Goal: Communication & Community: Answer question/provide support

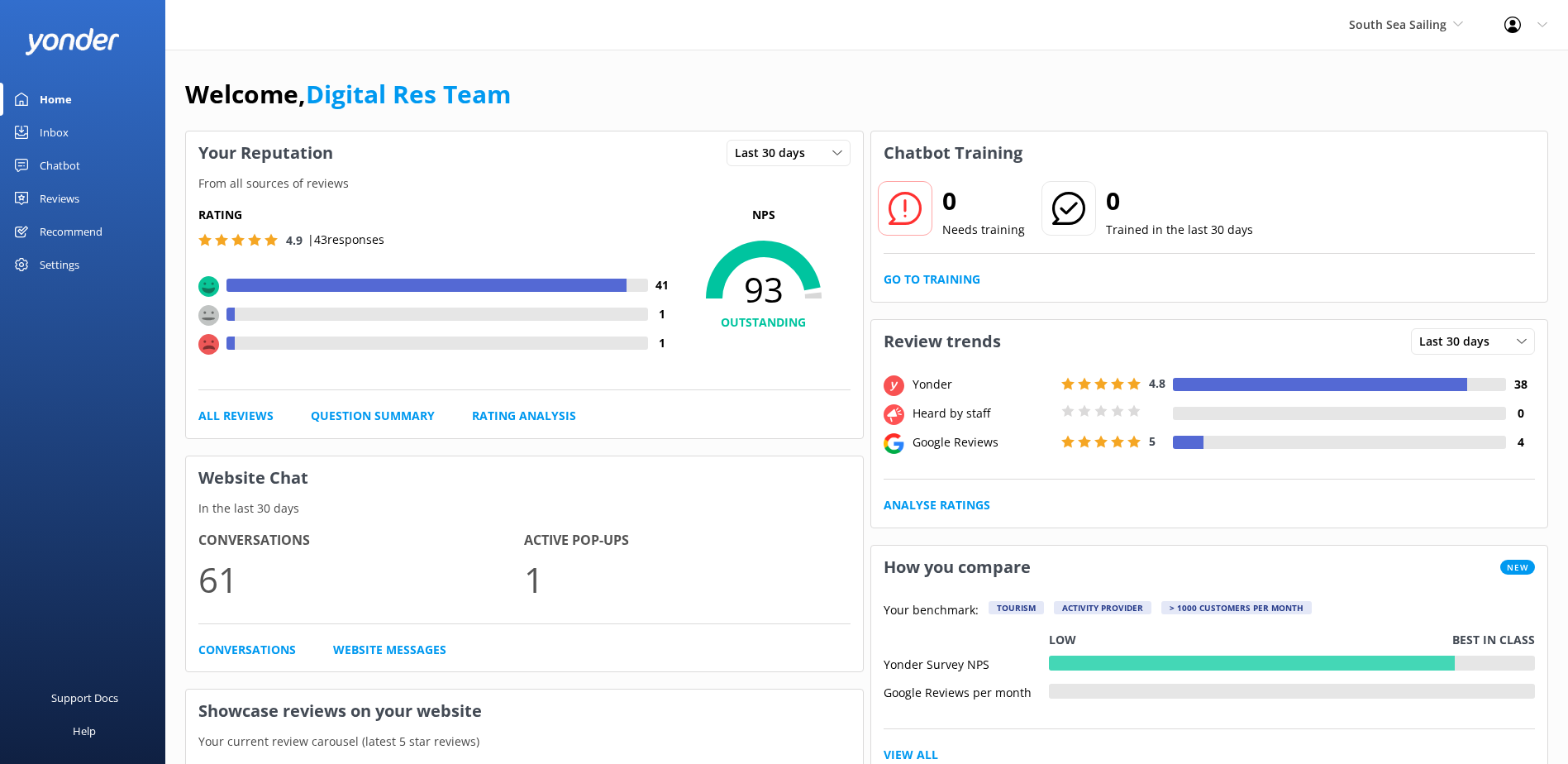
click at [95, 123] on link "Inbox" at bounding box center [83, 133] width 165 height 33
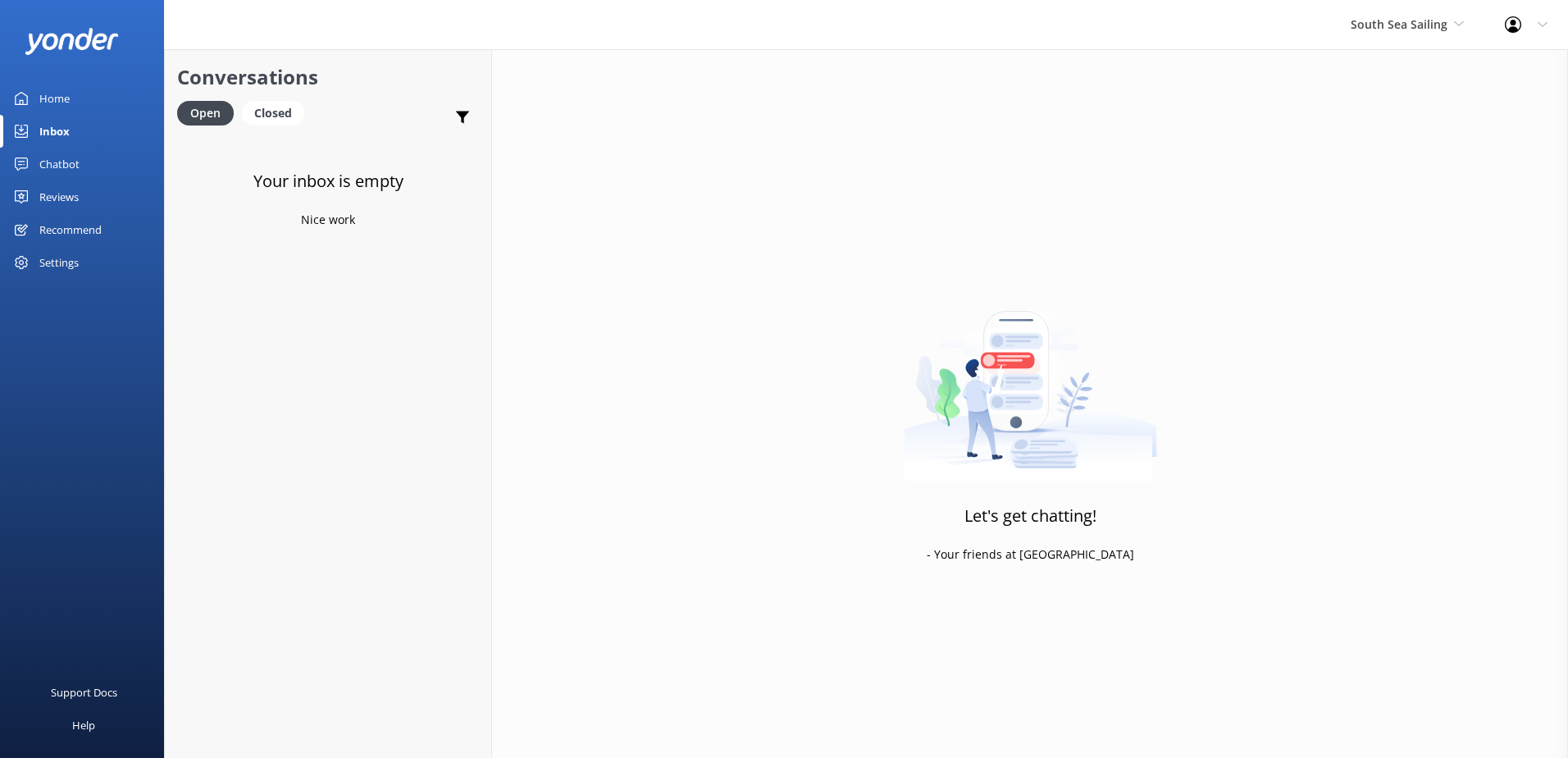
click at [75, 165] on div "Chatbot" at bounding box center [59, 164] width 40 height 33
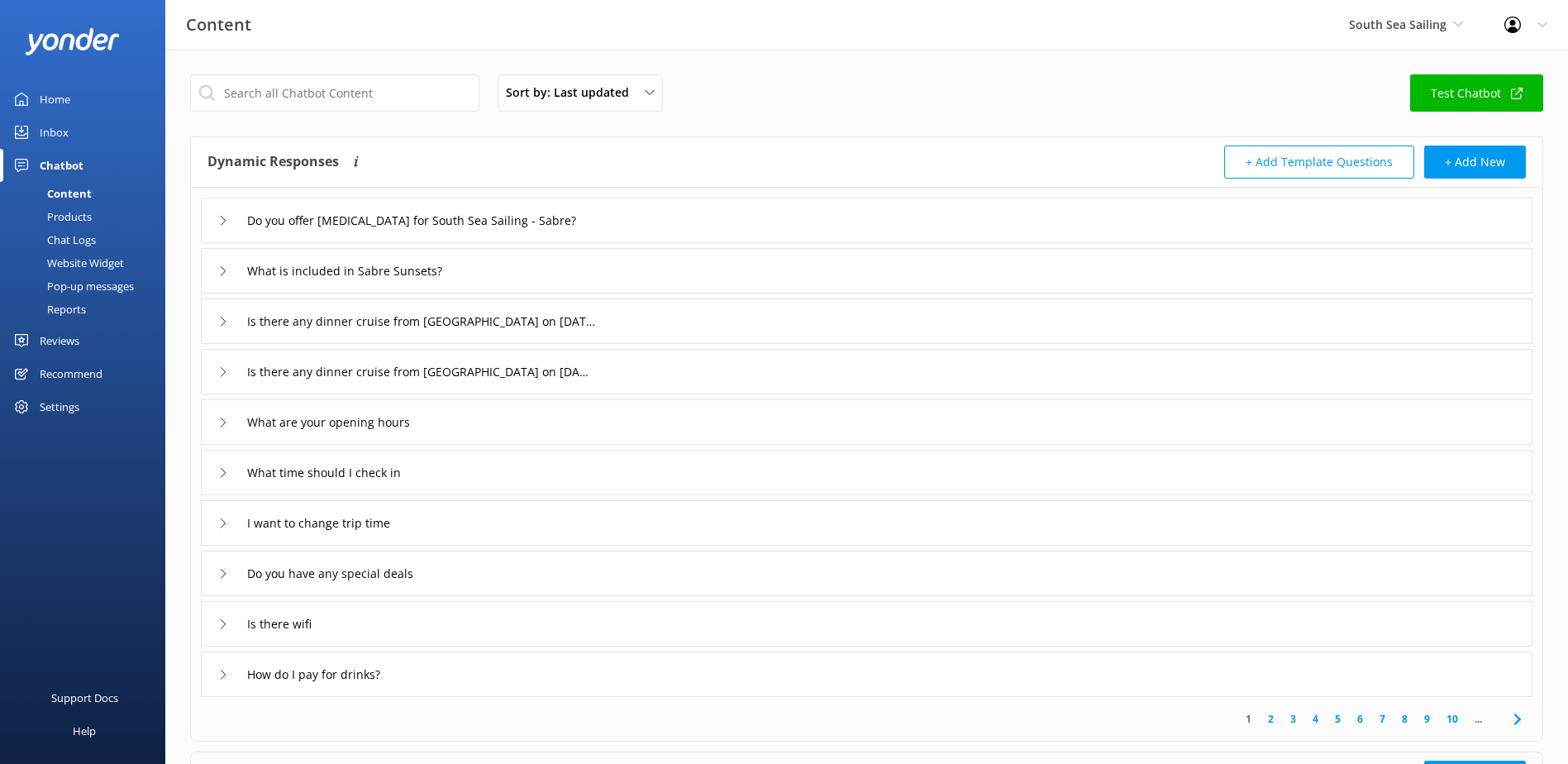
click at [70, 243] on div "Chat Logs" at bounding box center [52, 240] width 86 height 24
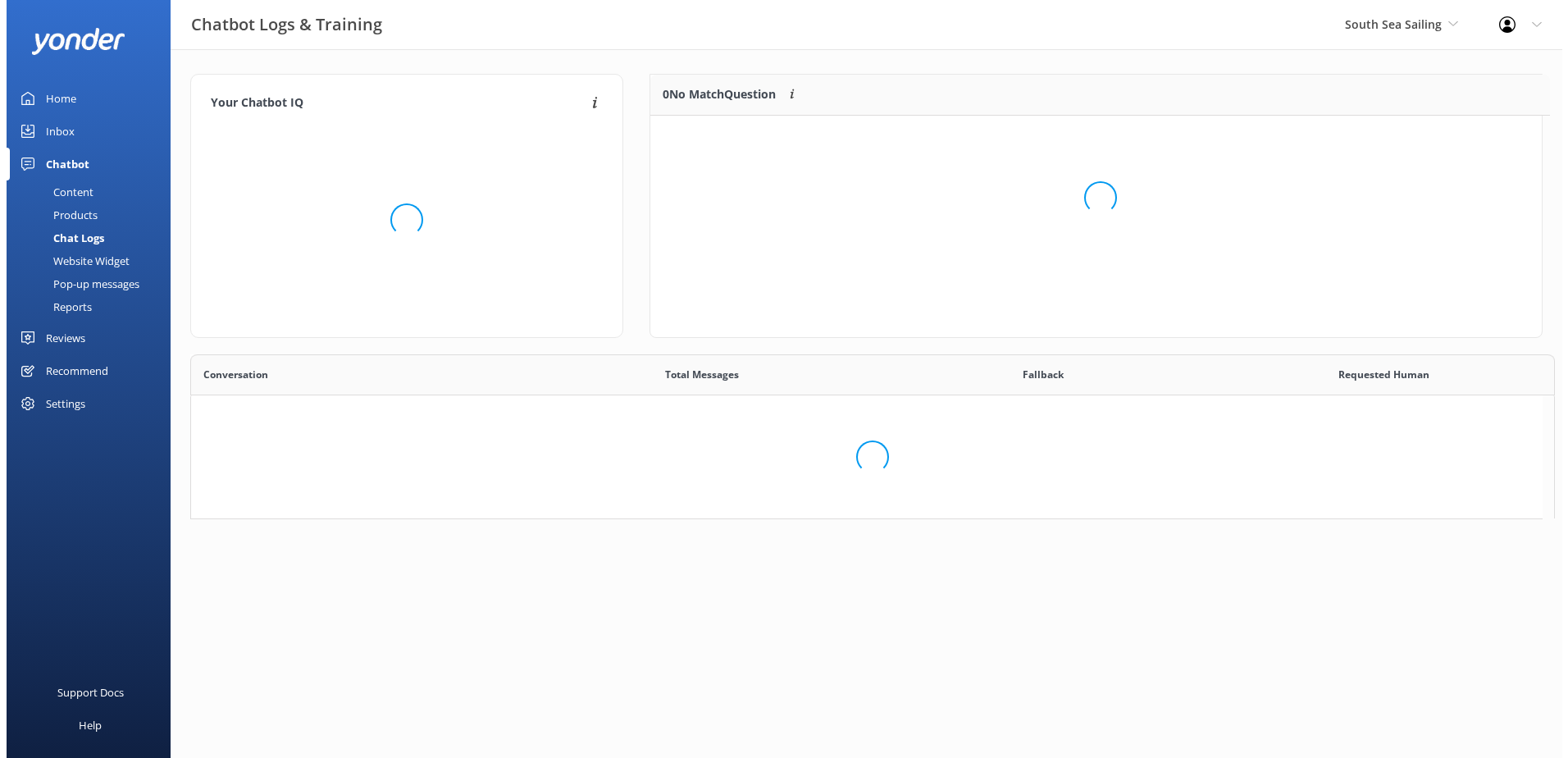
scroll to position [192, 878]
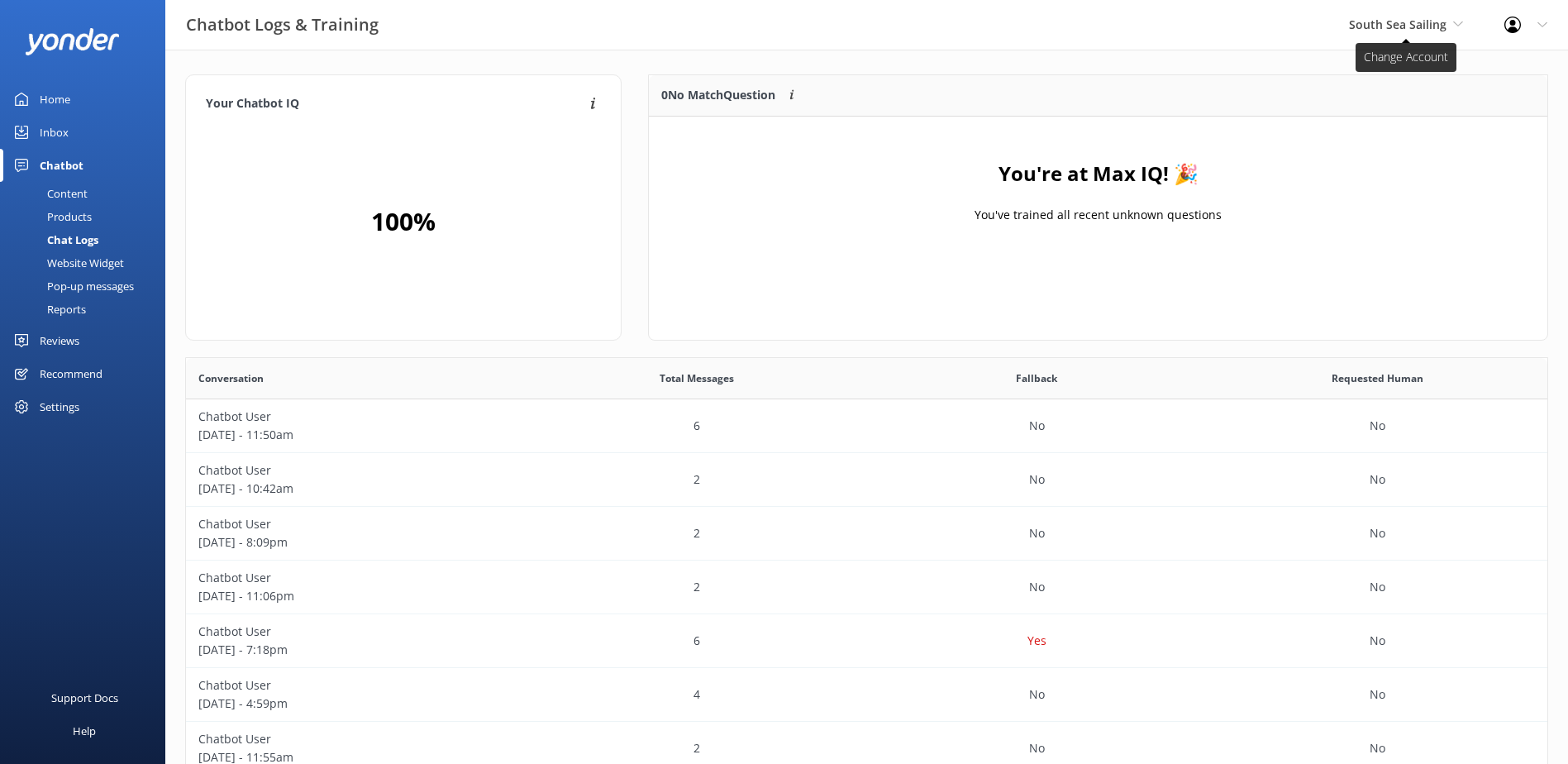
click at [1392, 20] on span "South Sea Sailing" at bounding box center [1398, 25] width 97 height 16
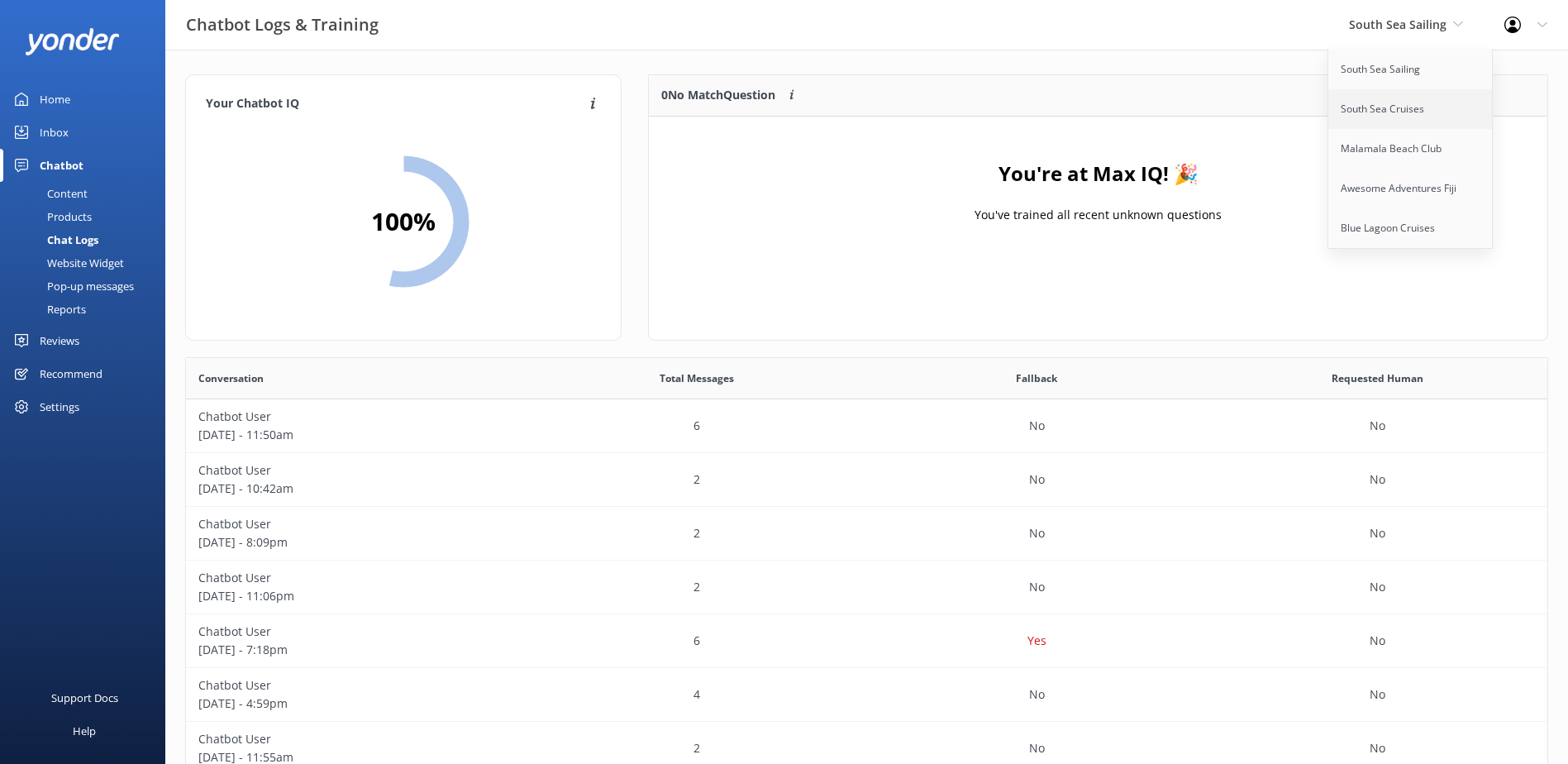
click at [1397, 102] on link "South Sea Cruises" at bounding box center [1412, 109] width 165 height 39
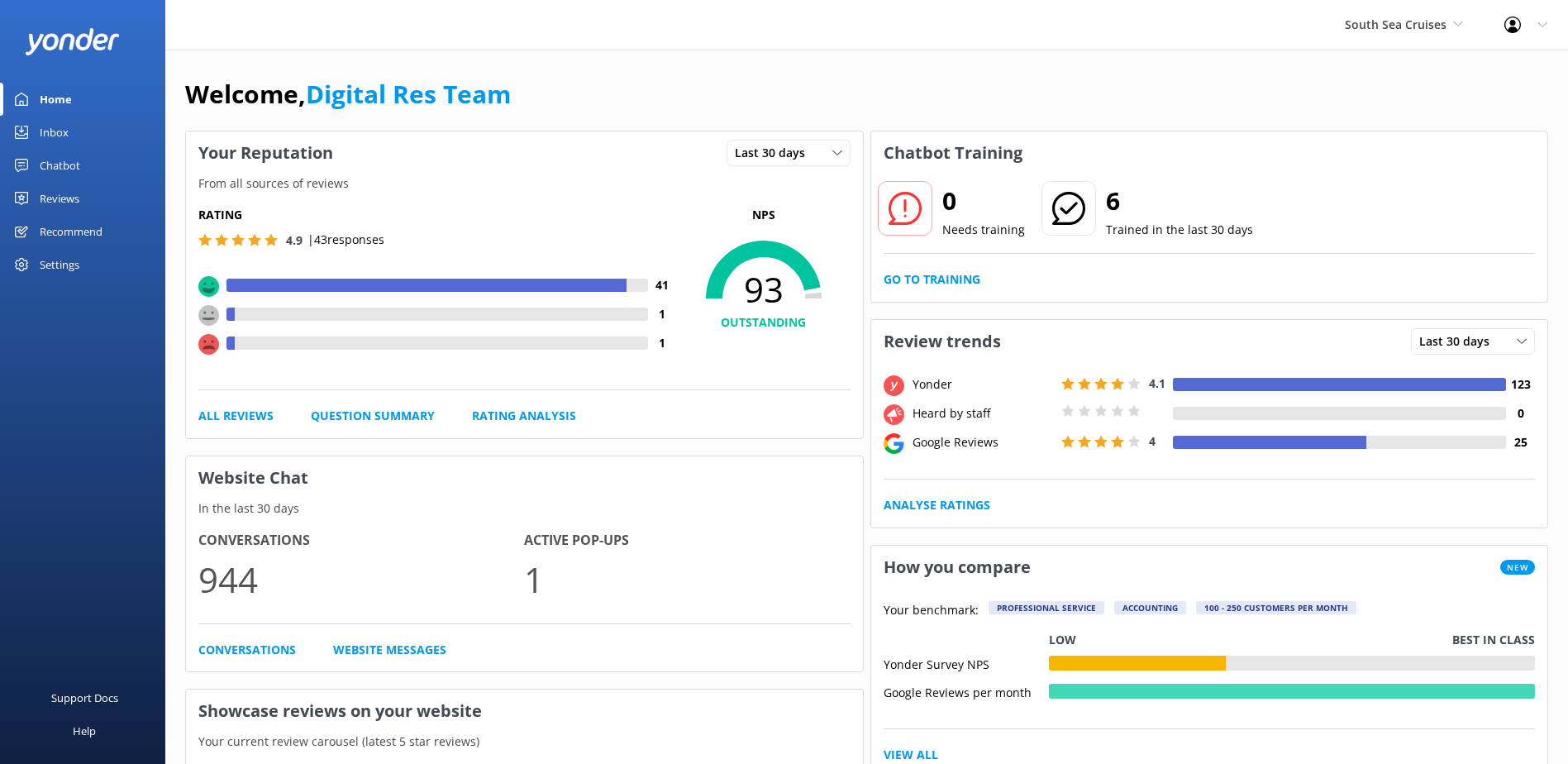
click at [69, 136] on link "Inbox" at bounding box center [83, 133] width 165 height 33
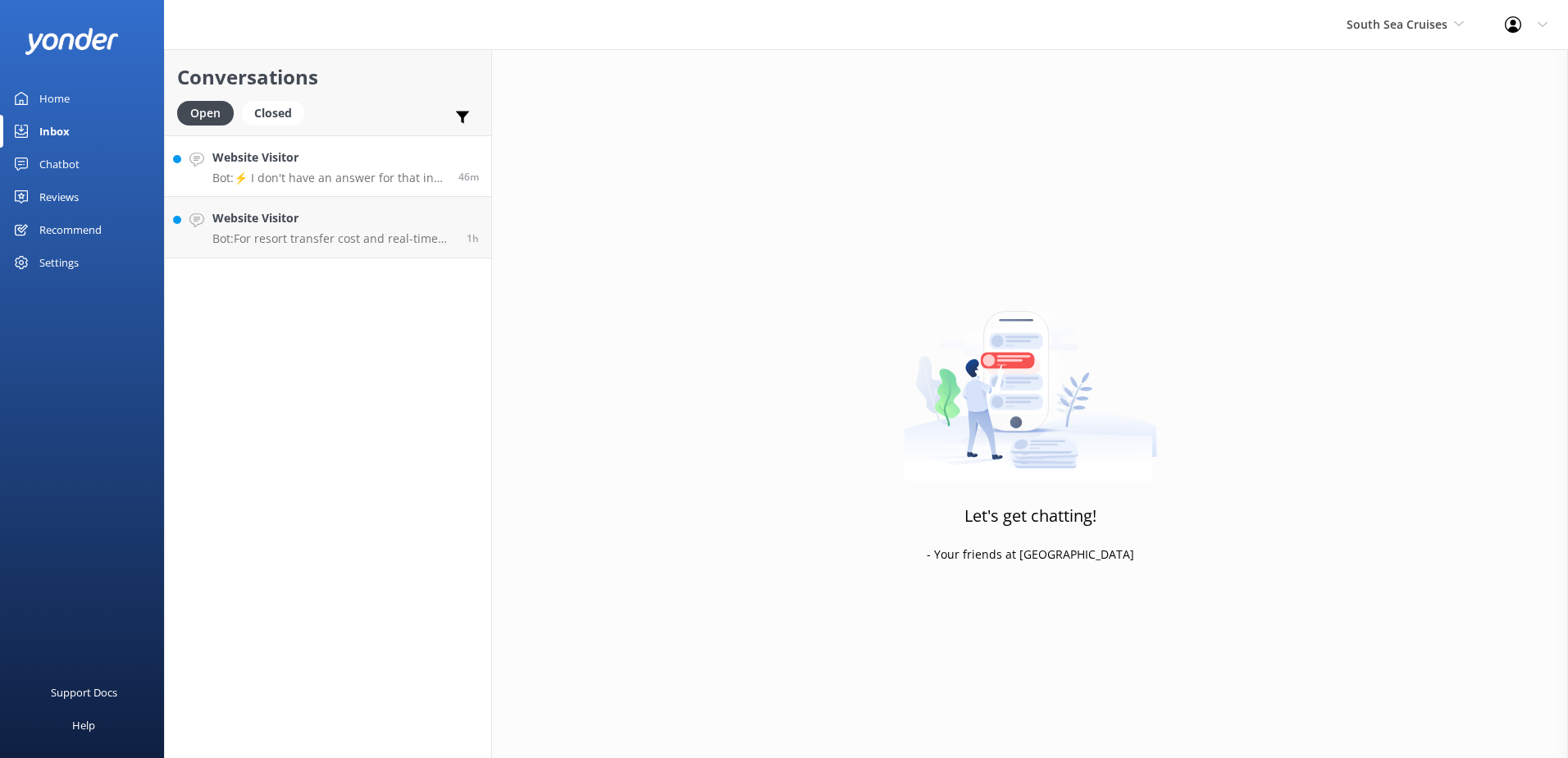
click at [361, 170] on div "Website Visitor Bot: ⚡ I don't have an answer for that in my knowledge base. Pl…" at bounding box center [330, 166] width 234 height 35
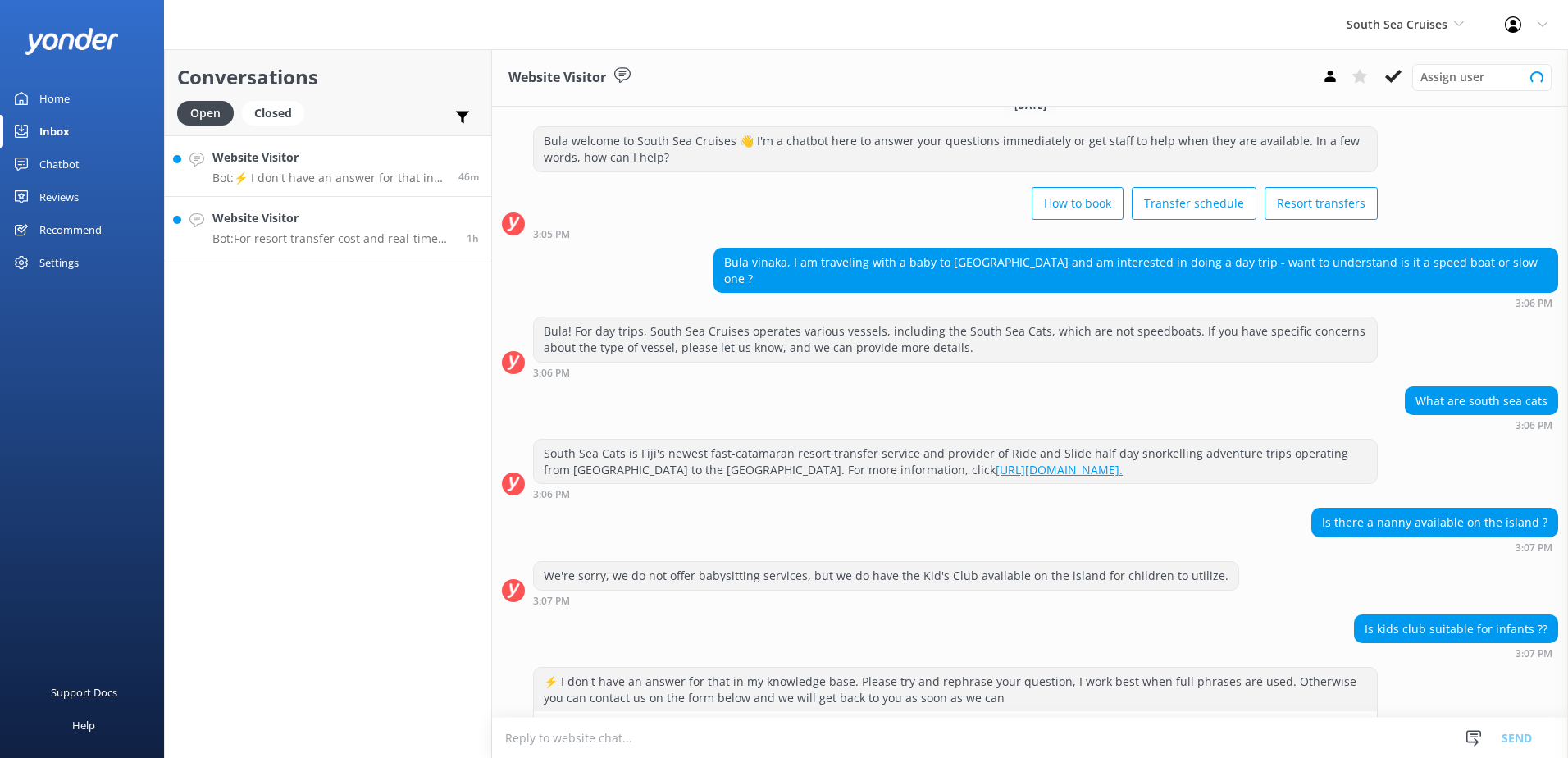
click at [344, 230] on div "Website Visitor Bot: For resort transfer cost and real-time availability from […" at bounding box center [334, 226] width 242 height 36
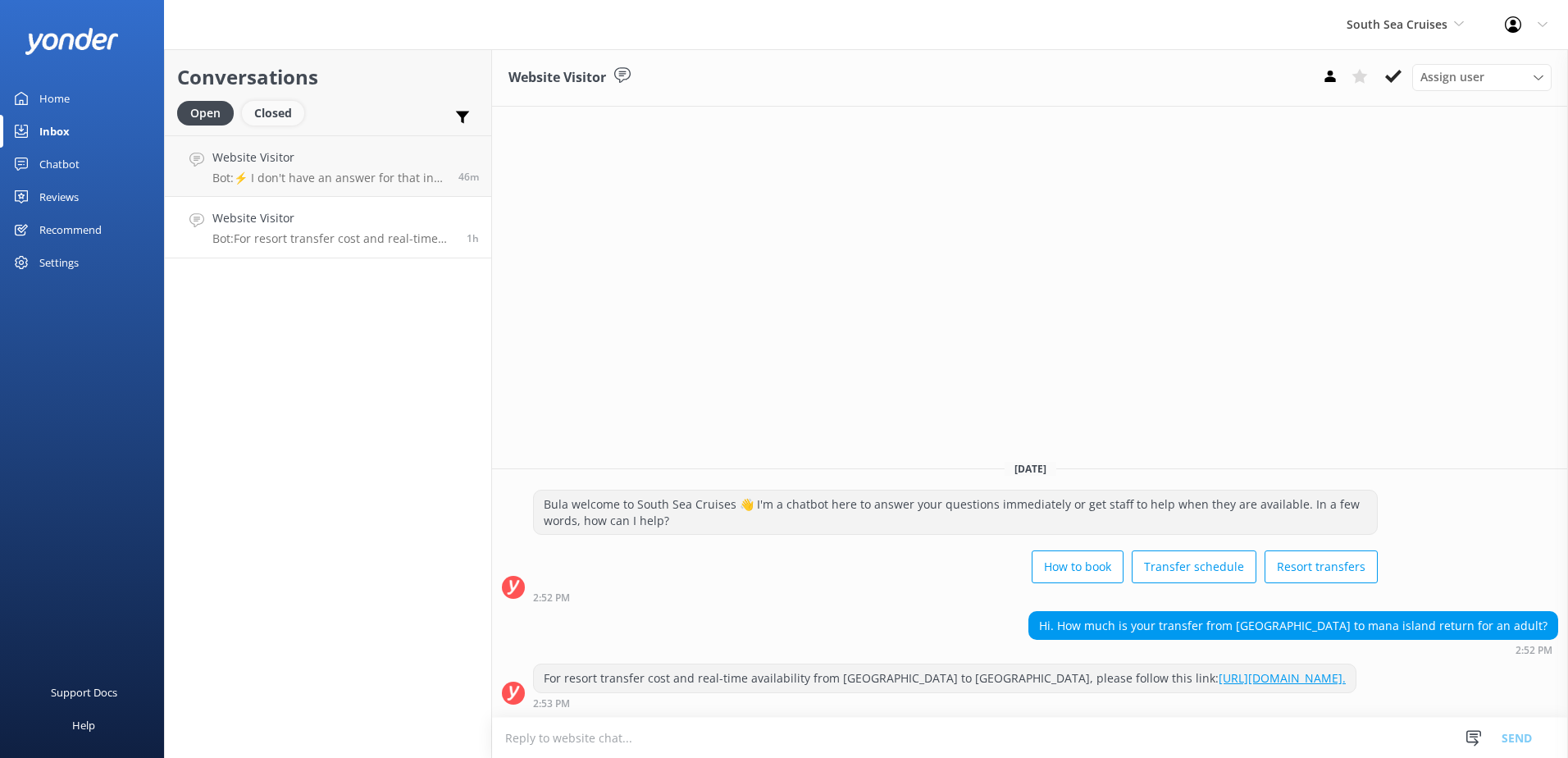
click at [269, 111] on div "Closed" at bounding box center [273, 112] width 62 height 24
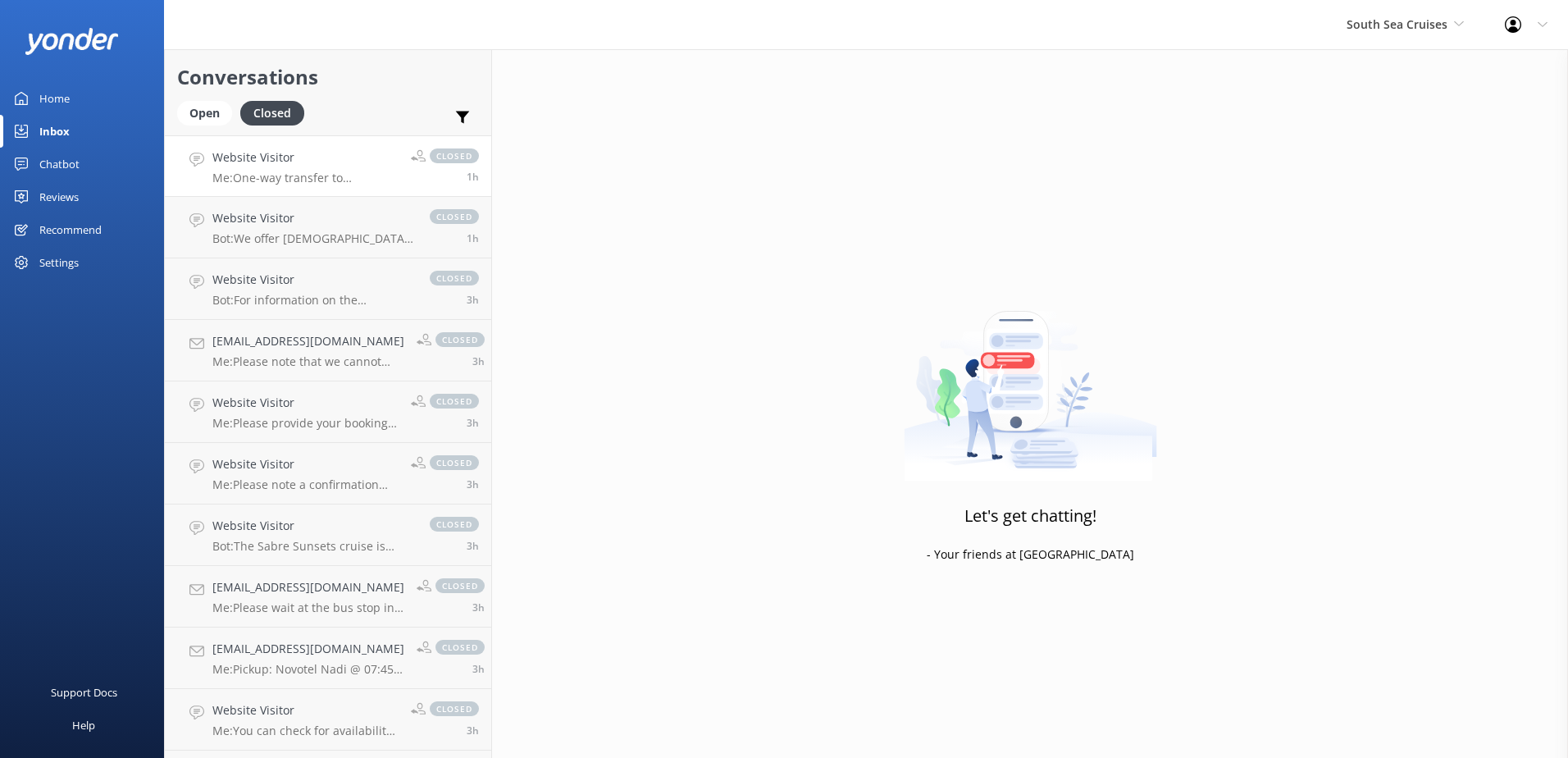
click at [310, 171] on p "Me: One-way transfer to [GEOGRAPHIC_DATA] is $172.00 per adult and $112.00 per …" at bounding box center [305, 178] width 186 height 15
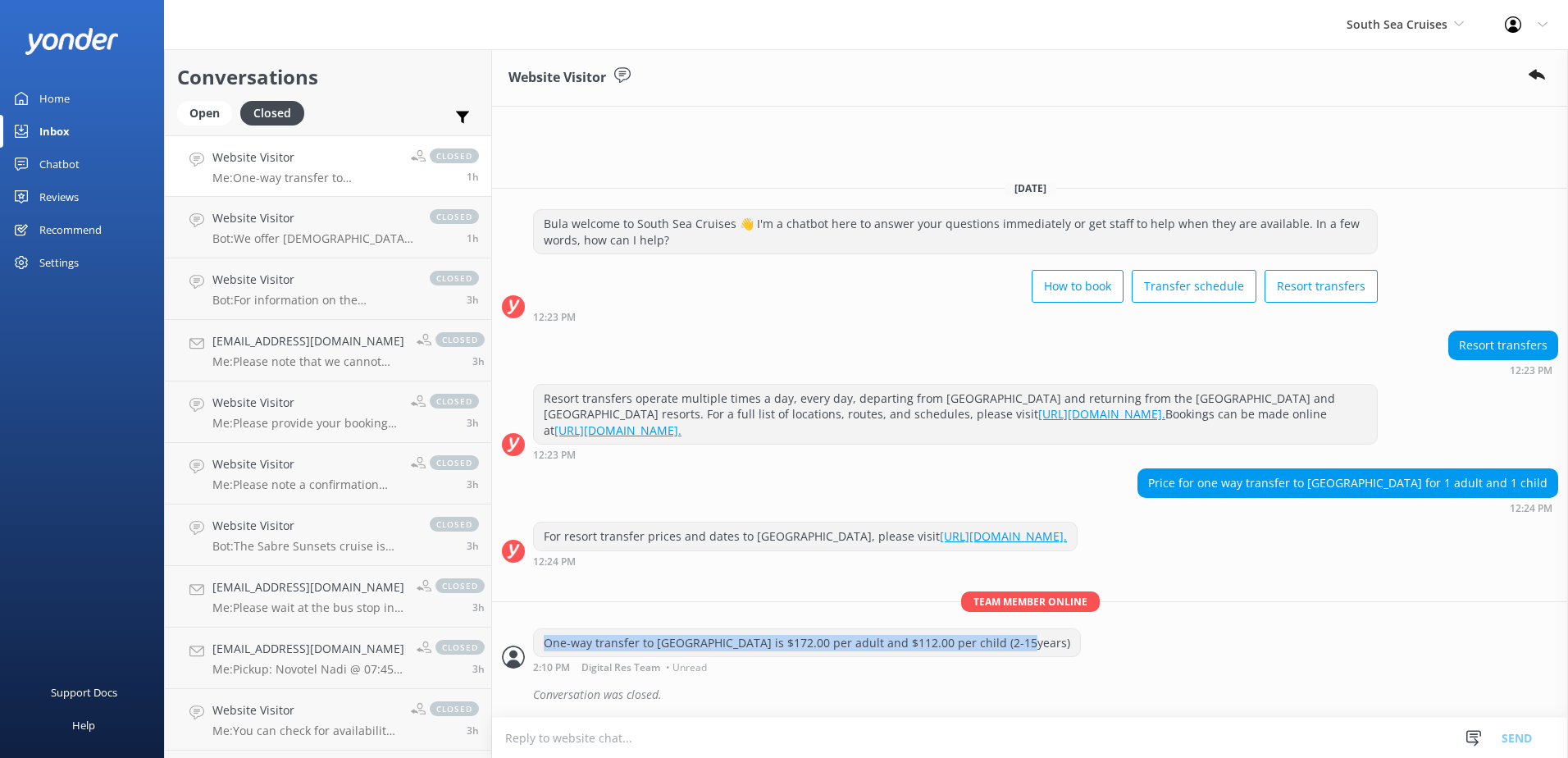
drag, startPoint x: 1009, startPoint y: 640, endPoint x: 543, endPoint y: 640, distance: 466.0
click at [543, 640] on div "One-way transfer to [GEOGRAPHIC_DATA] is $172.00 per adult and $112.00 per chil…" at bounding box center [807, 643] width 546 height 28
copy div "One-way transfer to [GEOGRAPHIC_DATA] is $172.00 per adult and $112.00 per chil…"
click at [208, 104] on div "Open" at bounding box center [205, 112] width 55 height 24
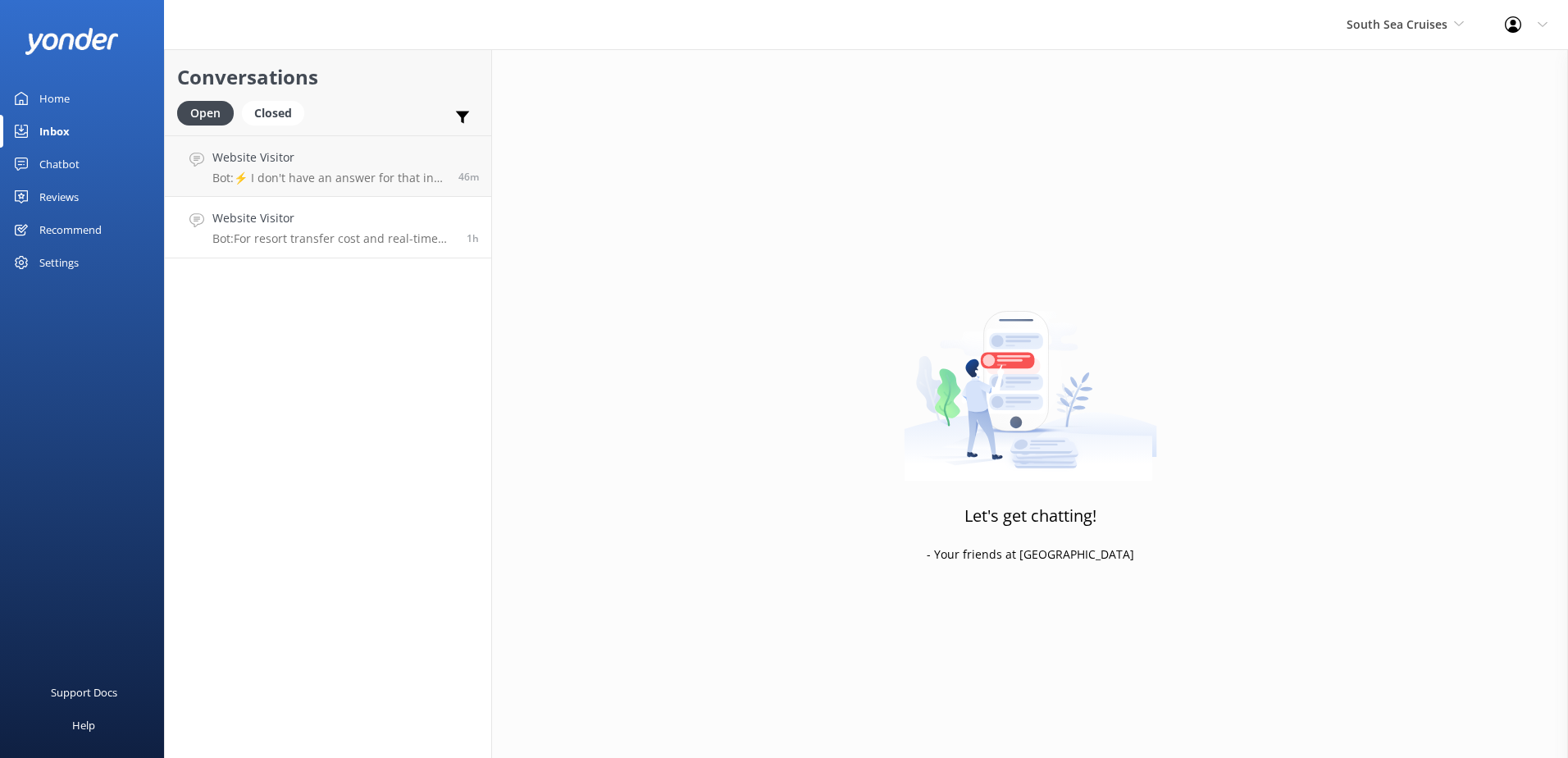
click at [373, 237] on p "Bot: For resort transfer cost and real-time availability from [GEOGRAPHIC_DATA]…" at bounding box center [334, 238] width 242 height 15
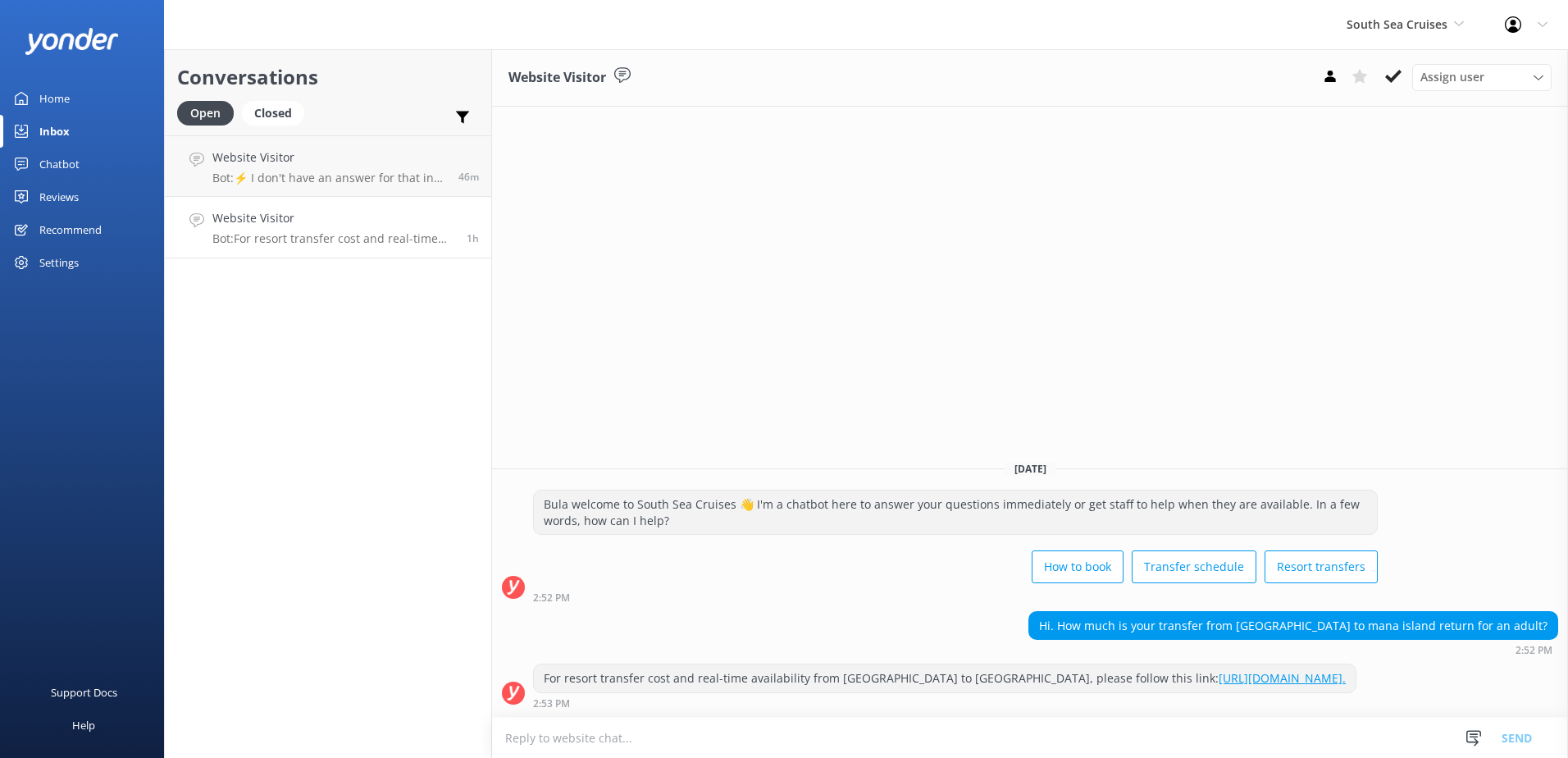
click at [1410, 738] on textarea at bounding box center [1029, 737] width 1076 height 40
paste textarea "One-way transfer to [GEOGRAPHIC_DATA] is $172.00 per adult and $112.00 per chil…"
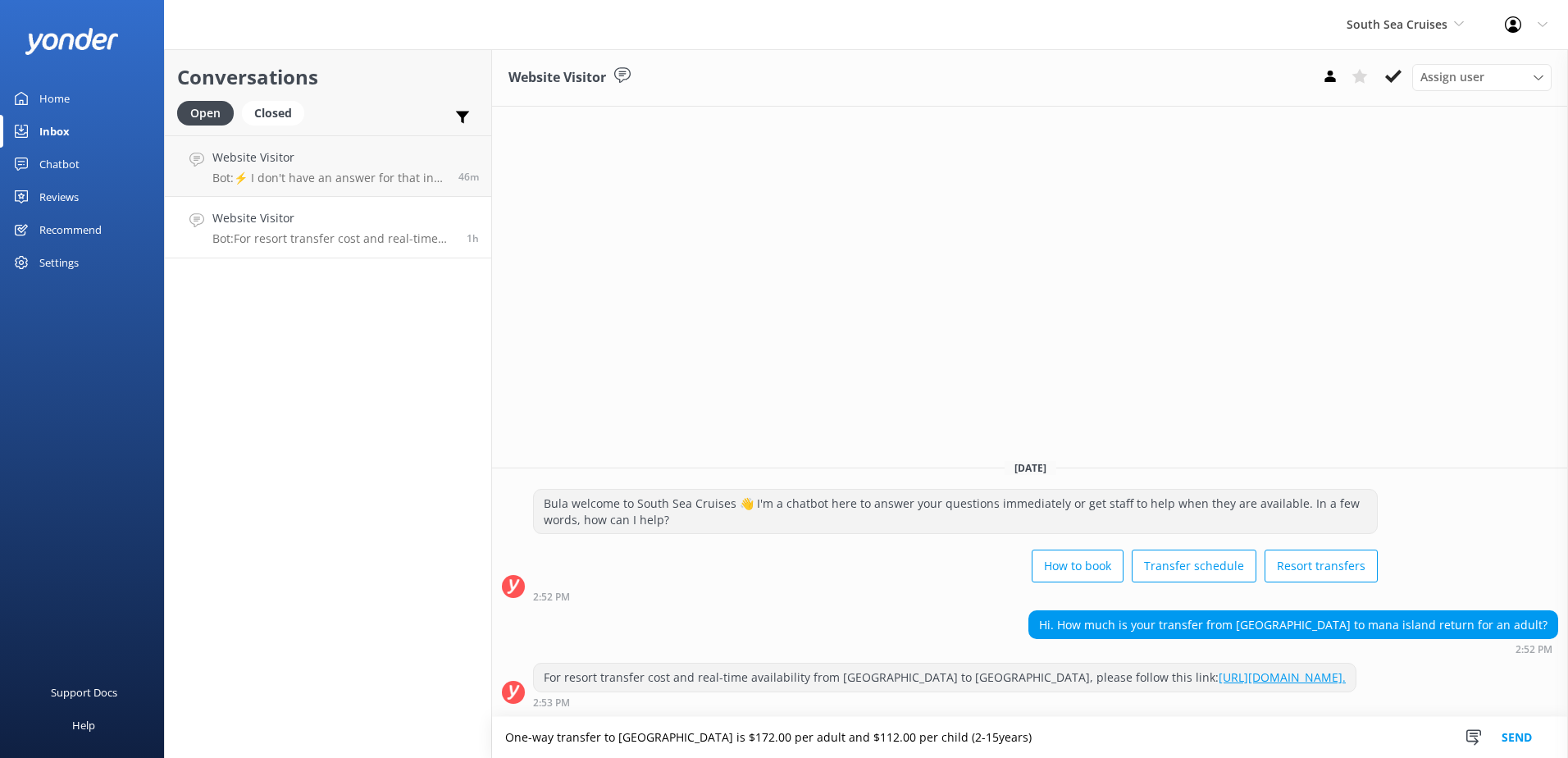
drag, startPoint x: 1087, startPoint y: 740, endPoint x: 790, endPoint y: 734, distance: 297.1
click at [790, 734] on textarea "One-way transfer to [GEOGRAPHIC_DATA] is $172.00 per adult and $112.00 per chil…" at bounding box center [1029, 738] width 1076 height 41
type textarea "One-way transfer to [GEOGRAPHIC_DATA] is $172.00 per adult."
click at [1541, 742] on button "Send" at bounding box center [1516, 738] width 61 height 41
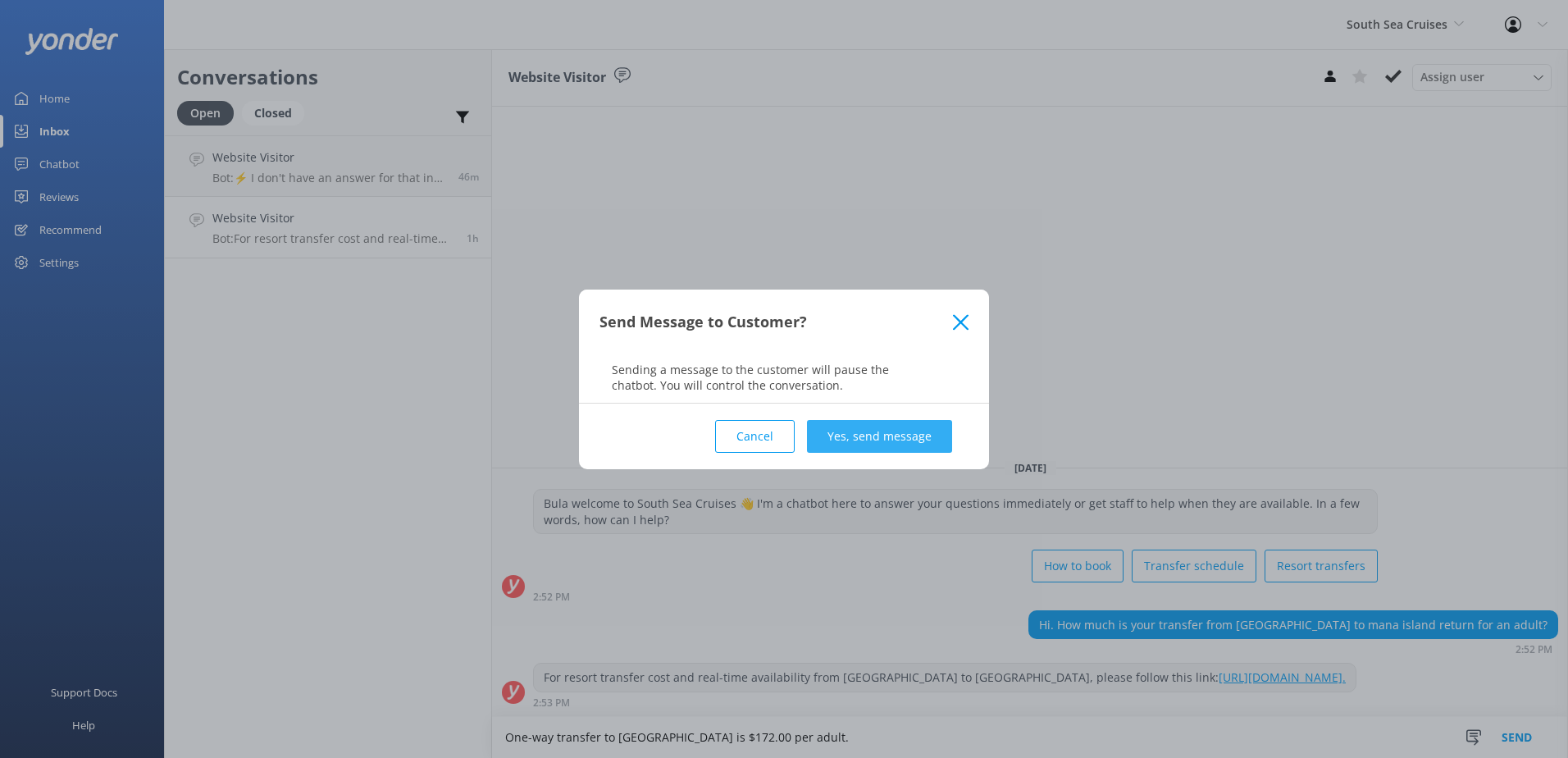
click at [899, 436] on button "Yes, send message" at bounding box center [879, 436] width 145 height 33
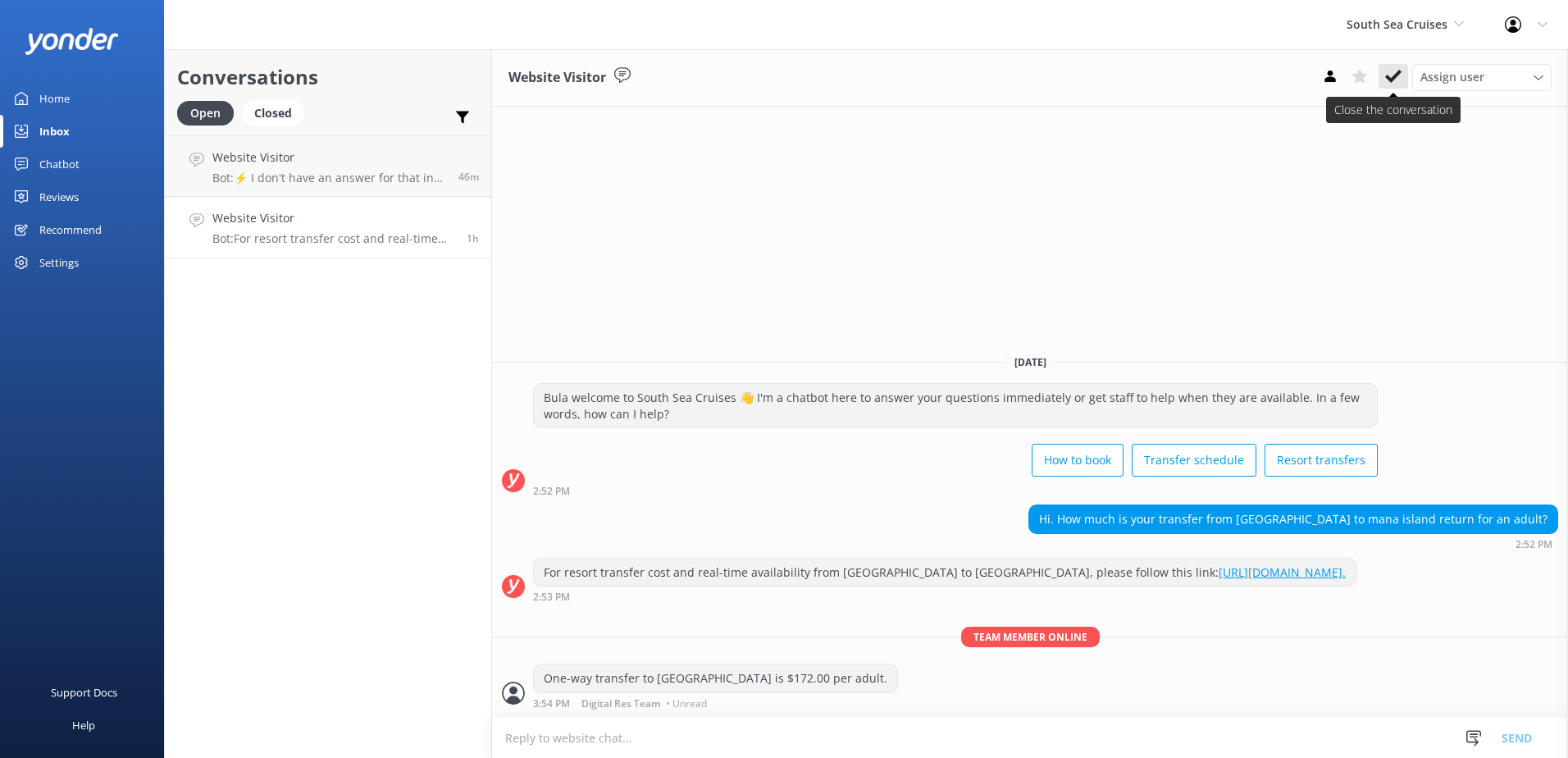
click at [1400, 75] on icon at bounding box center [1392, 76] width 17 height 17
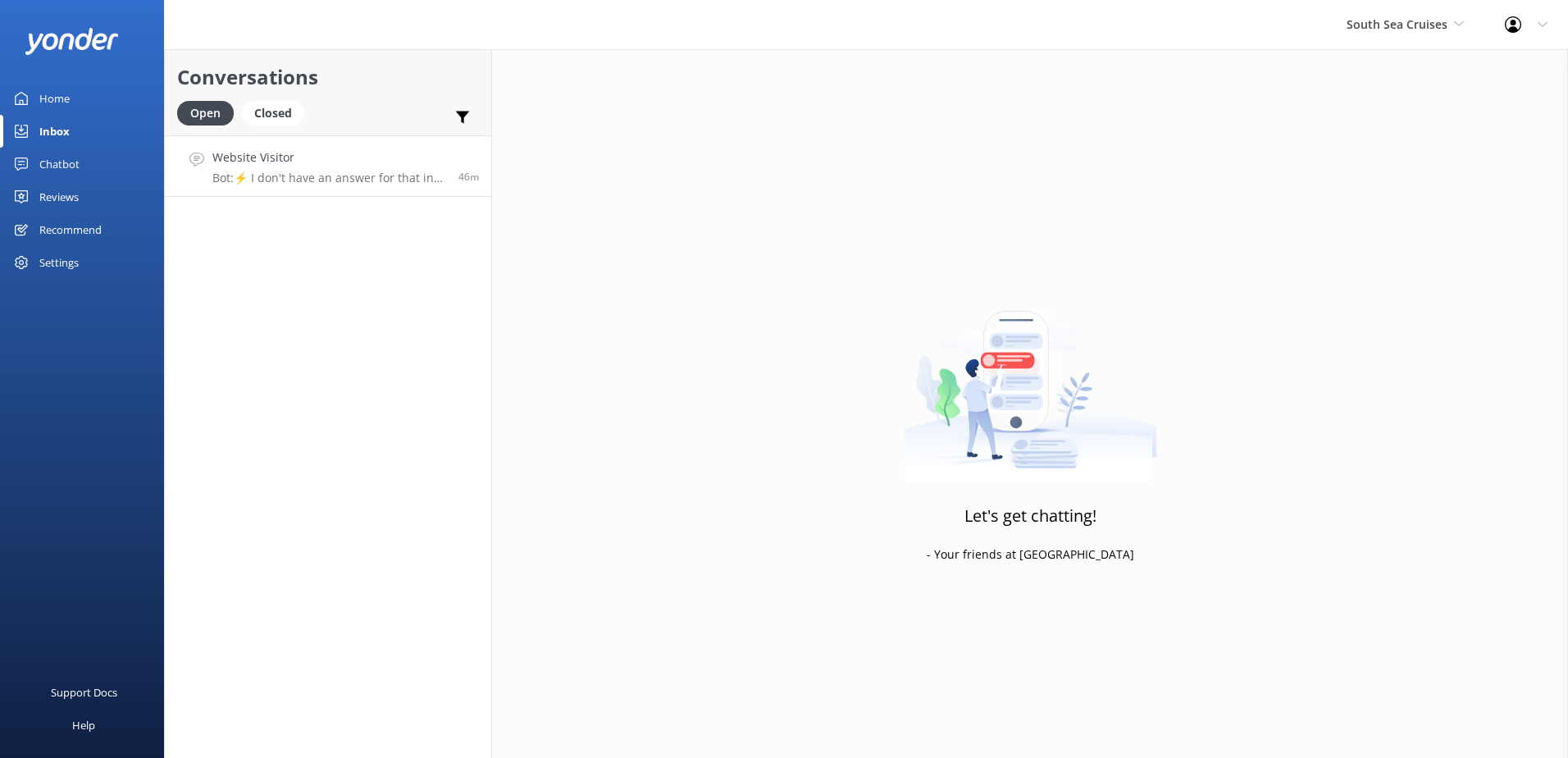
click at [353, 179] on p "Bot: ⚡ I don't have an answer for that in my knowledge base. Please try and rep…" at bounding box center [330, 178] width 234 height 15
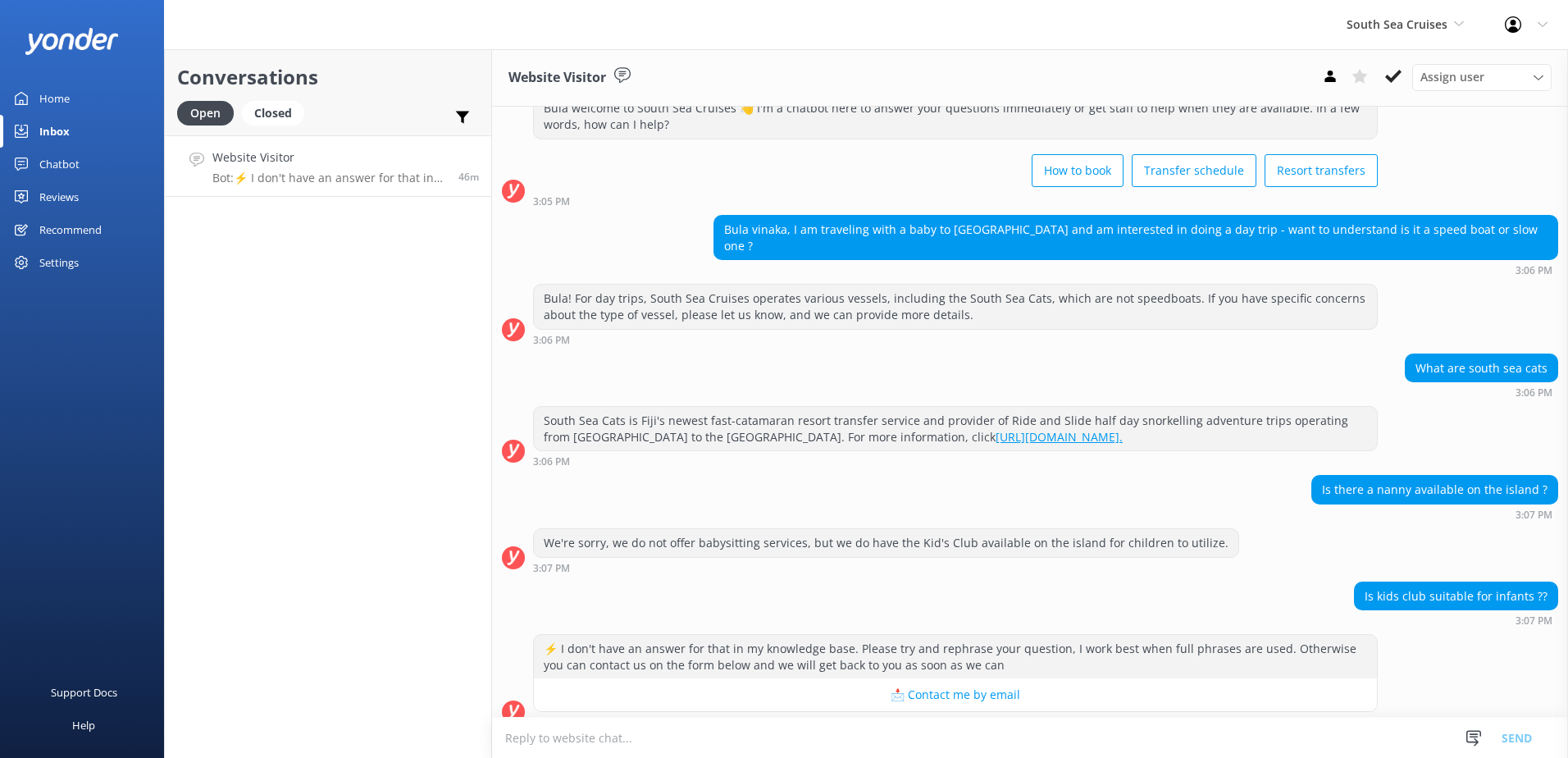
scroll to position [60, 0]
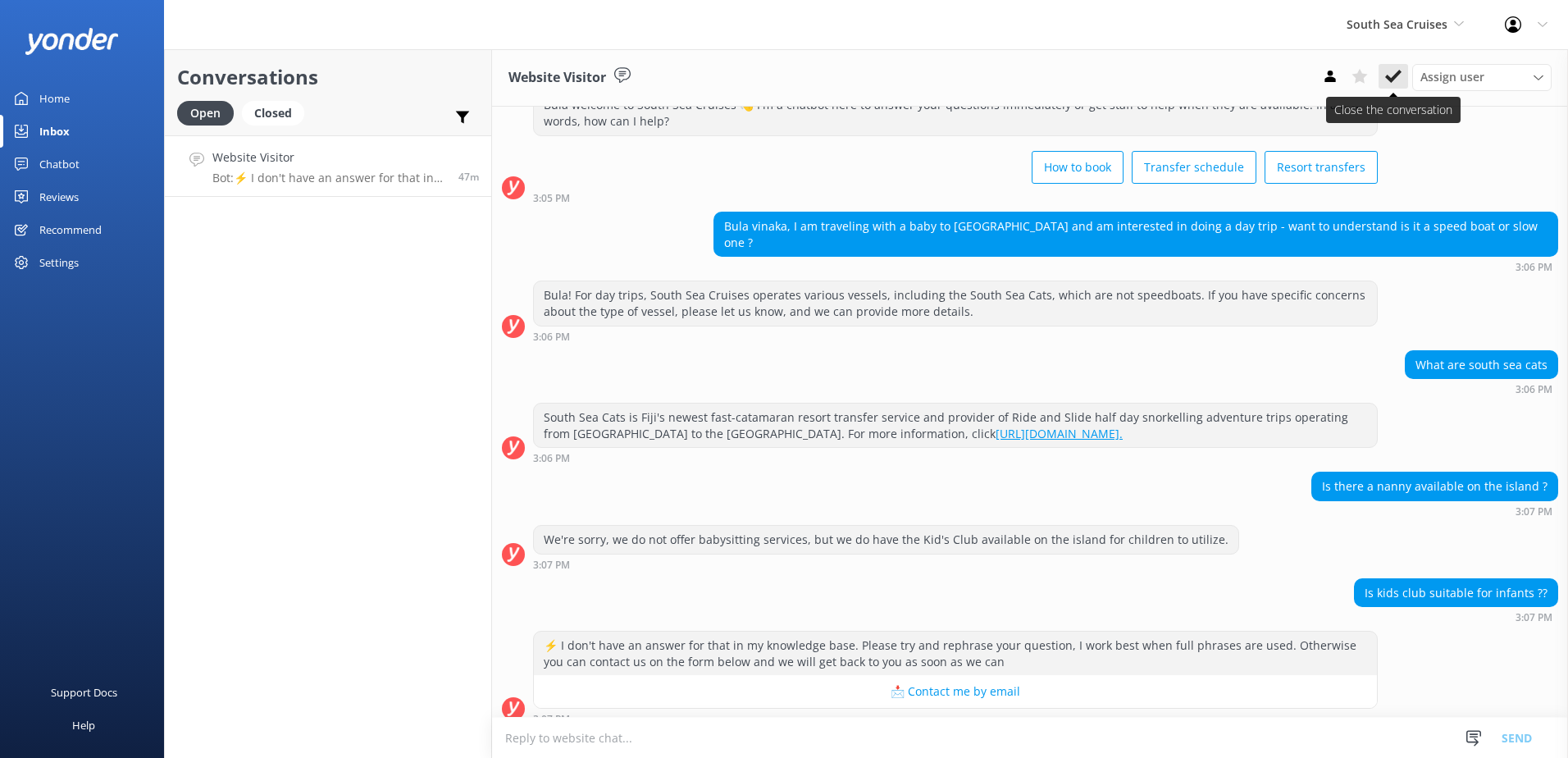
click at [1388, 79] on use at bounding box center [1392, 75] width 17 height 13
click at [1402, 29] on span "South Sea Cruises" at bounding box center [1396, 24] width 101 height 16
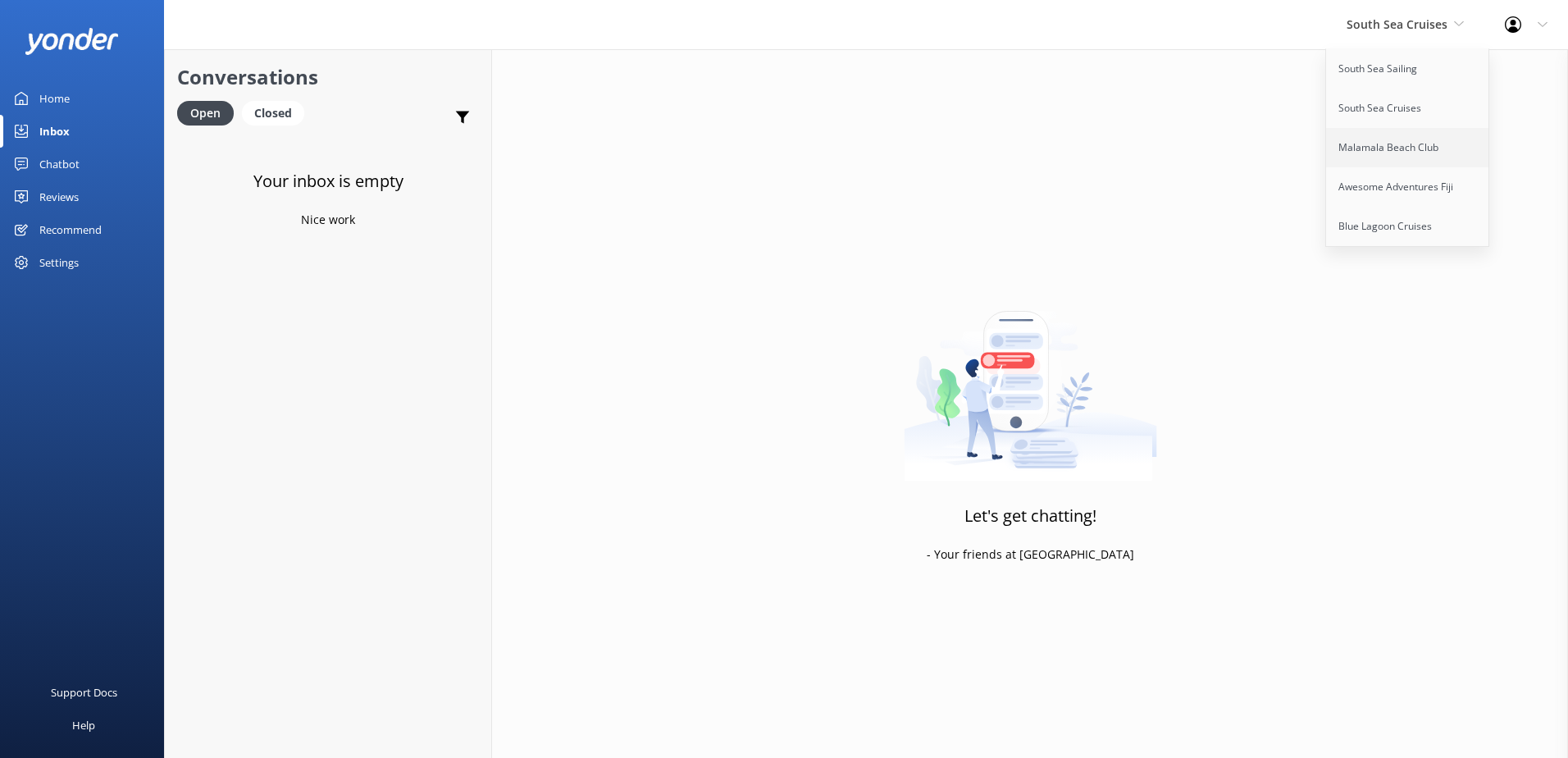
click at [1439, 155] on link "Malamala Beach Club" at bounding box center [1408, 147] width 164 height 39
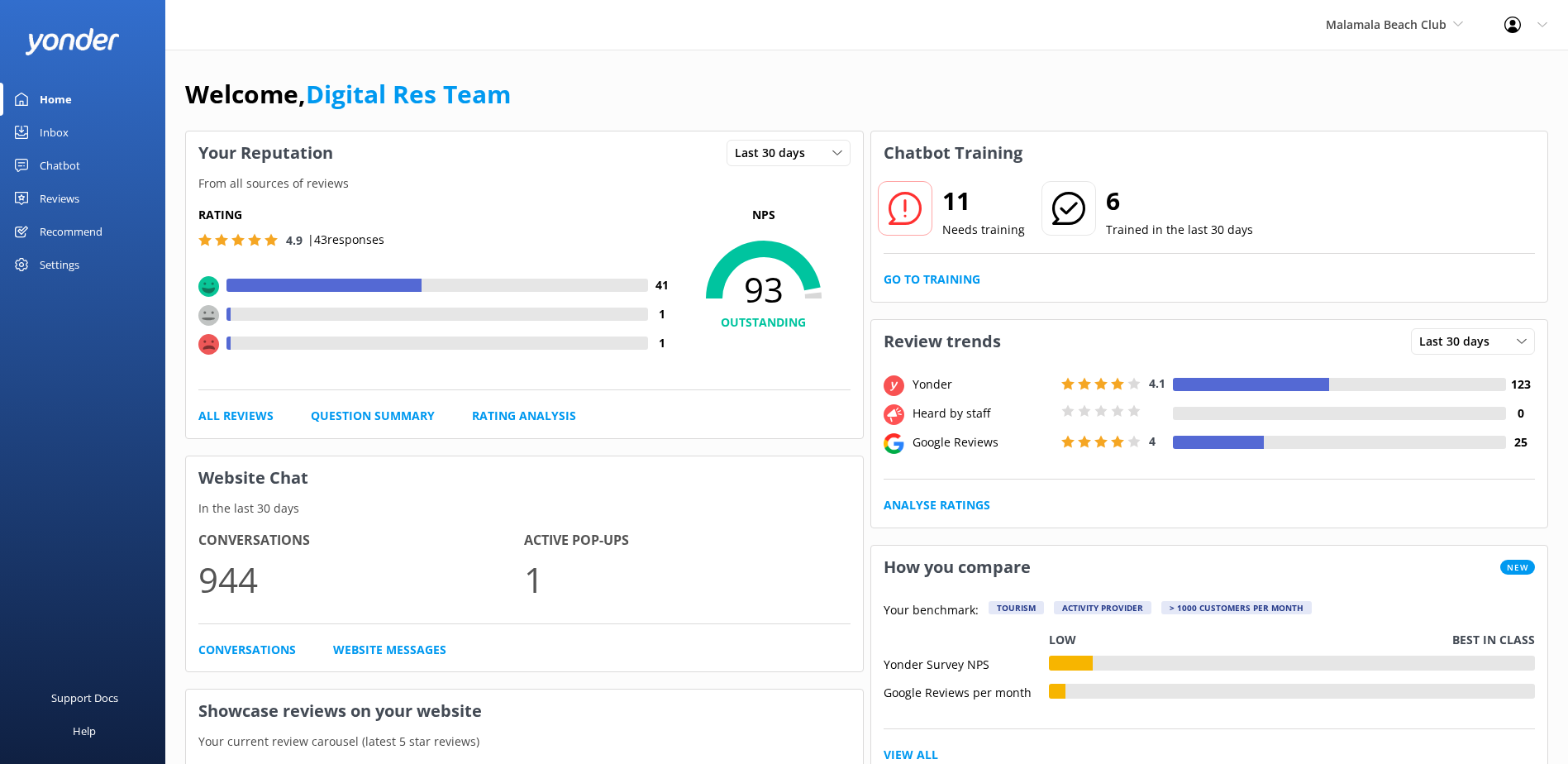
click at [70, 152] on div "Chatbot" at bounding box center [59, 165] width 40 height 33
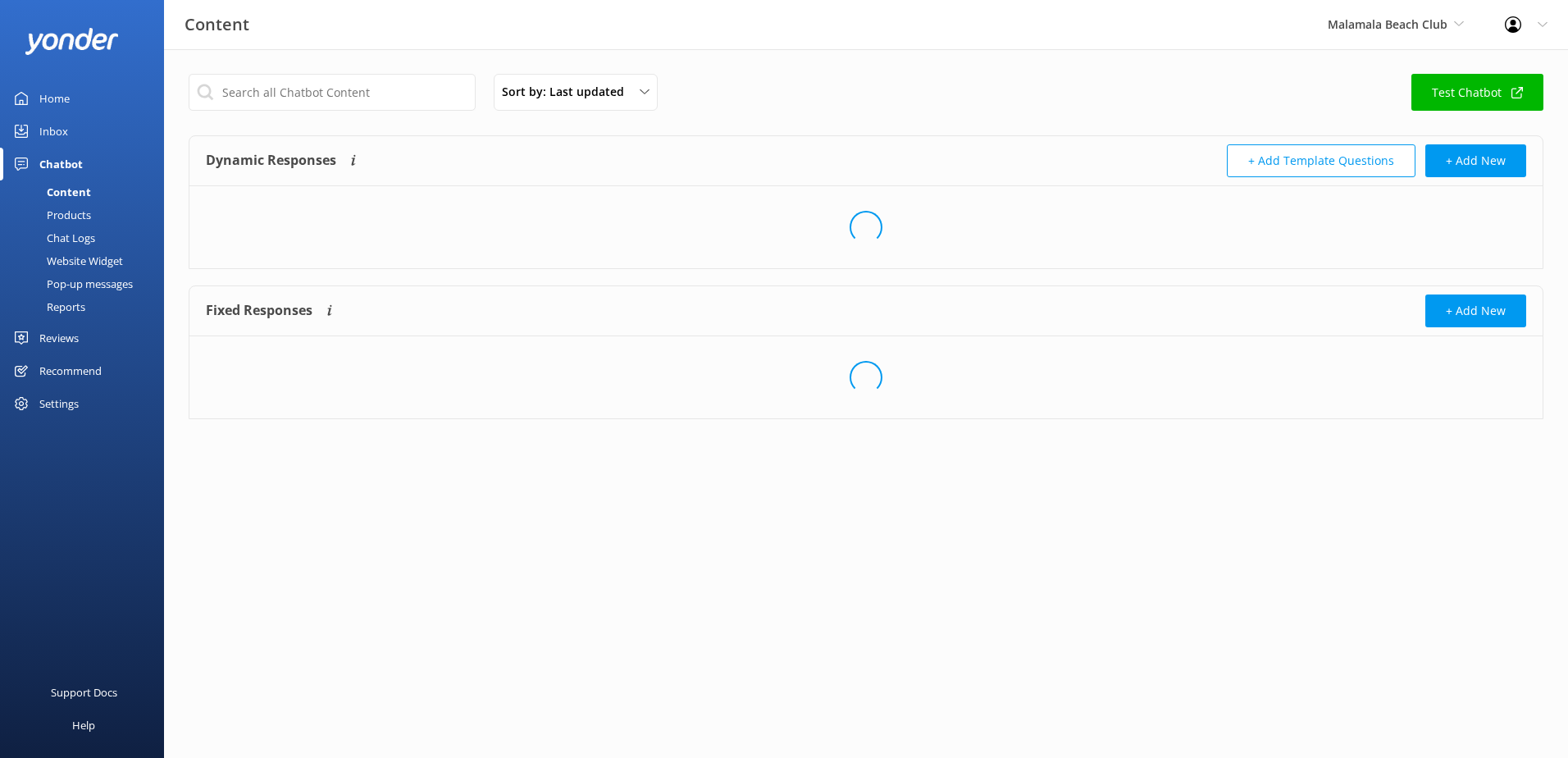
click at [68, 139] on link "Inbox" at bounding box center [82, 132] width 164 height 33
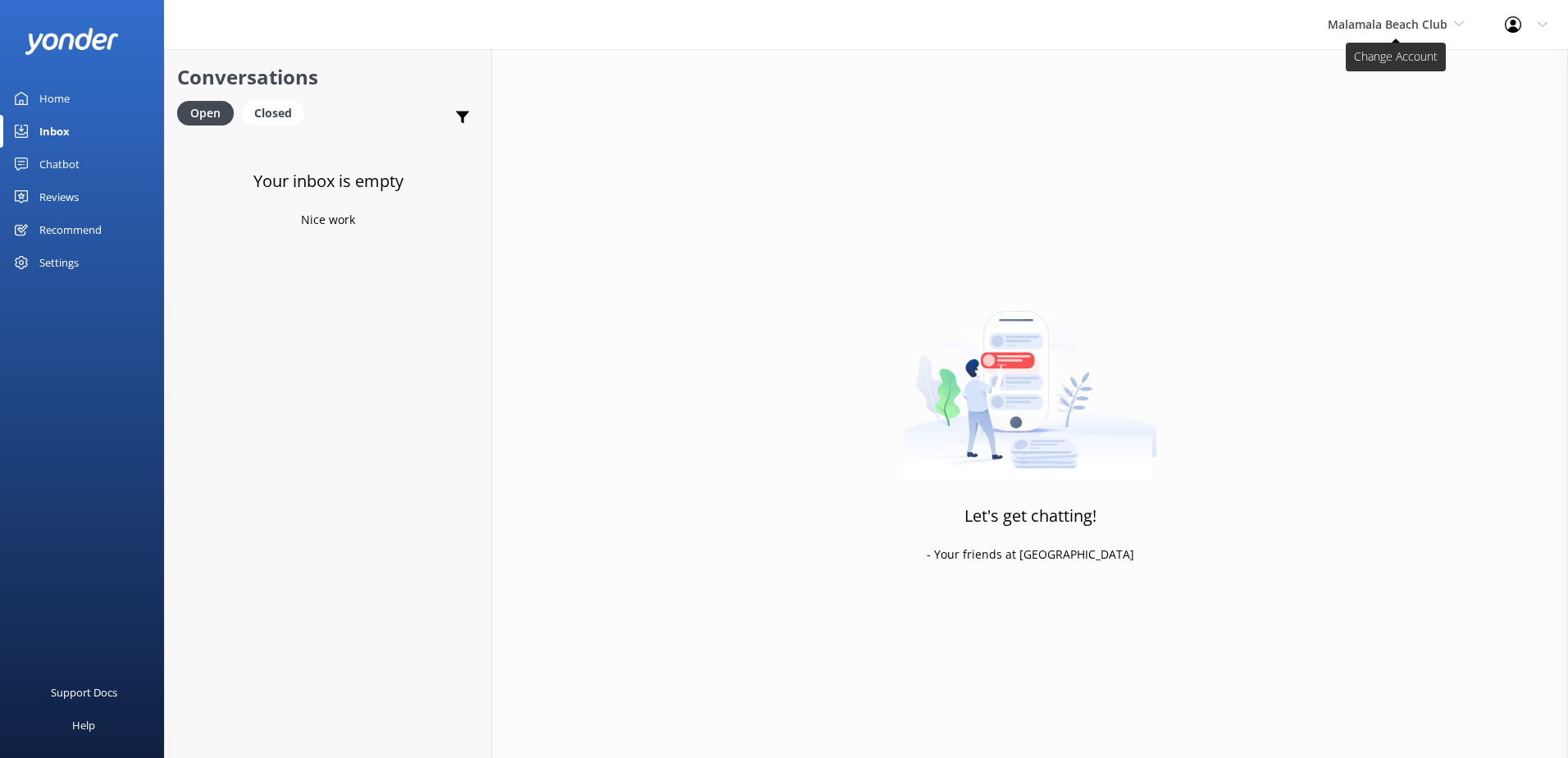
click at [1350, 22] on span "Malamala Beach Club" at bounding box center [1387, 24] width 120 height 16
click at [1374, 187] on link "Awesome Adventures Fiji" at bounding box center [1389, 186] width 164 height 39
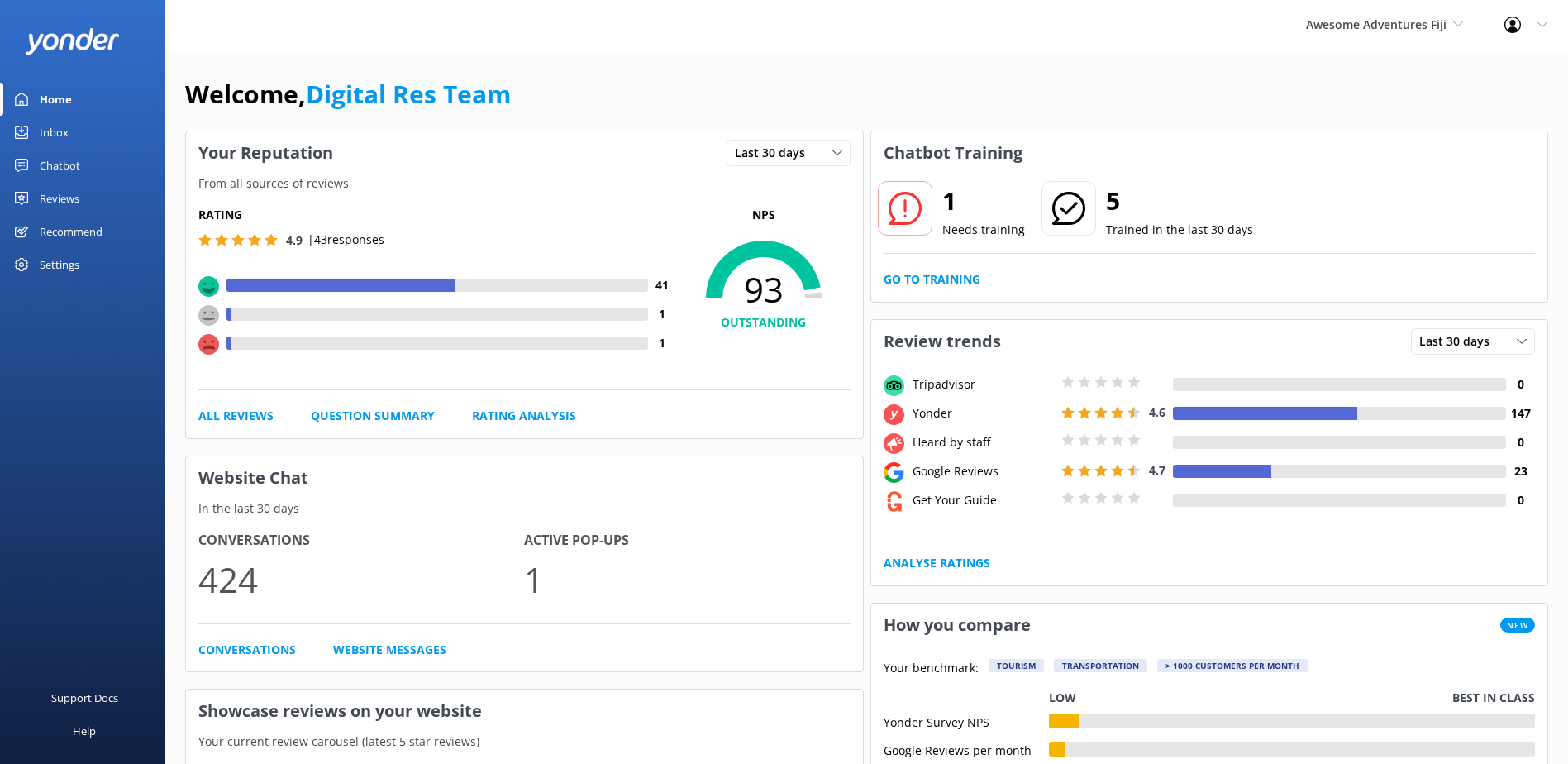
click at [39, 133] on div "Inbox" at bounding box center [53, 133] width 29 height 33
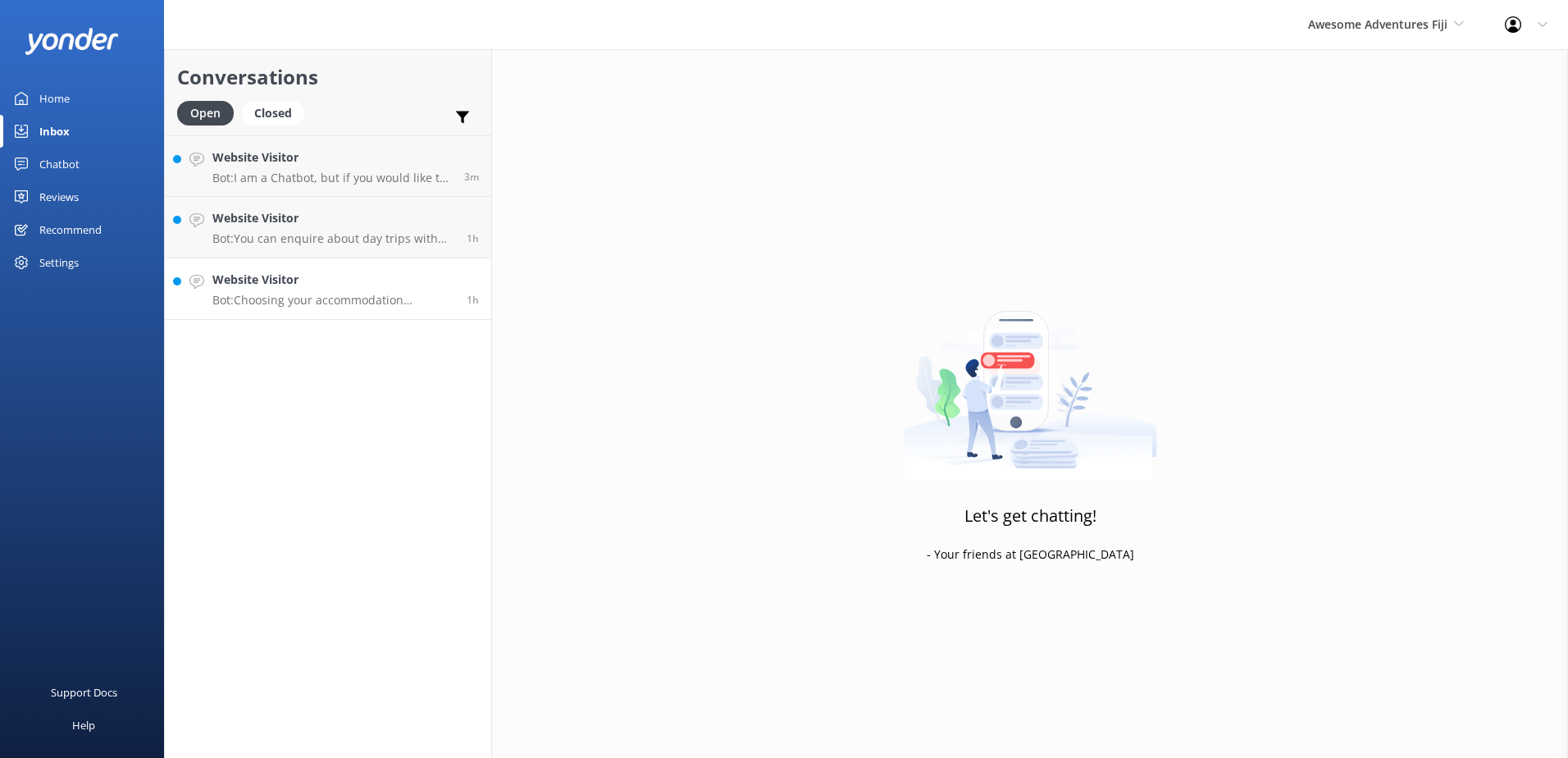
click at [330, 301] on p "Bot: Choosing your accommodation depends on your package. You may choose an all…" at bounding box center [334, 299] width 242 height 15
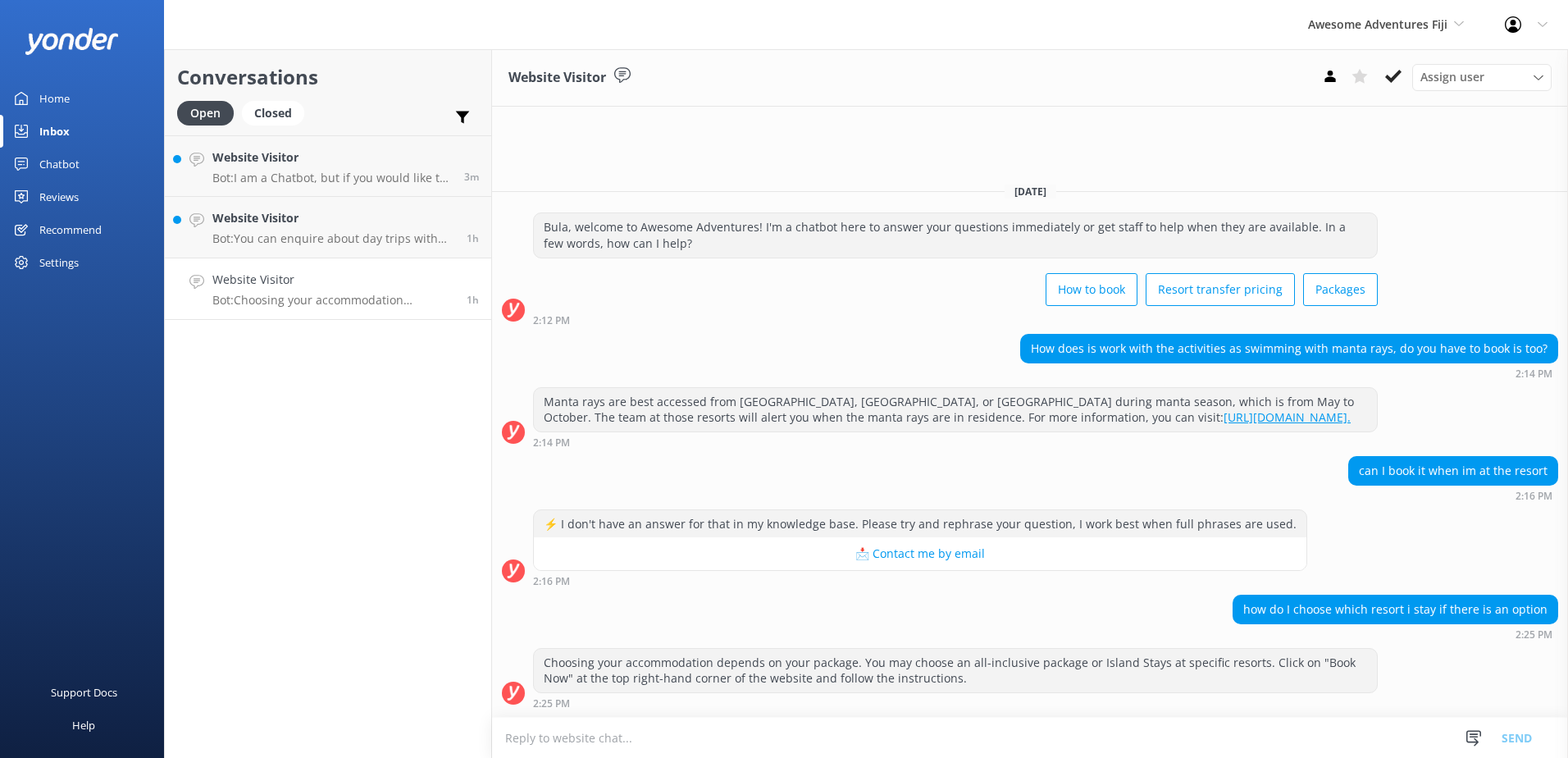
click at [1259, 723] on textarea at bounding box center [1029, 737] width 1076 height 40
drag, startPoint x: 1430, startPoint y: 736, endPoint x: 1416, endPoint y: 737, distance: 14.0
click at [1429, 738] on textarea at bounding box center [1029, 737] width 1076 height 40
paste textarea "Please contact & liaise directly with our Awesome Adventures Fiji Reservations …"
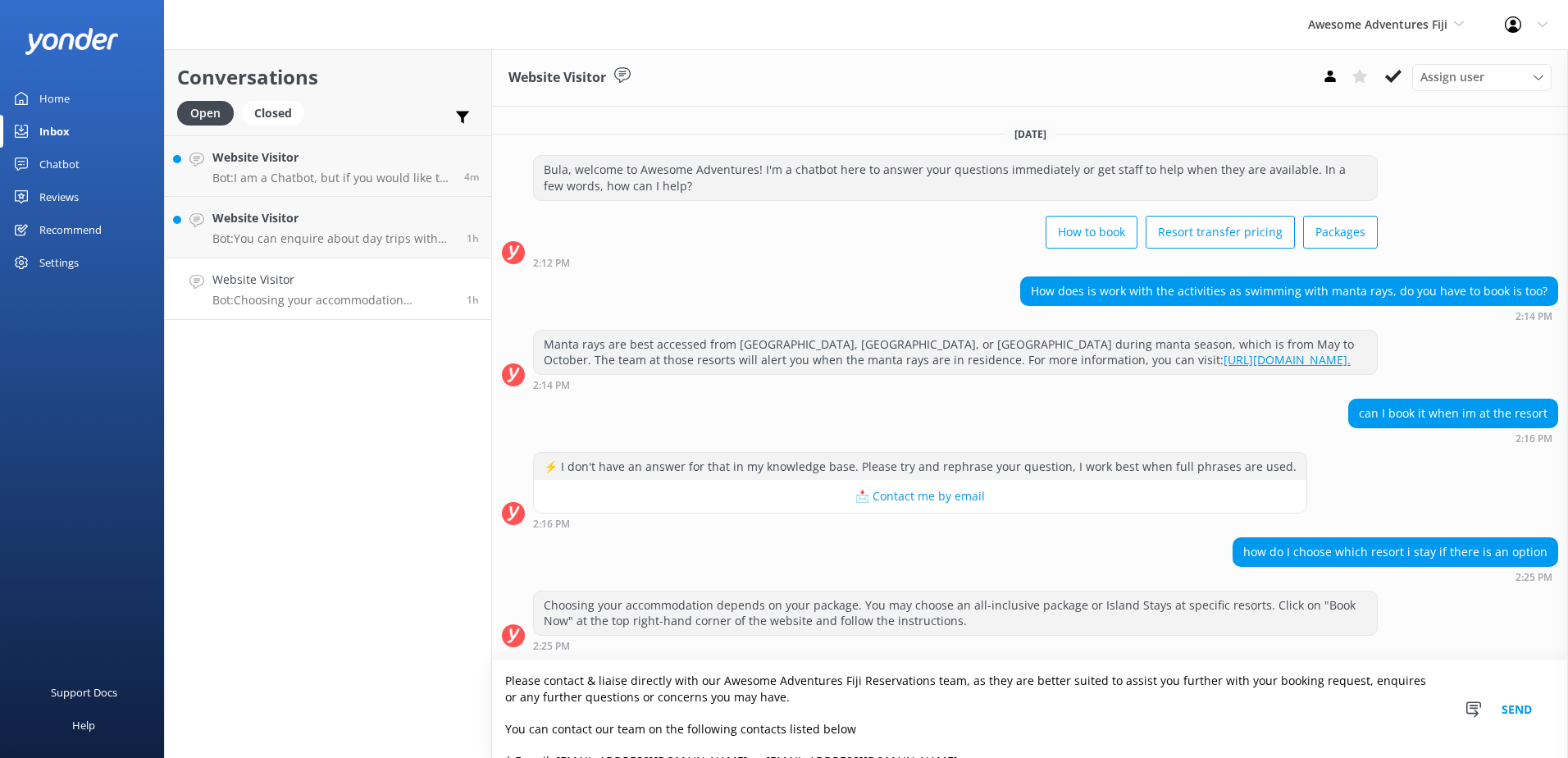
click at [506, 676] on textarea "Please contact & liaise directly with our Awesome Adventures Fiji Reservations …" at bounding box center [1029, 709] width 1076 height 98
click at [692, 677] on textarea "To choose your accommodations Please contact & liaise directly with our Awesome…" at bounding box center [1029, 709] width 1076 height 98
type textarea "To choose your accommodations please contact & liaise directly with our Awesome…"
click at [1539, 717] on button "Send" at bounding box center [1516, 709] width 61 height 98
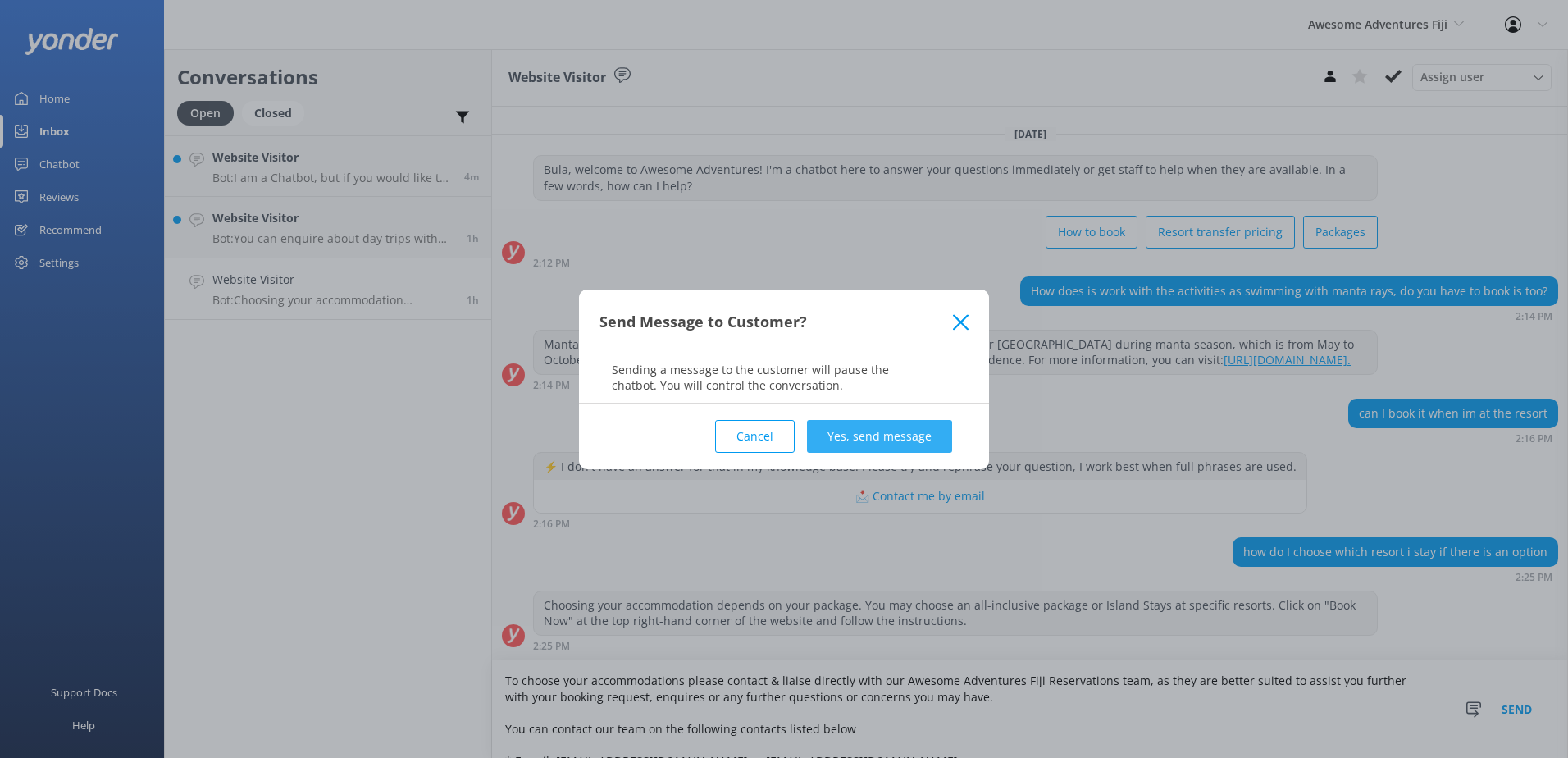
click at [876, 438] on button "Yes, send message" at bounding box center [879, 436] width 145 height 33
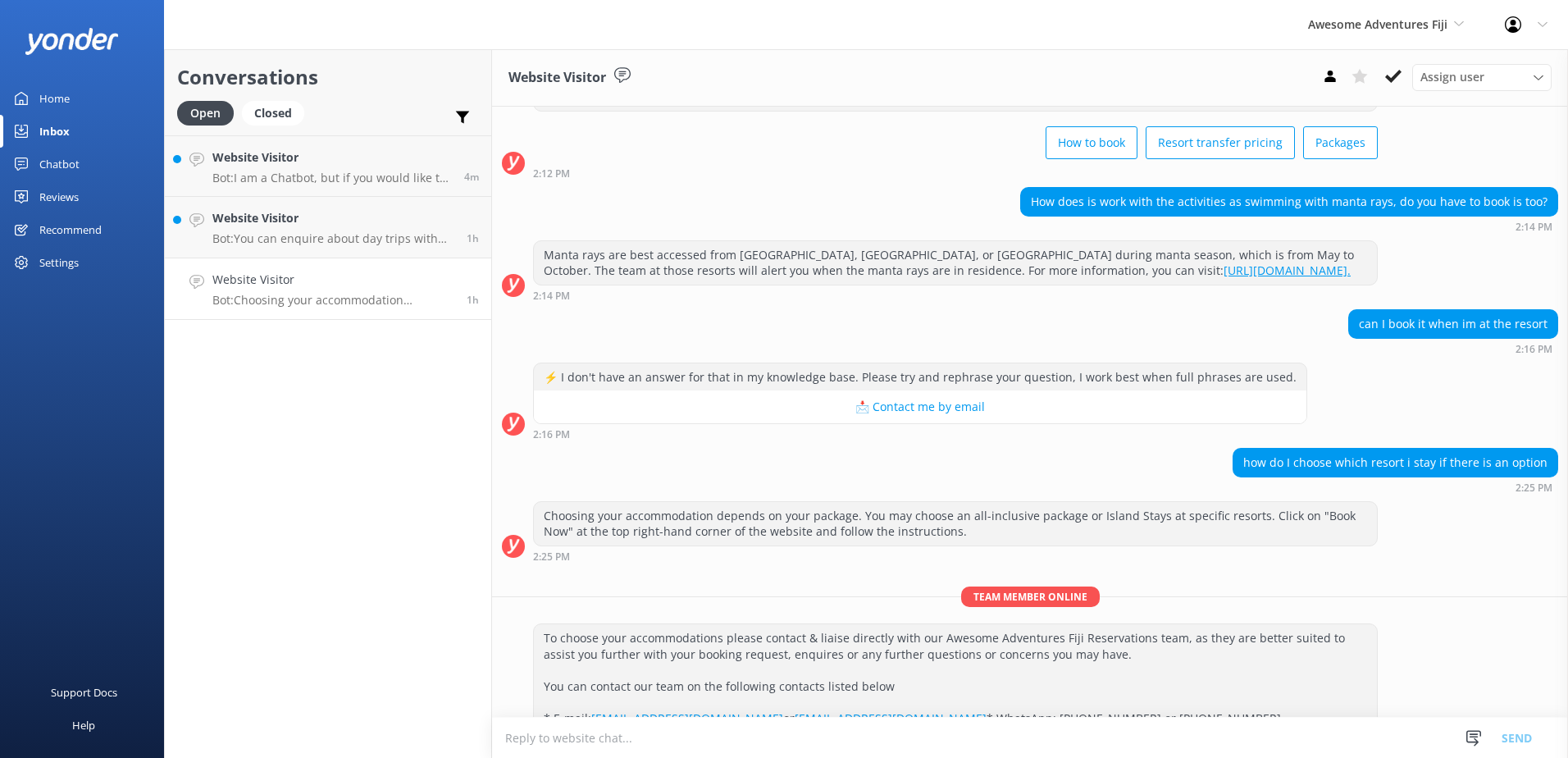
scroll to position [236, 0]
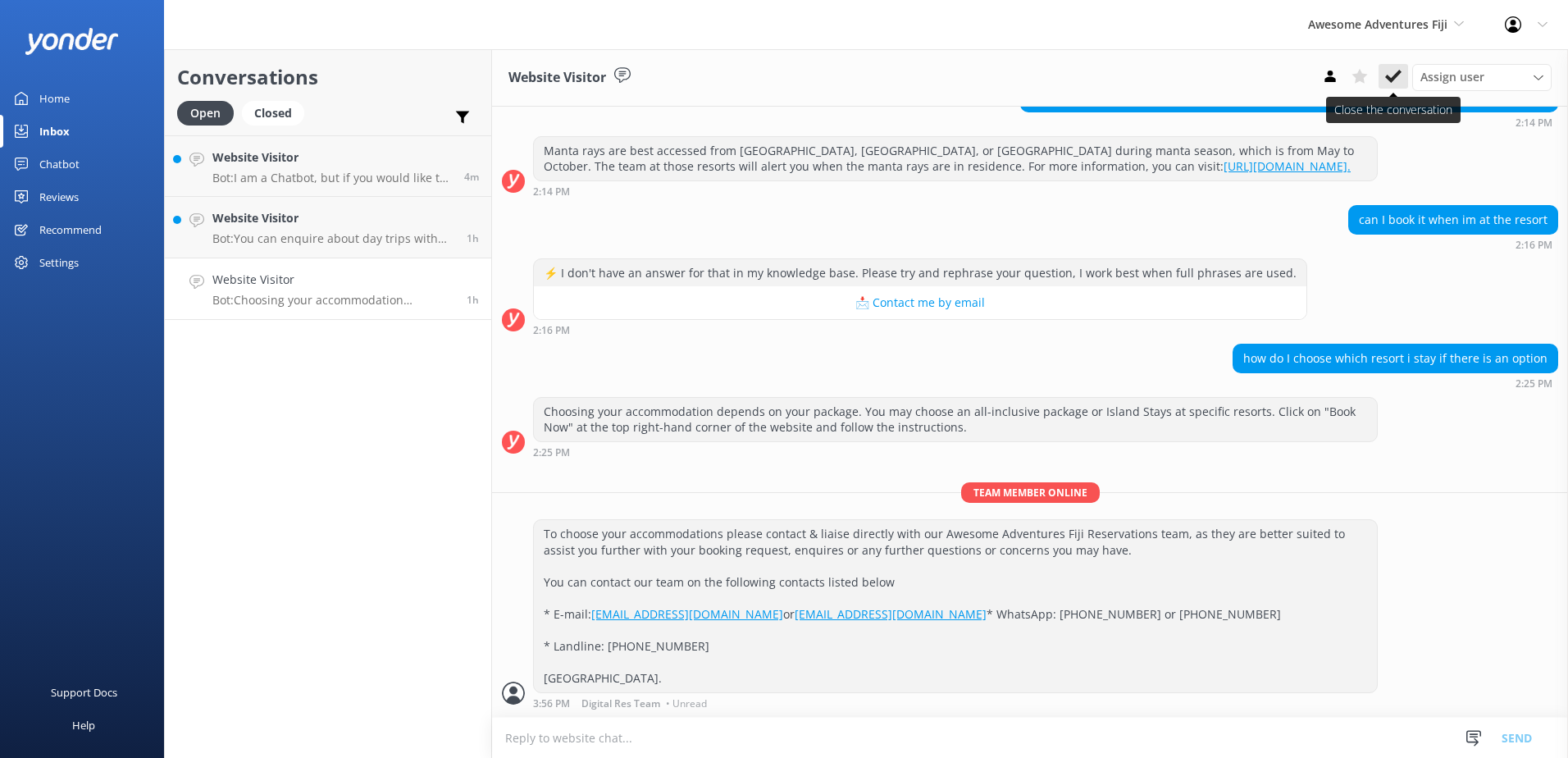
click at [1395, 65] on button at bounding box center [1393, 76] width 29 height 24
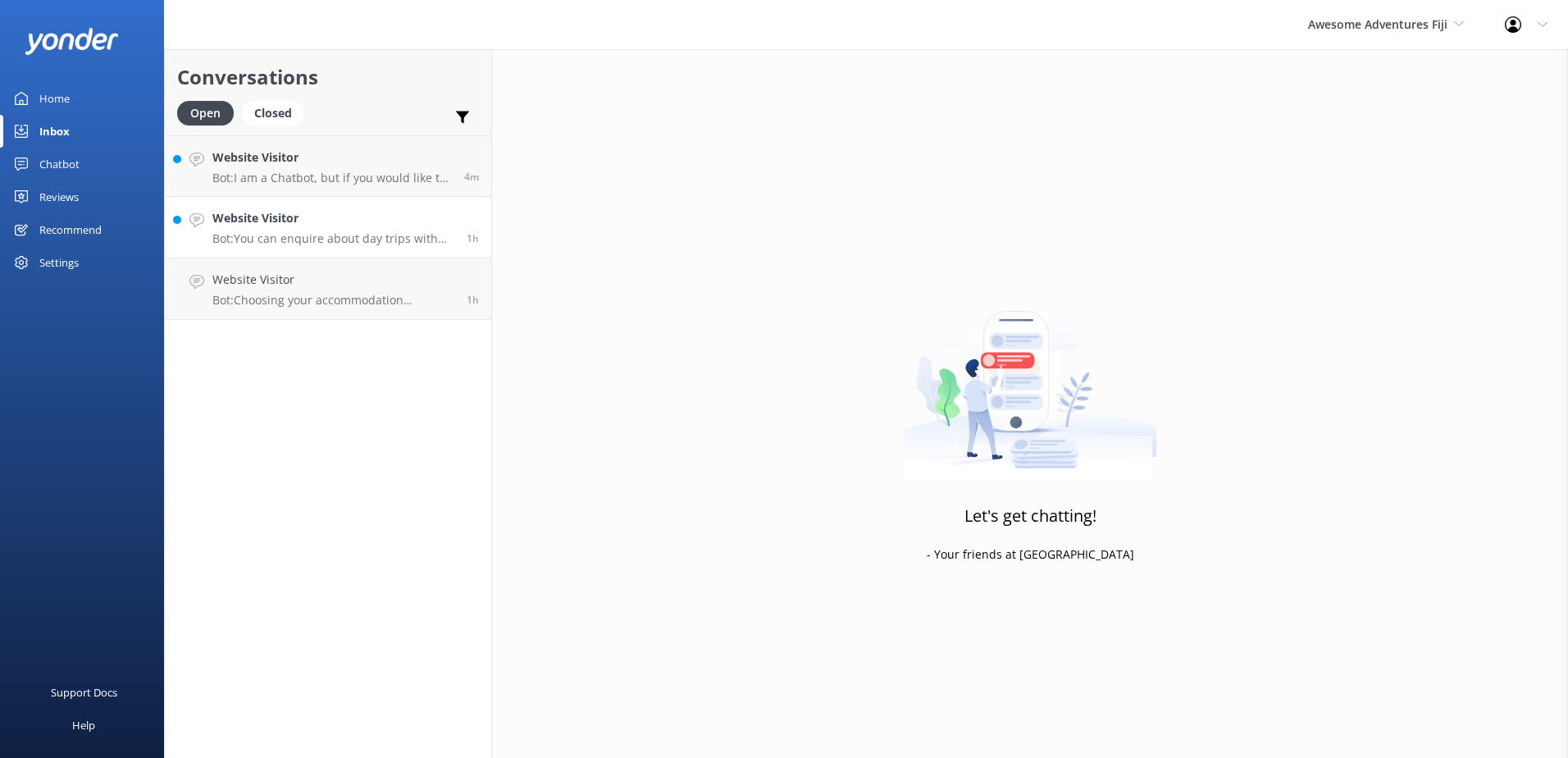
click at [386, 232] on p "Bot: You can enquire about day trips with the staff travel desk on-board the ve…" at bounding box center [334, 238] width 242 height 15
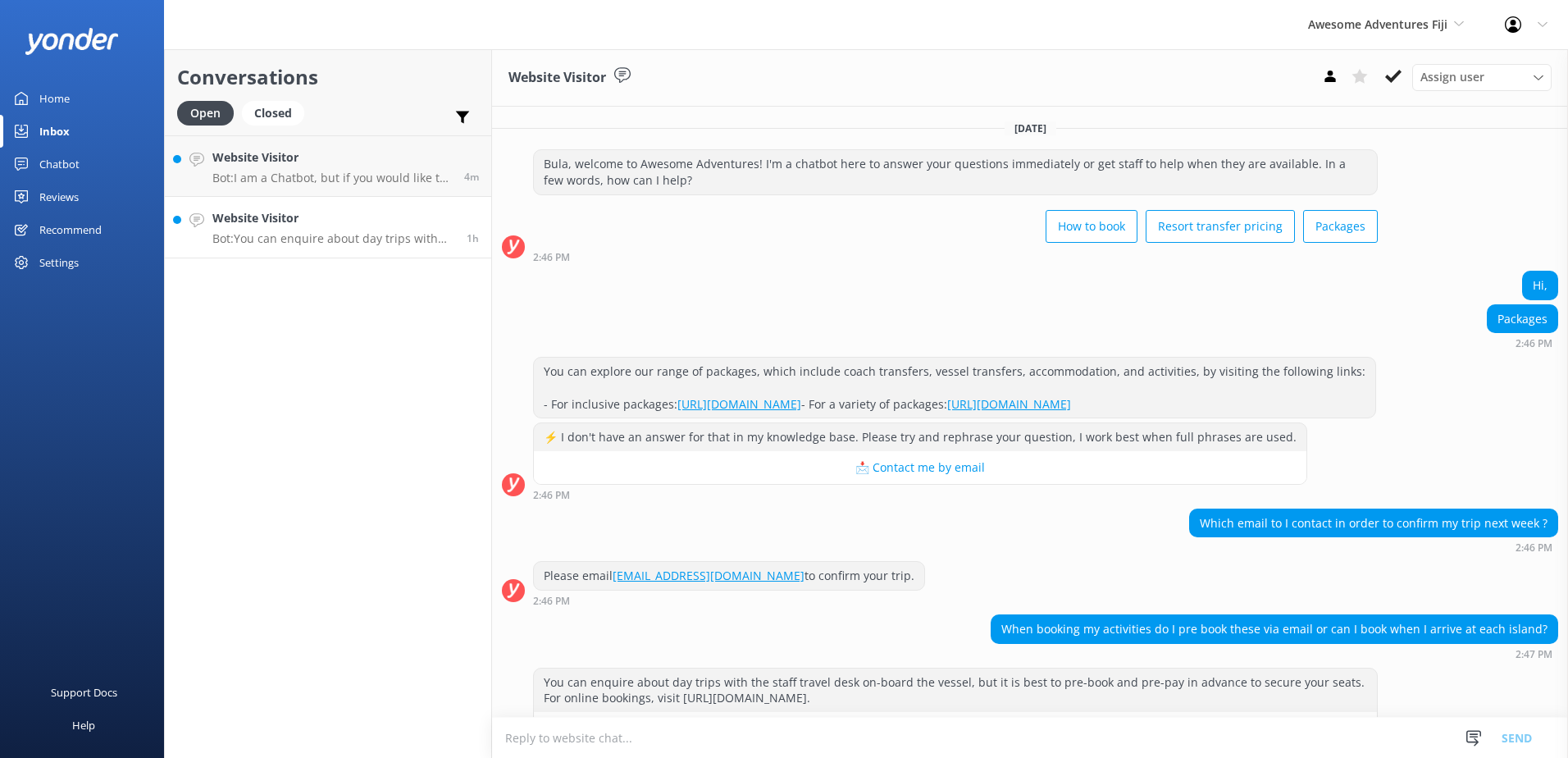
scroll to position [68, 0]
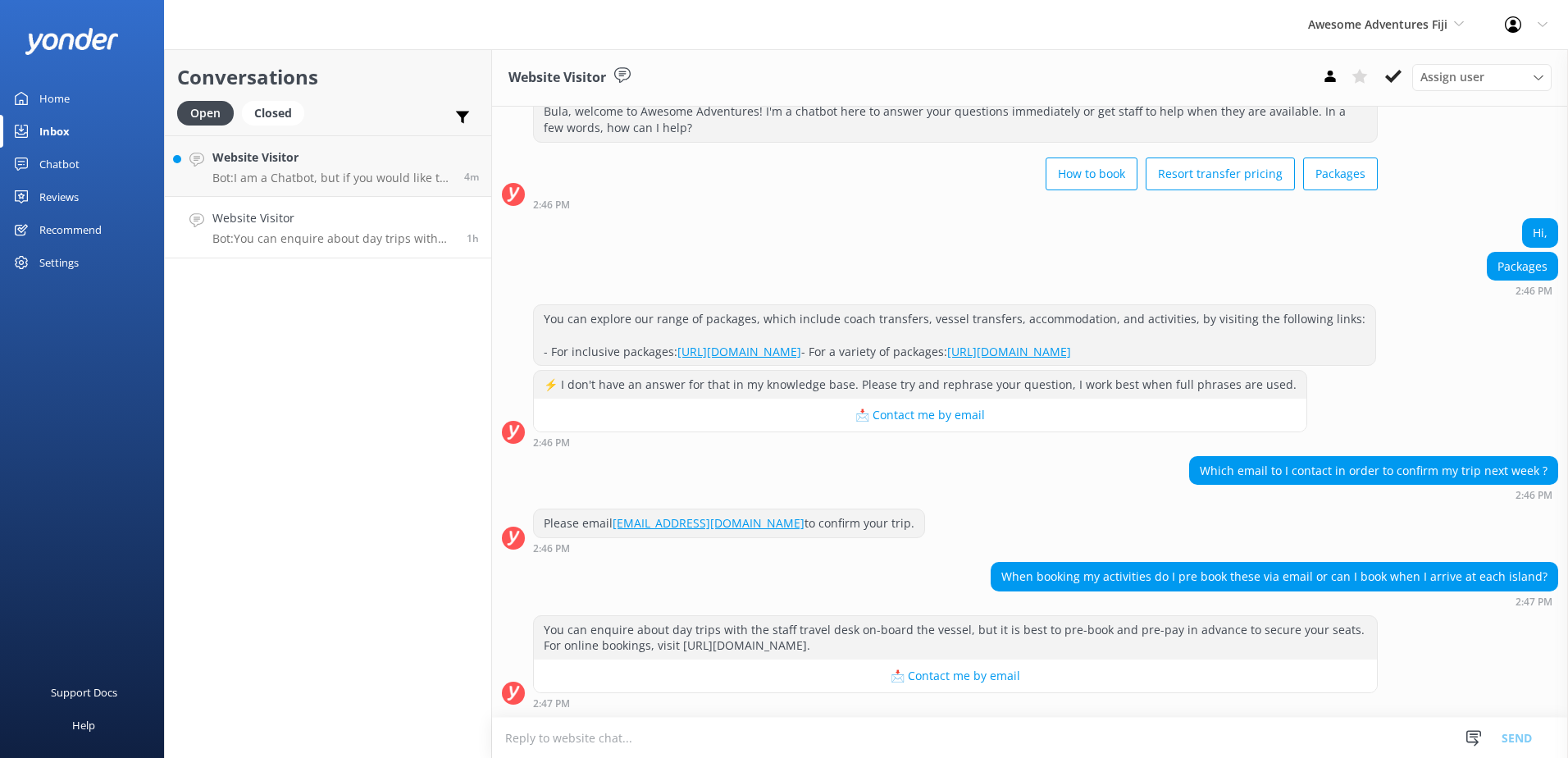
click at [1169, 729] on textarea at bounding box center [1029, 737] width 1076 height 40
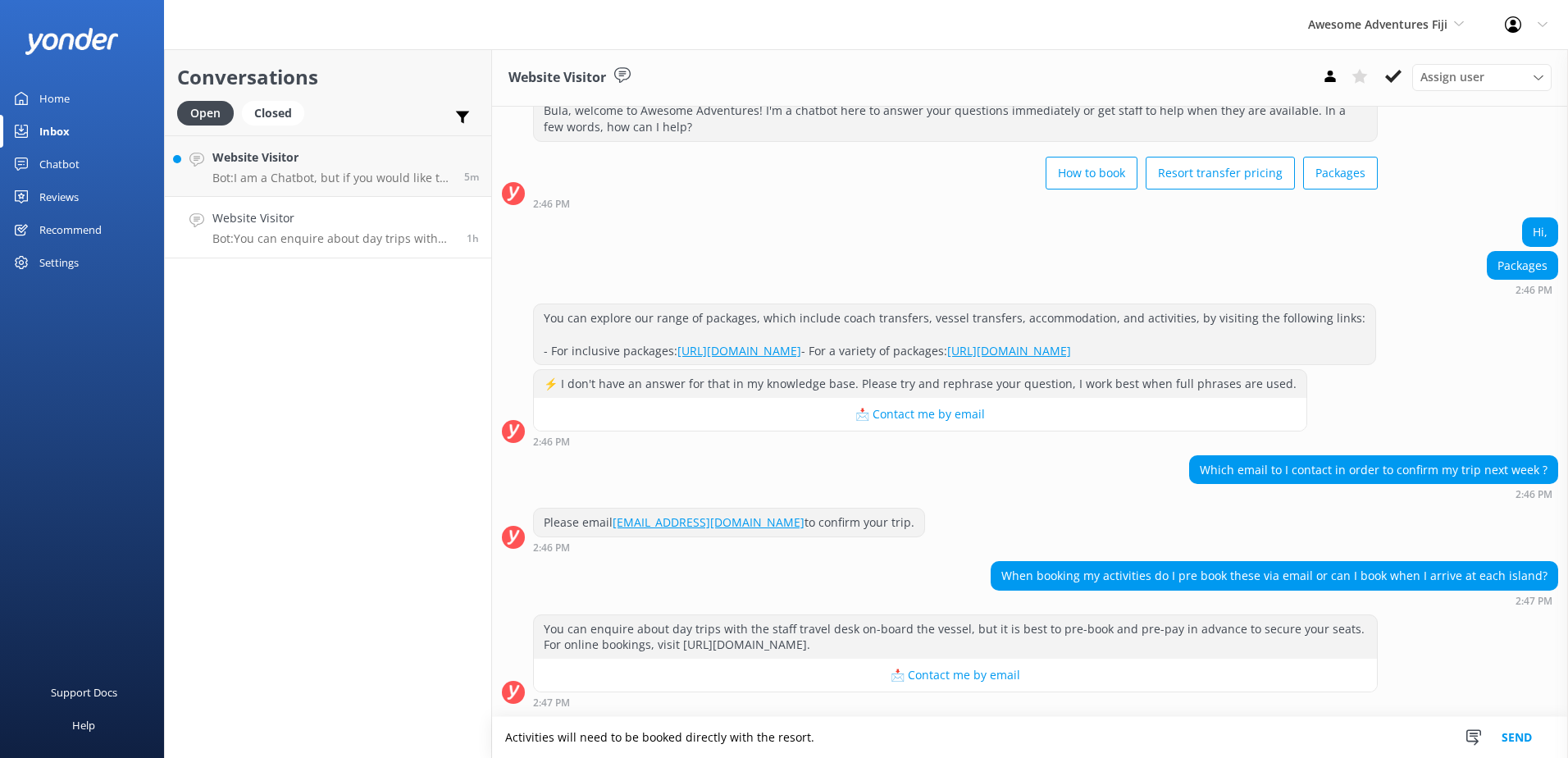
type textarea "Activities will need to be booked directly with the resort."
click at [1535, 740] on button "Send" at bounding box center [1516, 738] width 61 height 41
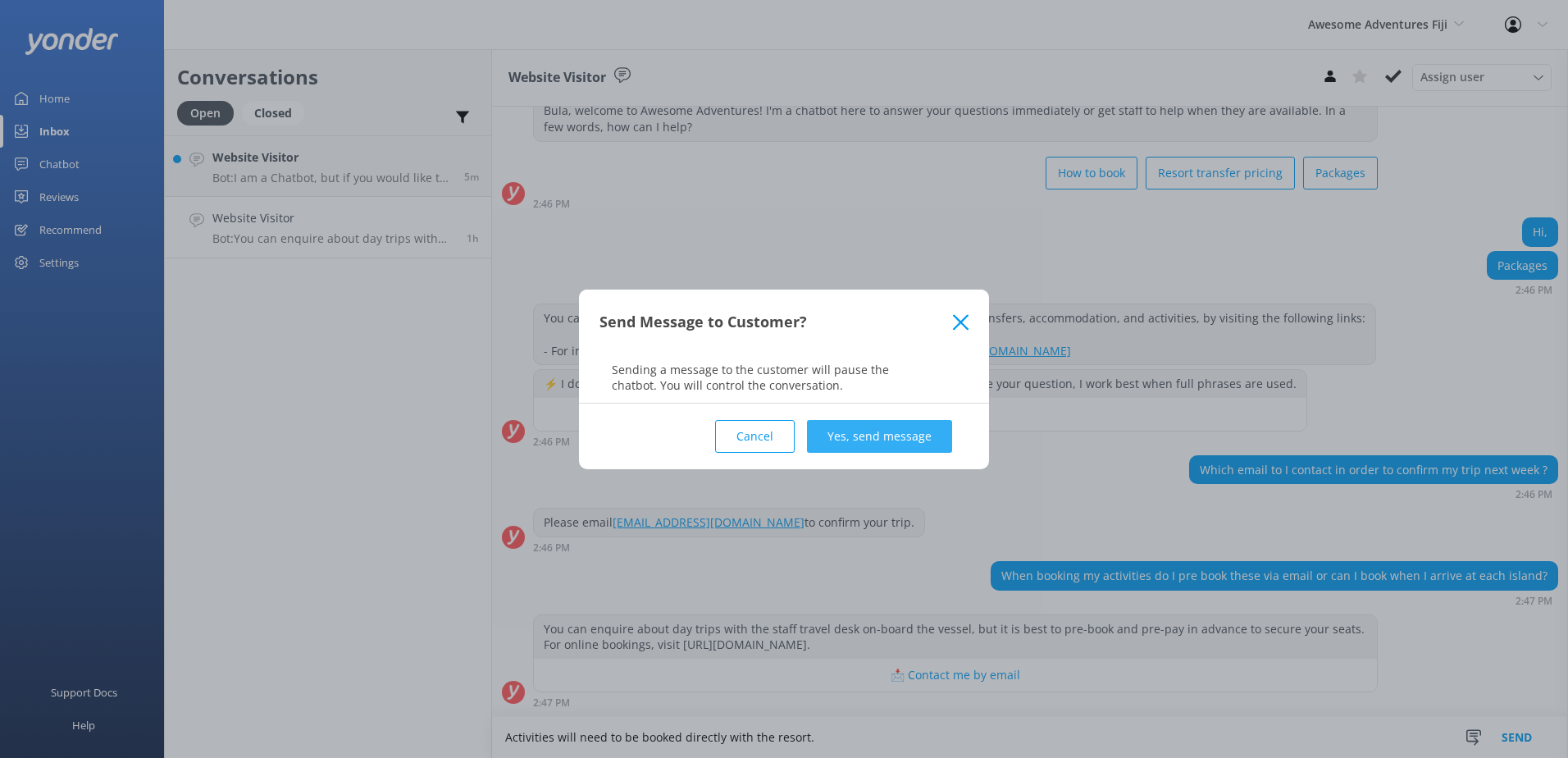
click at [918, 423] on button "Yes, send message" at bounding box center [879, 436] width 145 height 33
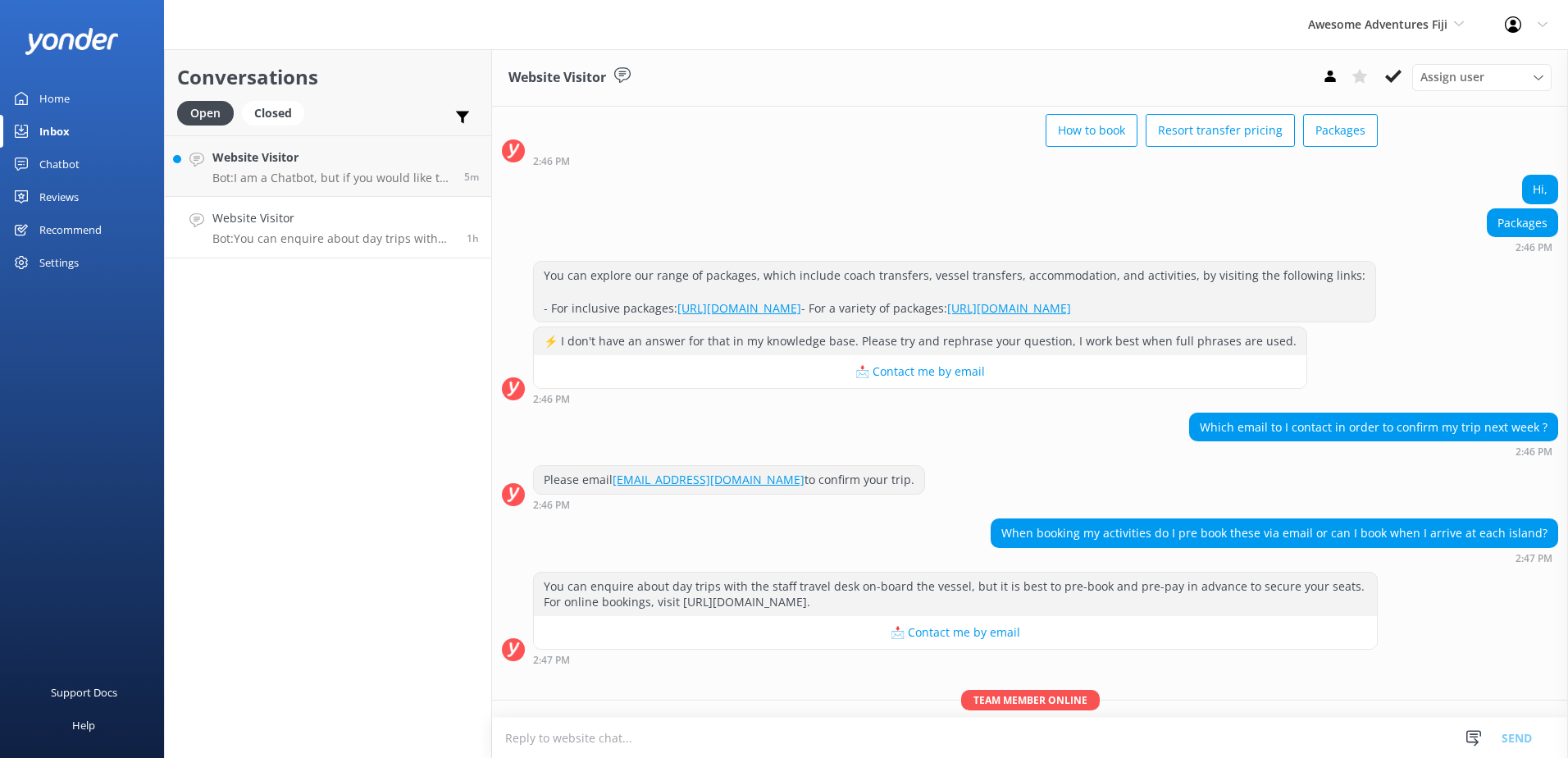
scroll to position [175, 0]
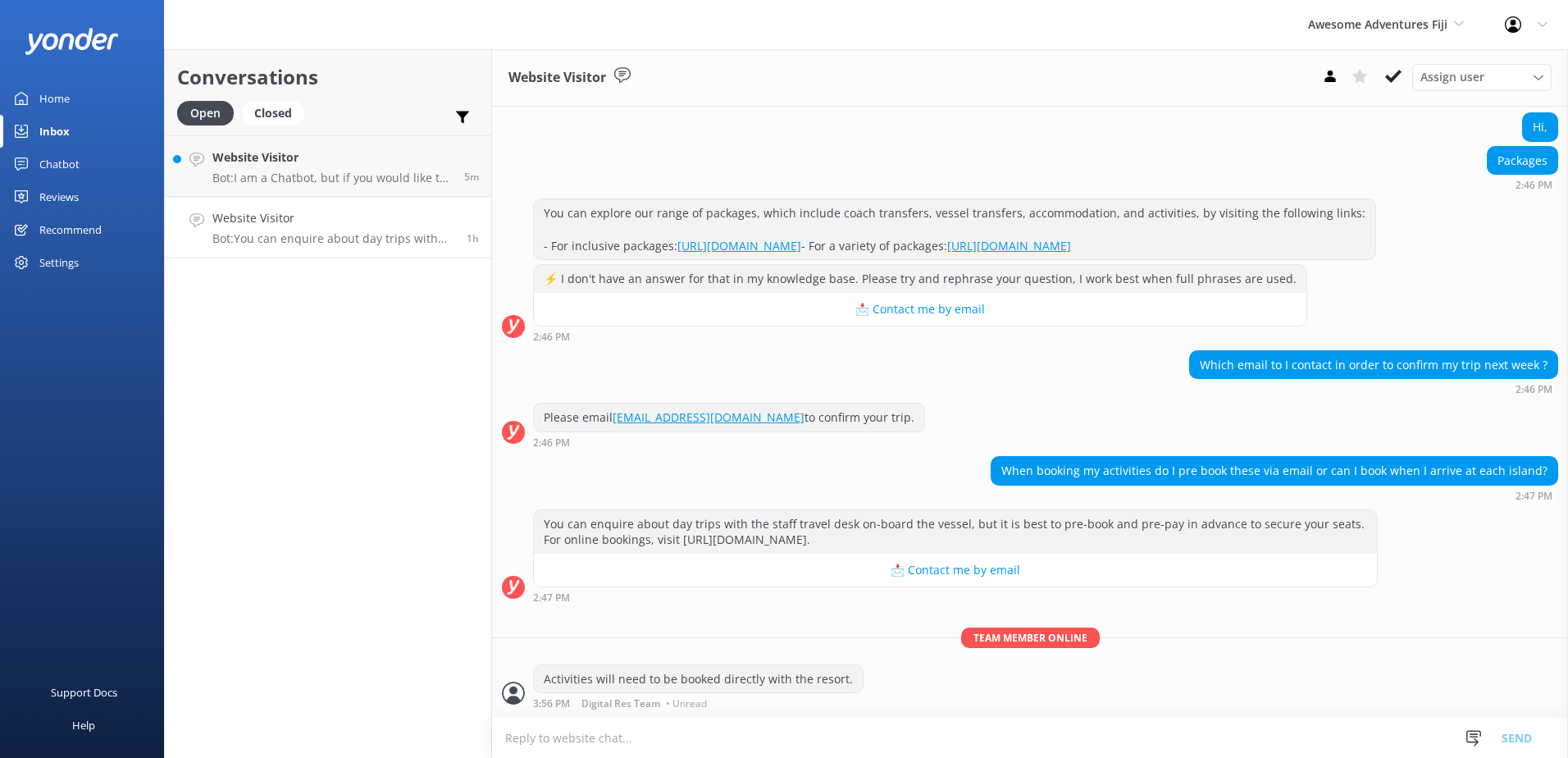
click at [1397, 90] on div "Assign user [PERSON_NAME] [PERSON_NAME] Digital Res Team [PERSON_NAME] Raqitawa…" at bounding box center [1433, 77] width 236 height 26
click at [1395, 85] on button at bounding box center [1393, 76] width 29 height 24
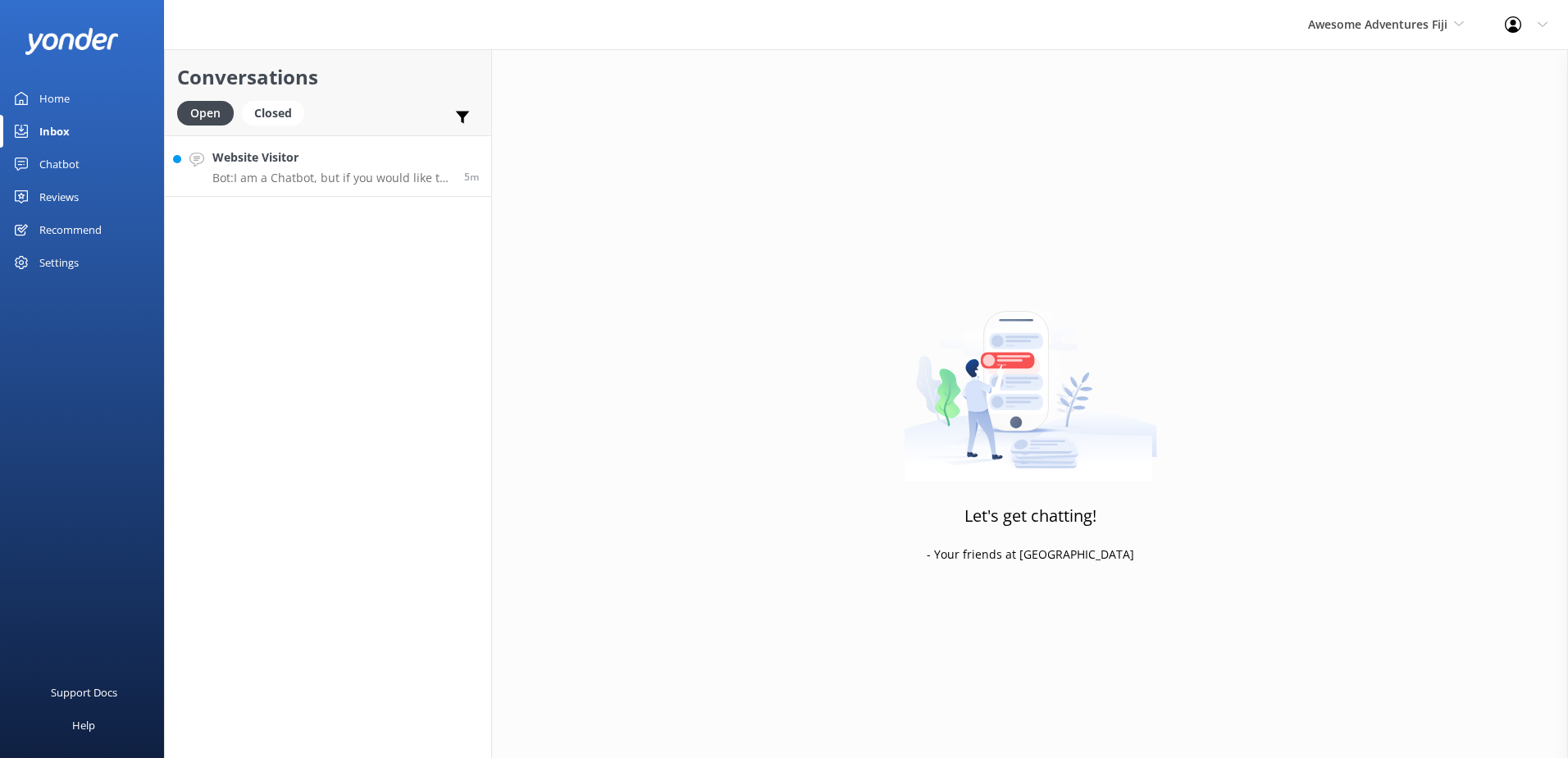
click at [372, 170] on div "Website Visitor Bot: I am a Chatbot, but if you would like to speak with an age…" at bounding box center [332, 166] width 239 height 35
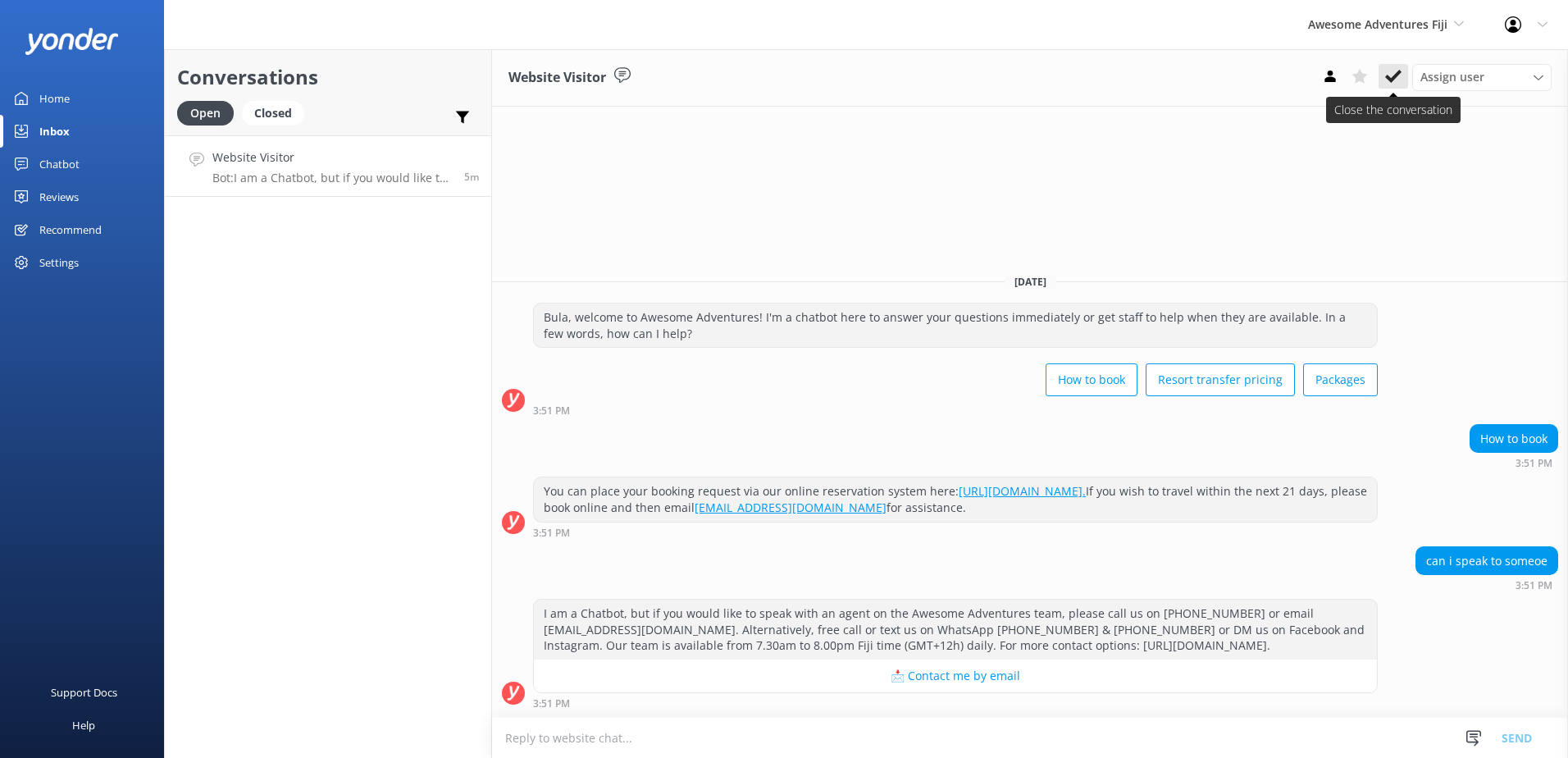
click at [1398, 75] on use at bounding box center [1392, 75] width 17 height 13
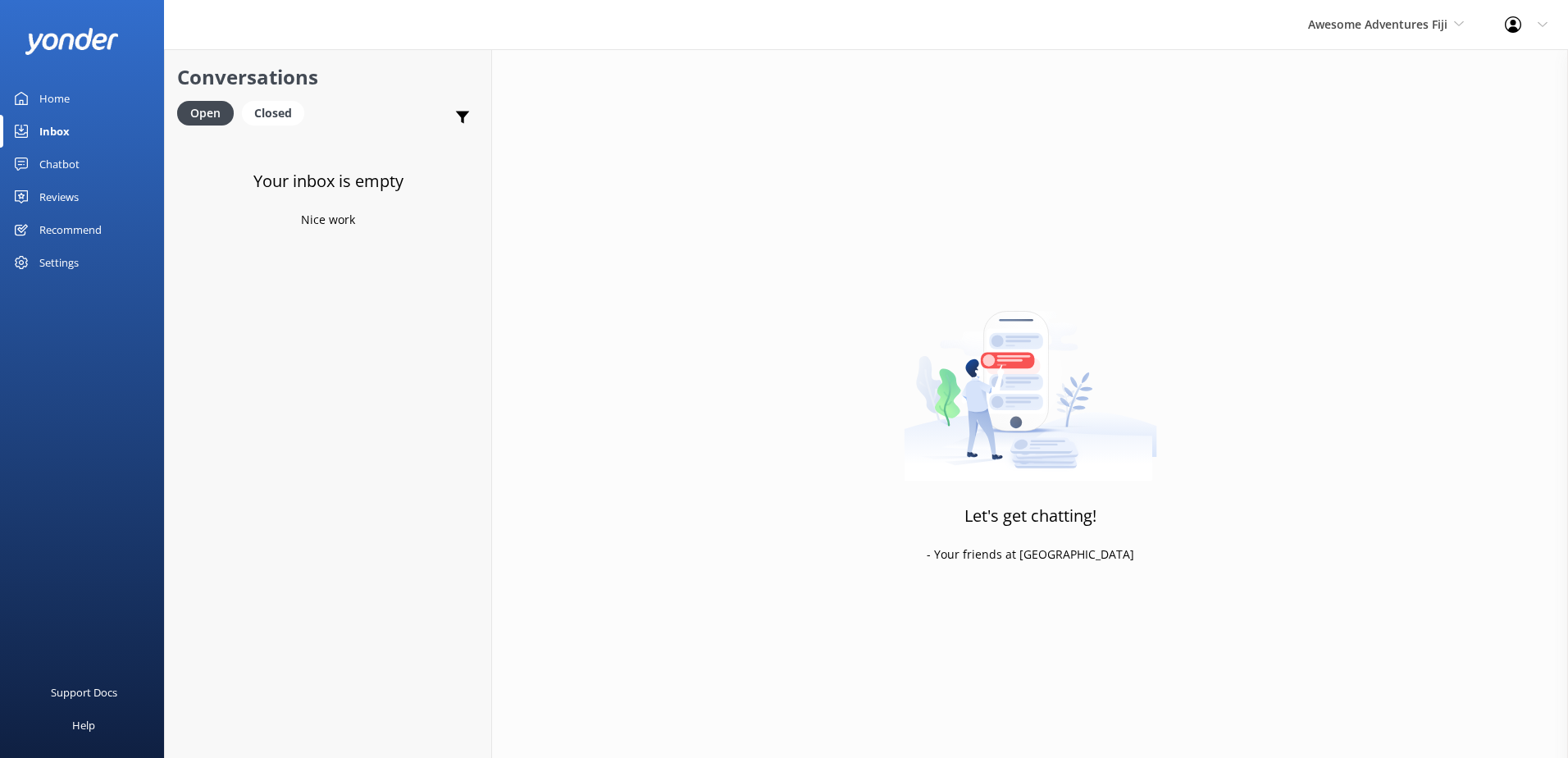
click at [1402, 40] on div "Awesome Adventures Fiji South Sea Sailing South Sea Cruises Malamala Beach Club…" at bounding box center [1386, 24] width 197 height 49
click at [1388, 216] on link "Blue Lagoon Cruises" at bounding box center [1369, 226] width 164 height 39
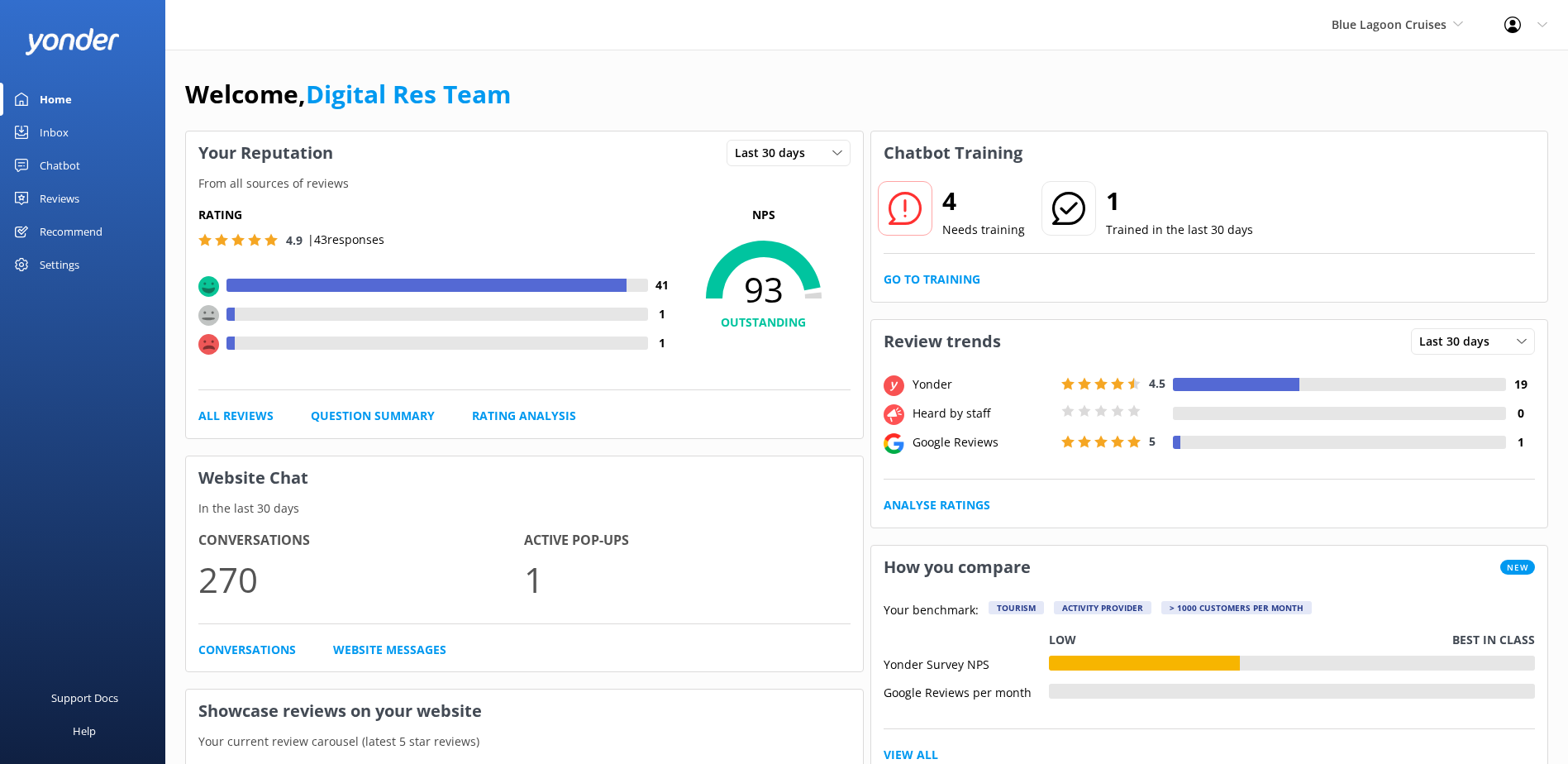
click at [59, 129] on div "Inbox" at bounding box center [53, 133] width 29 height 33
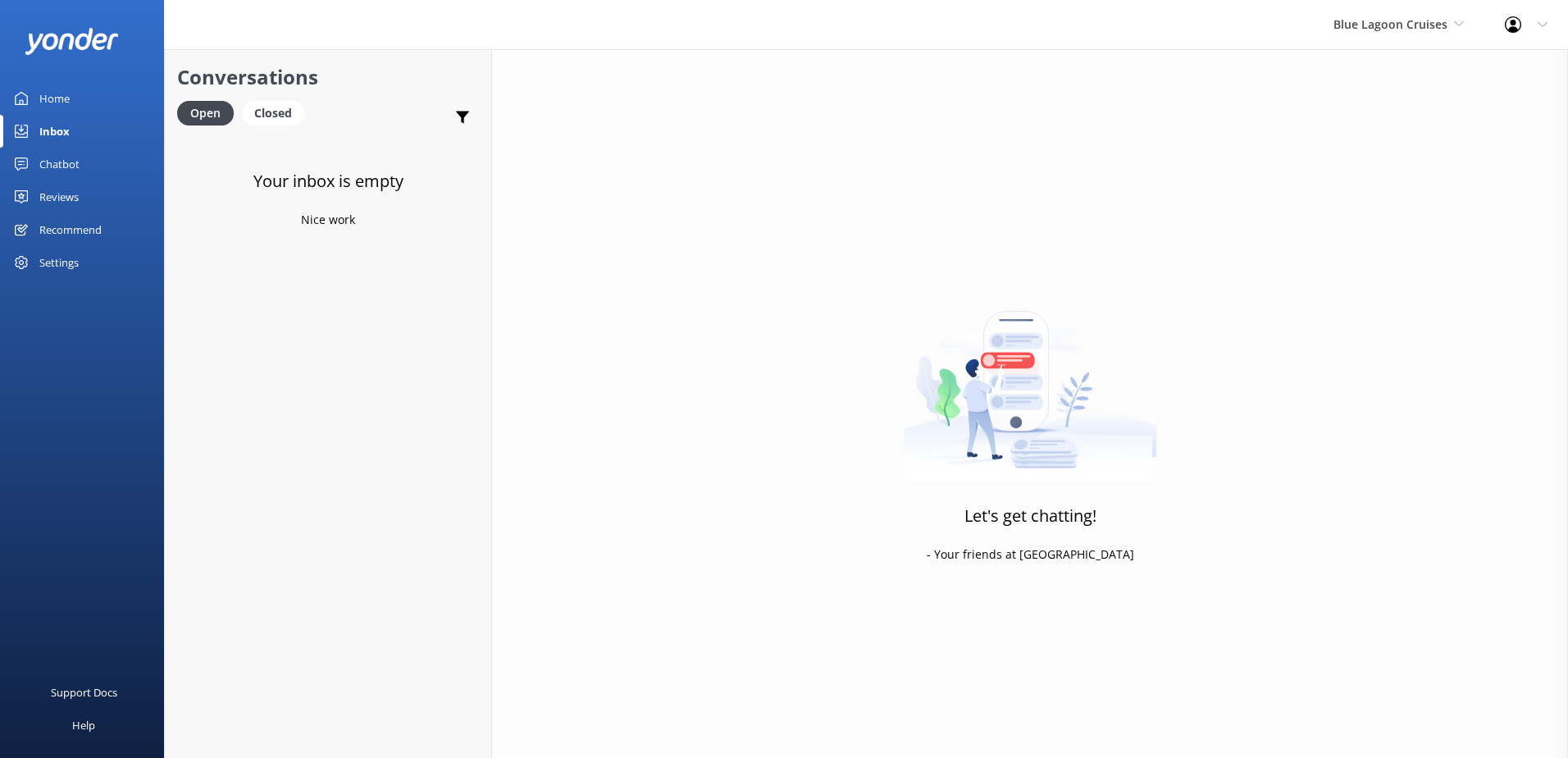
click at [1337, 11] on div "Blue Lagoon Cruises South Sea Sailing South Sea Cruises Malamala Beach Club Awe…" at bounding box center [1399, 24] width 172 height 49
click at [1402, 105] on link "South Sea Cruises" at bounding box center [1395, 108] width 164 height 39
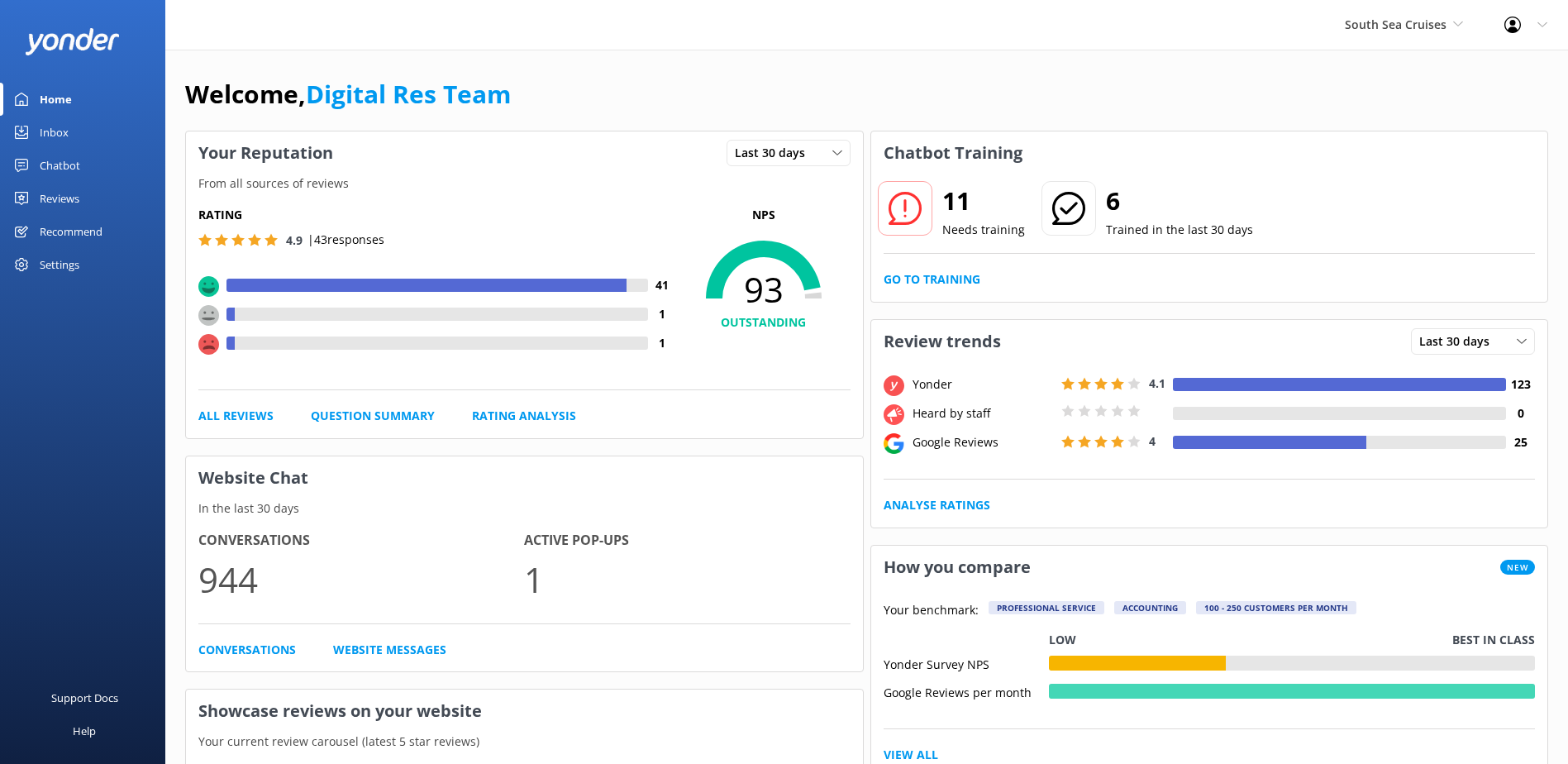
click at [49, 130] on div "Inbox" at bounding box center [53, 133] width 29 height 33
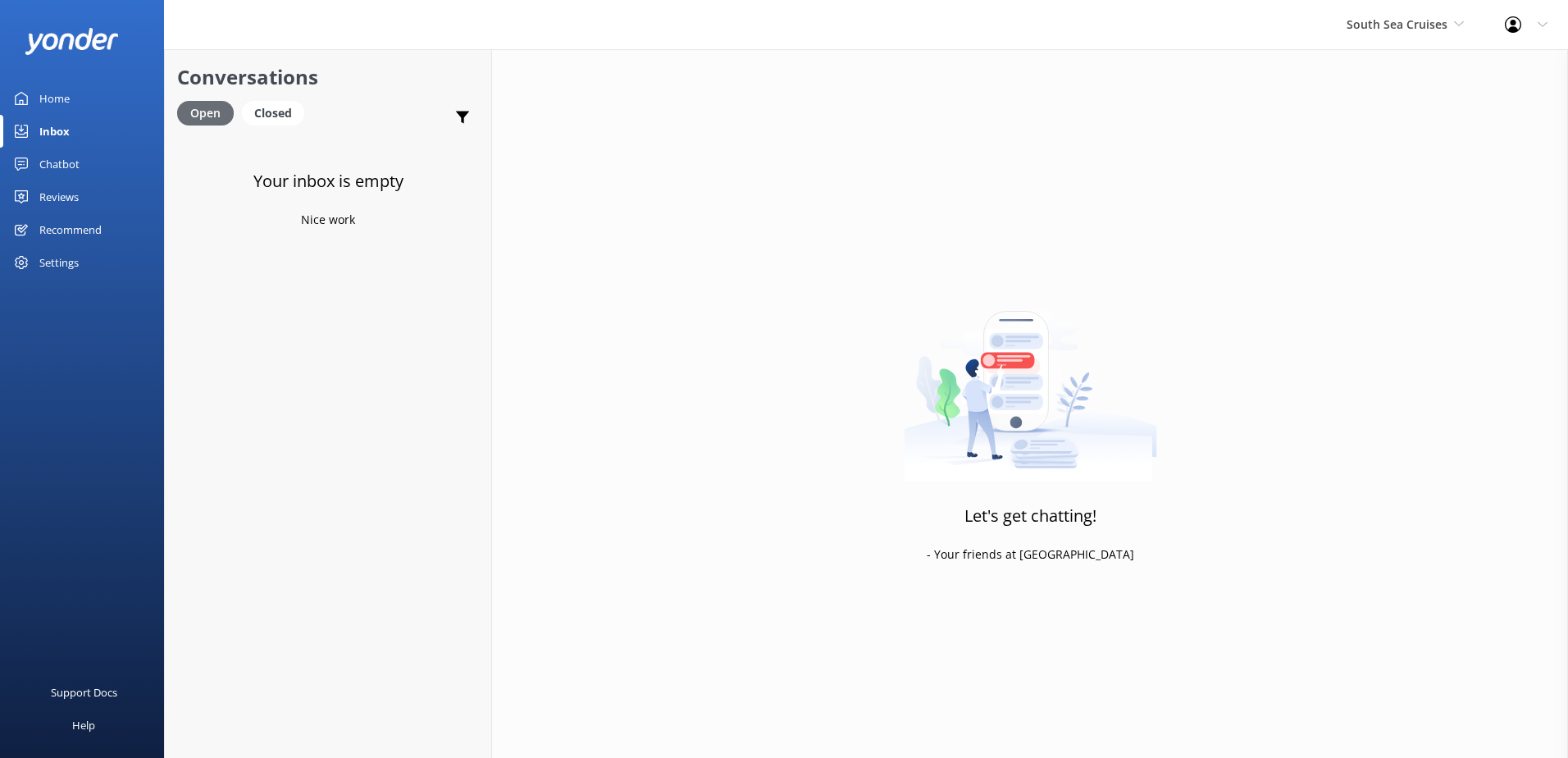
click at [219, 109] on div "Open" at bounding box center [206, 112] width 57 height 24
click at [268, 114] on div "Closed" at bounding box center [273, 112] width 62 height 24
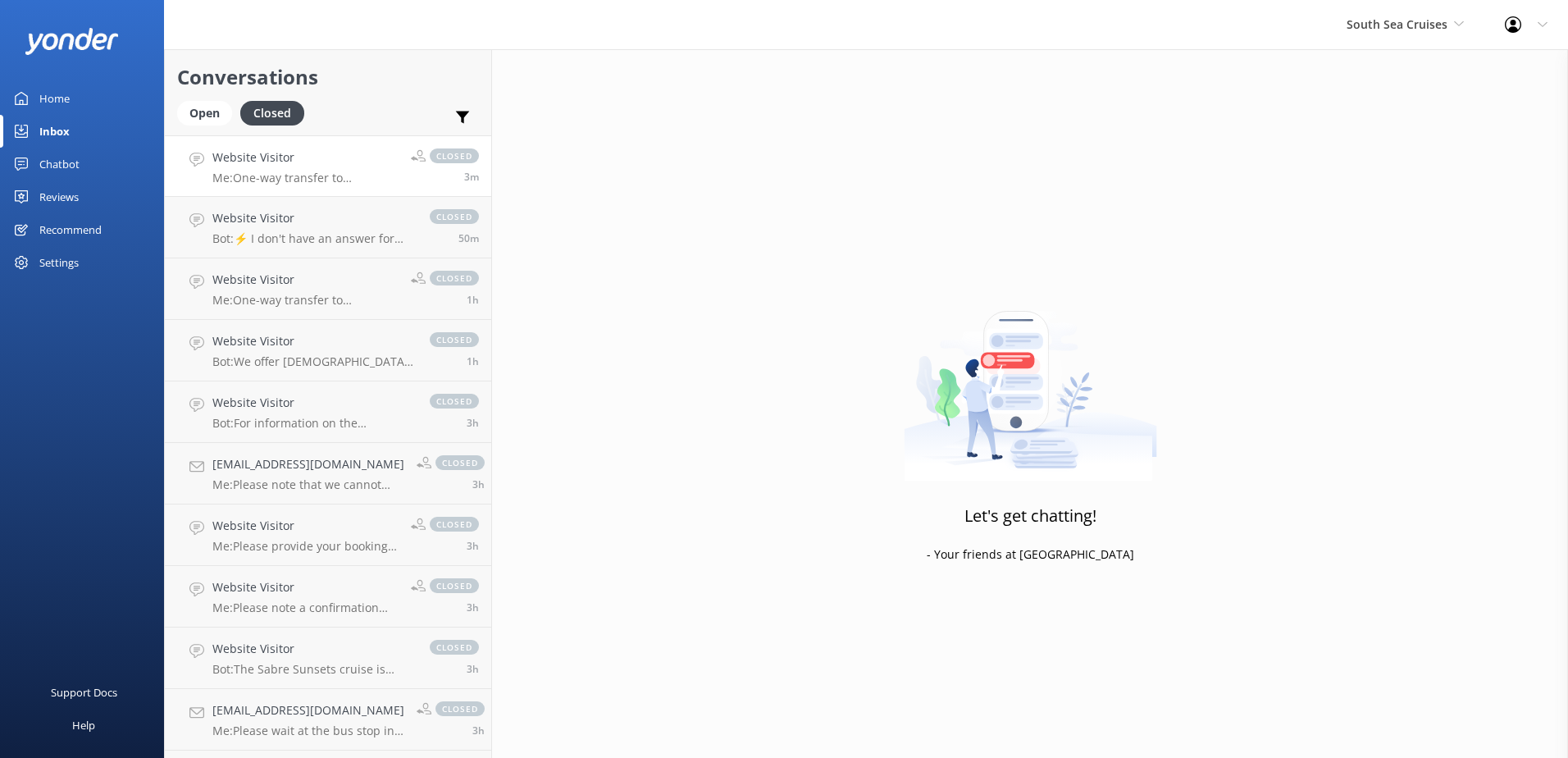
click at [304, 188] on link "Website Visitor Me: One-way transfer to [GEOGRAPHIC_DATA] is $172.00 per adult.…" at bounding box center [328, 166] width 326 height 61
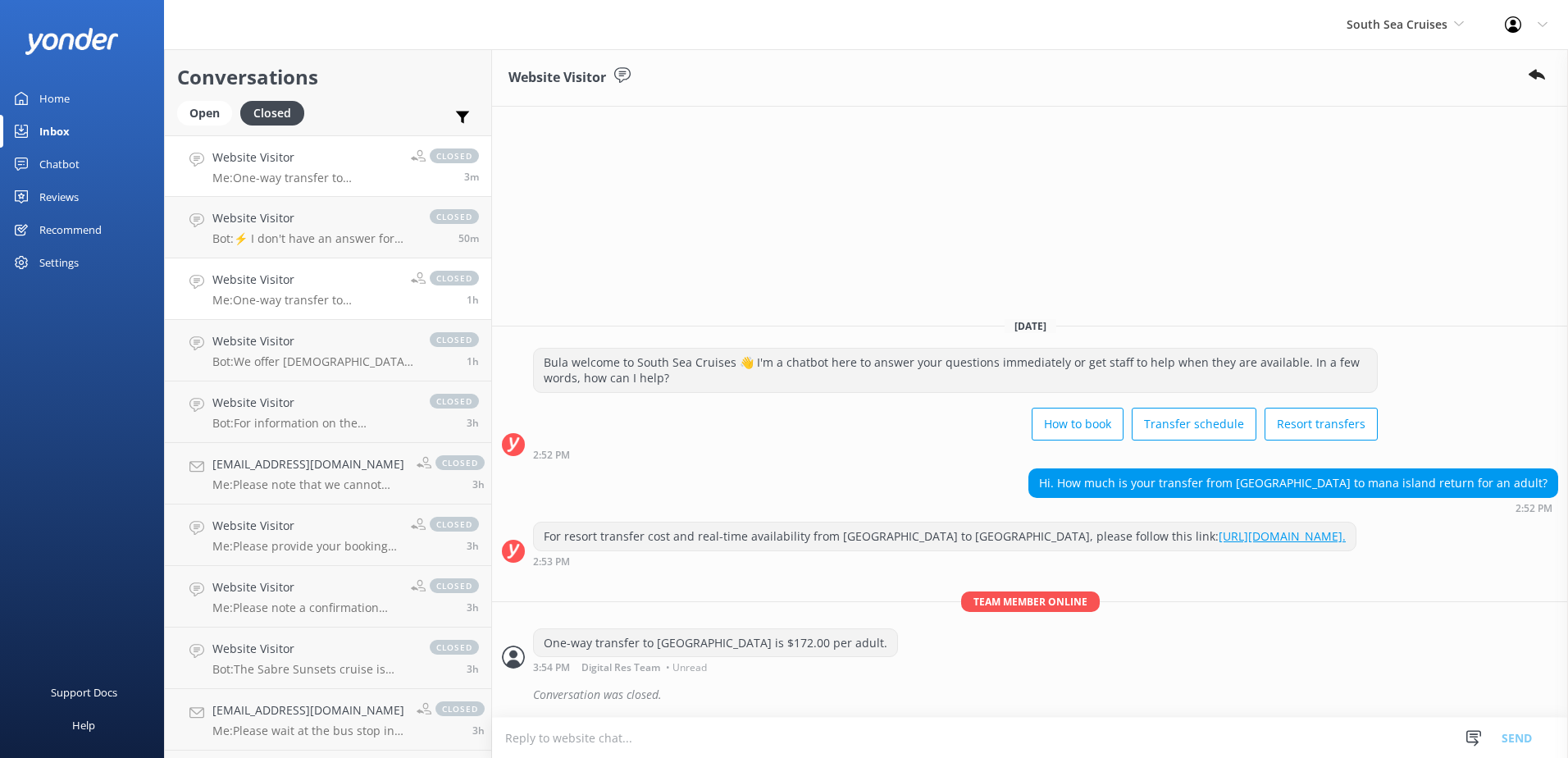
click at [332, 274] on h4 "Website Visitor" at bounding box center [305, 279] width 186 height 18
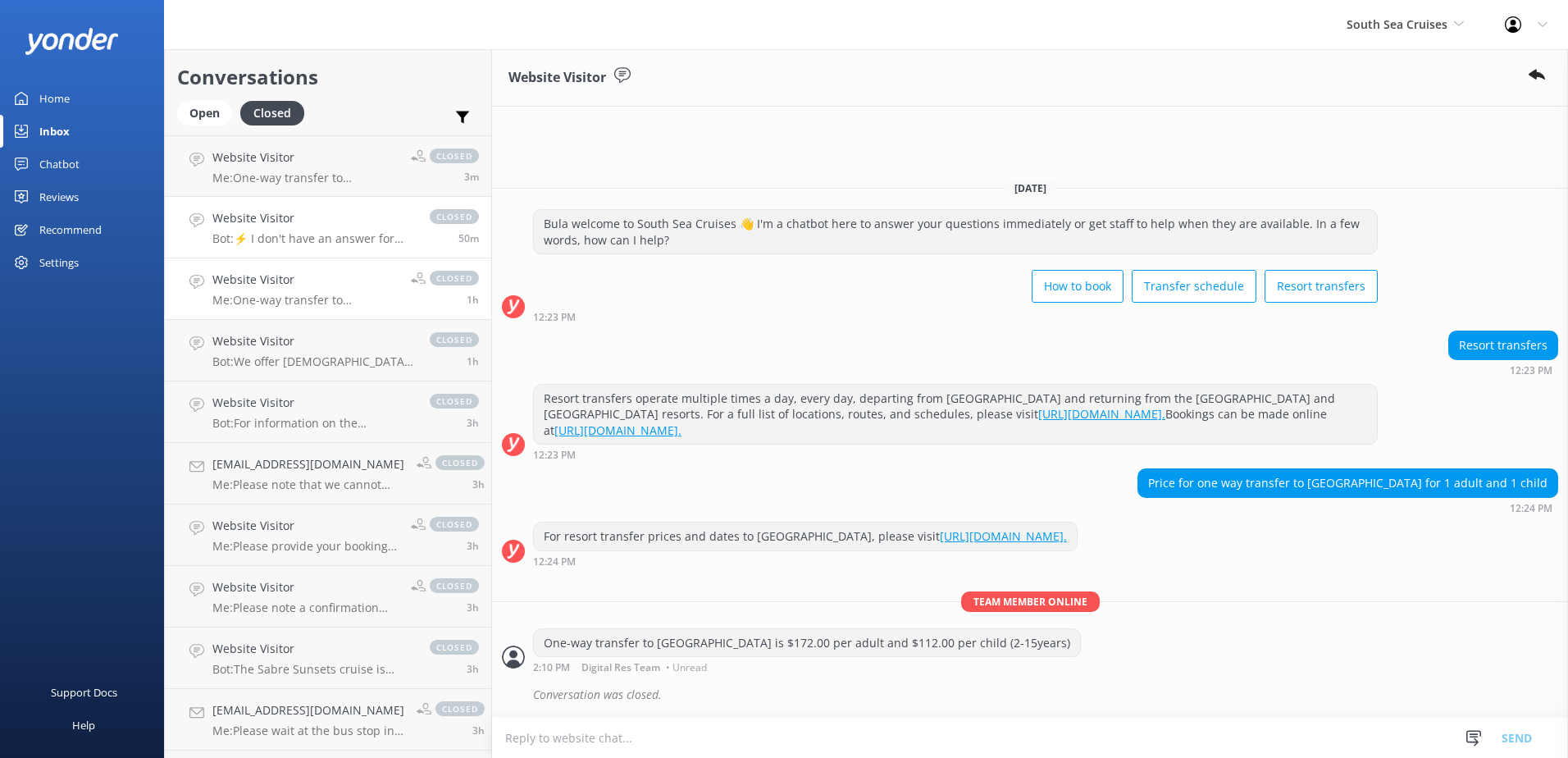
click at [332, 249] on link "Website Visitor Bot: ⚡ I don't have an answer for that in my knowledge base. Pl…" at bounding box center [328, 227] width 326 height 61
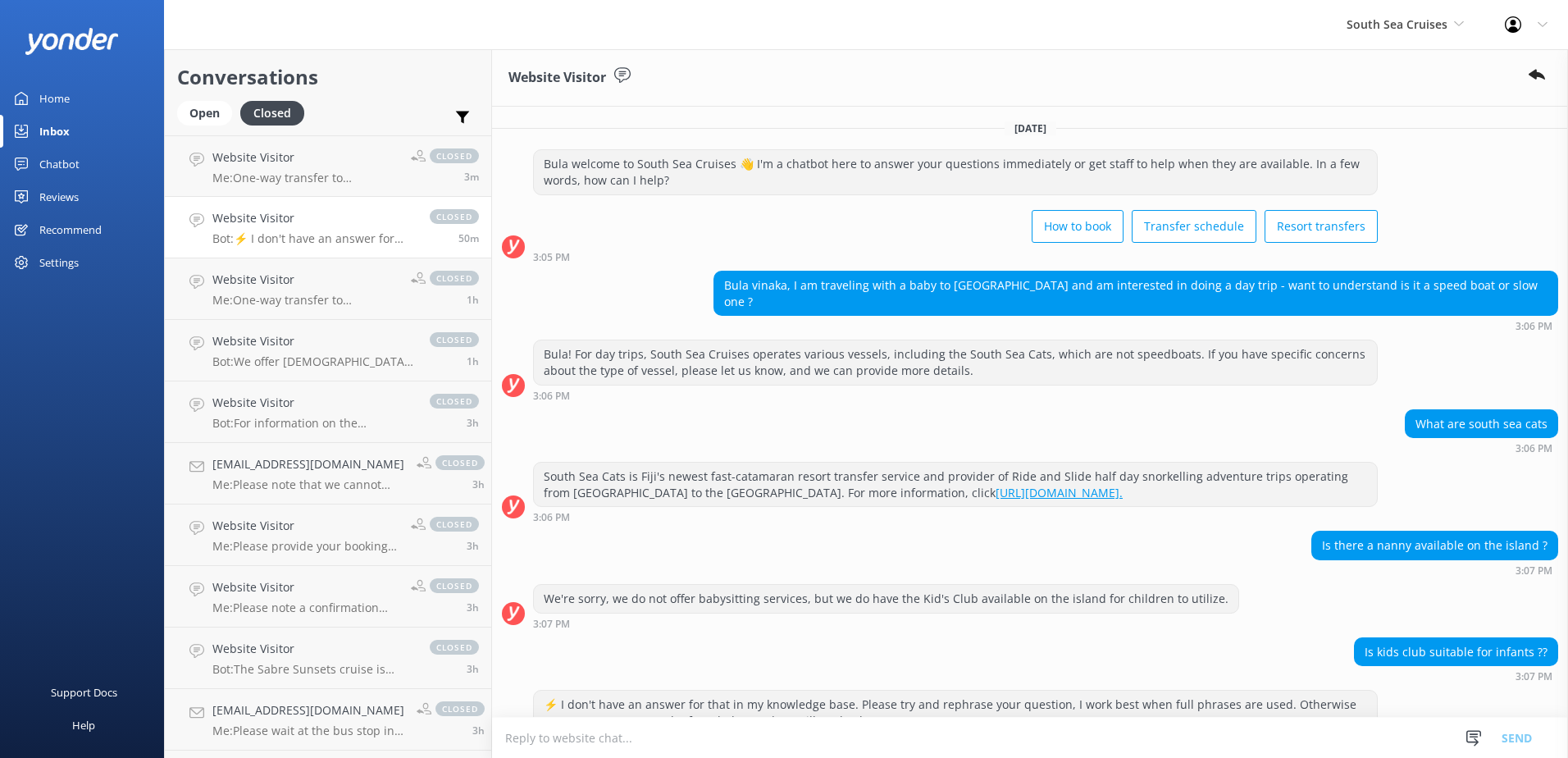
scroll to position [95, 0]
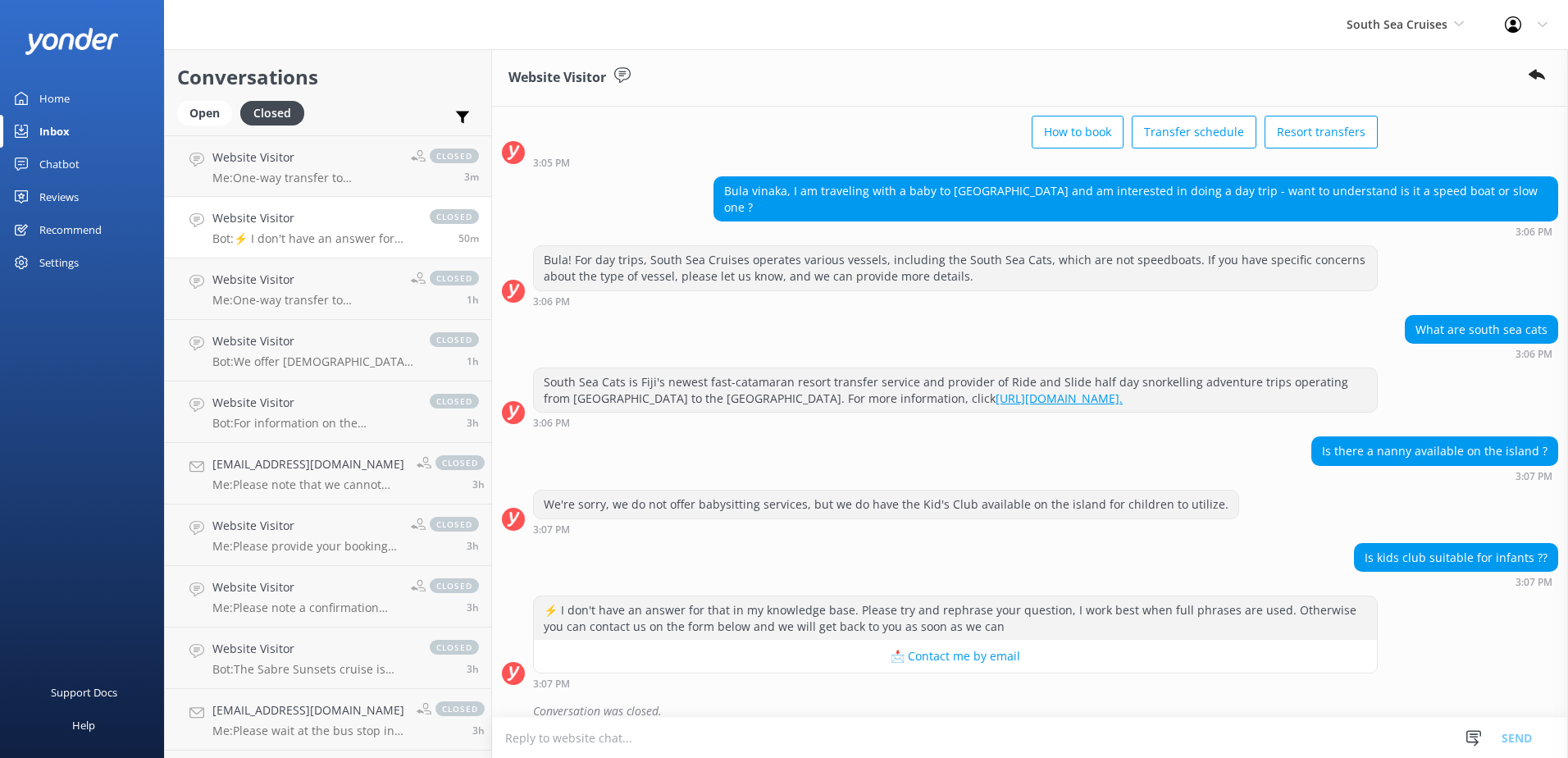
click at [864, 732] on textarea at bounding box center [1029, 737] width 1076 height 40
type textarea "u"
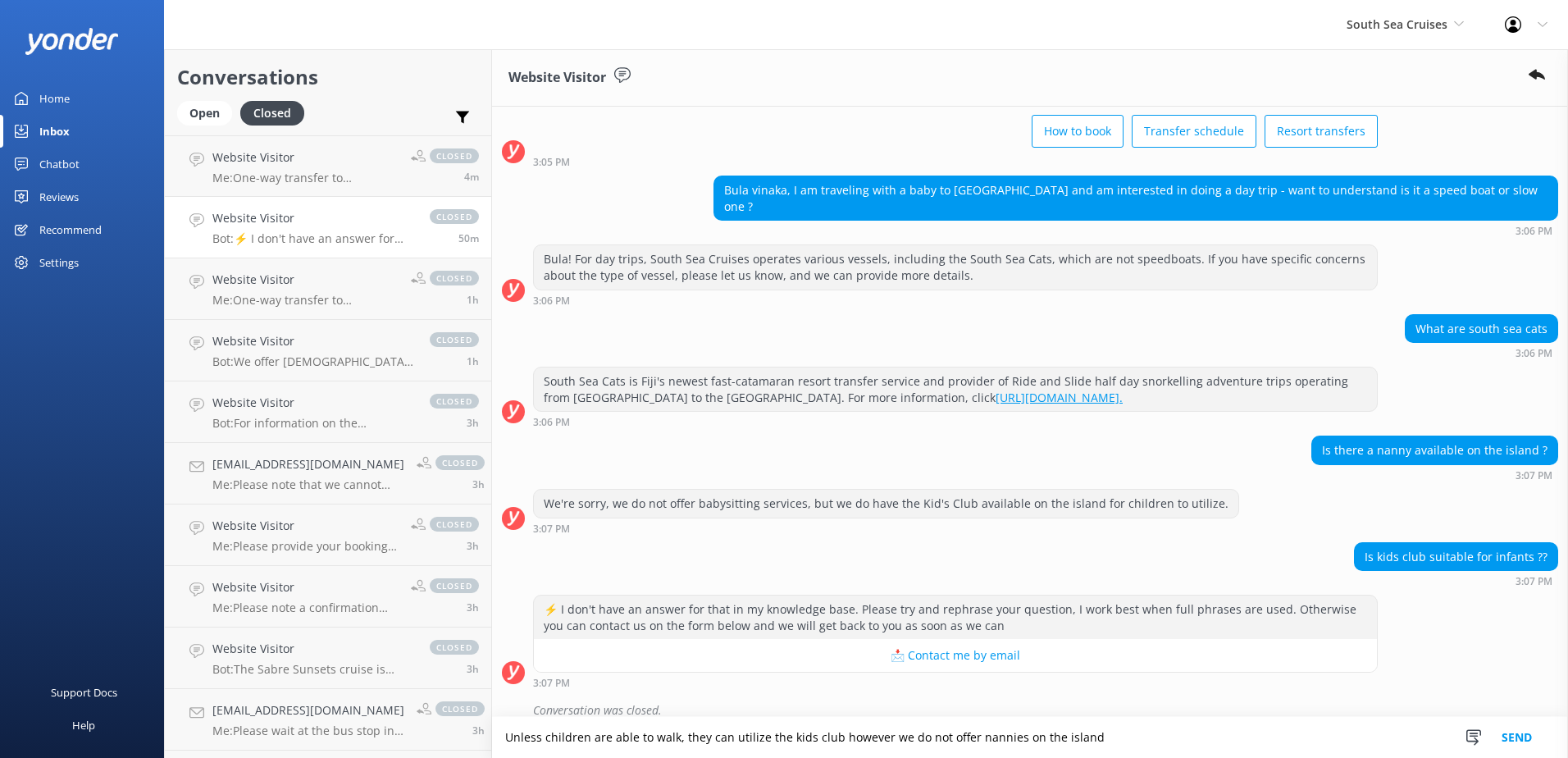
drag, startPoint x: 1159, startPoint y: 736, endPoint x: 311, endPoint y: 779, distance: 849.1
click at [311, 757] on html "South Sea Cruises South Sea Sailing South Sea Cruises Malamala Beach Club Aweso…" at bounding box center [784, 379] width 1568 height 758
paste textarea "Children who are able to walk are welcome to use the Kids Club; however, please…"
type textarea "Children who are able to walk are welcome to use the Kids Club; however, please…"
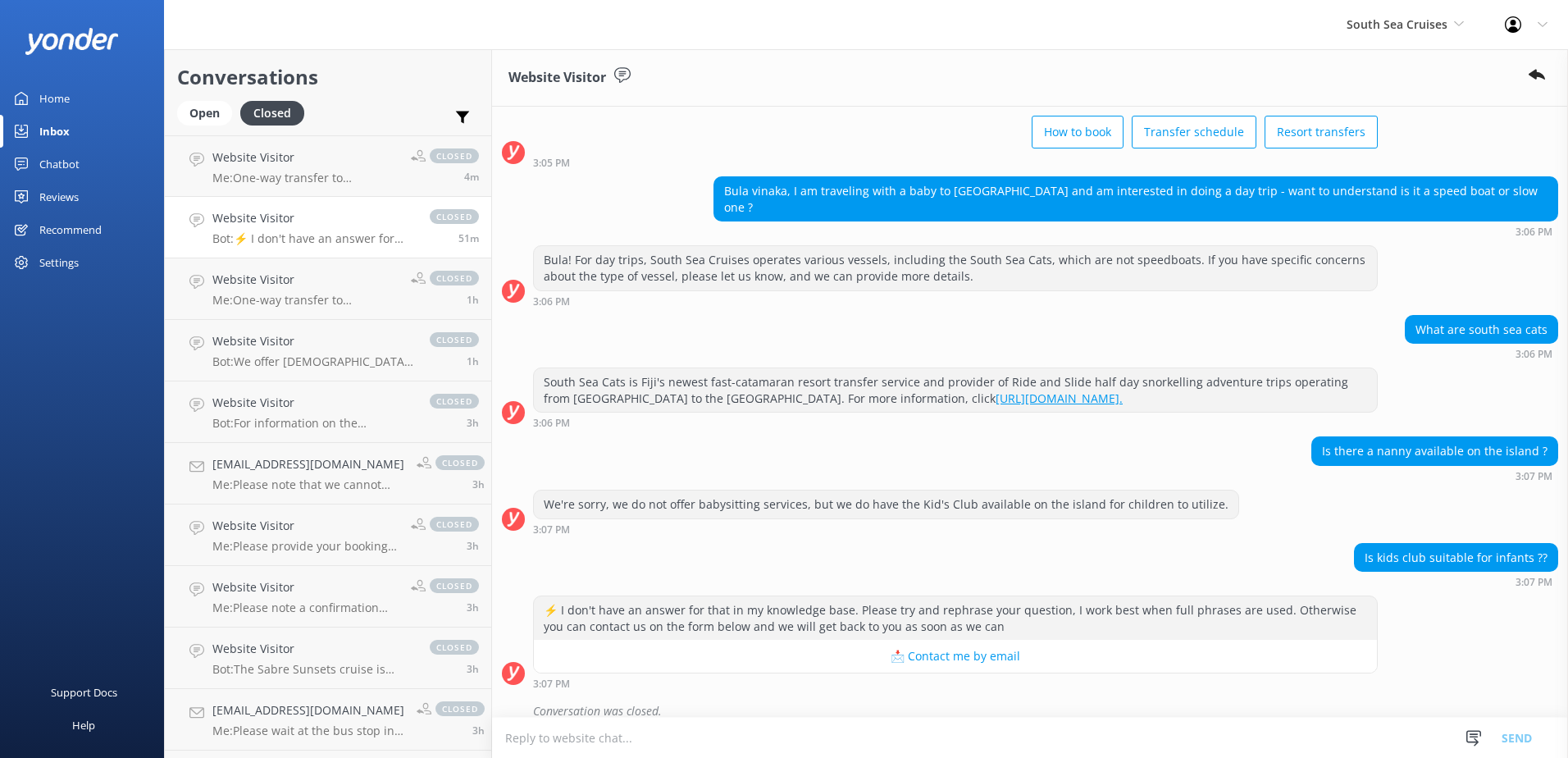
click at [1140, 730] on textarea at bounding box center [1029, 737] width 1076 height 40
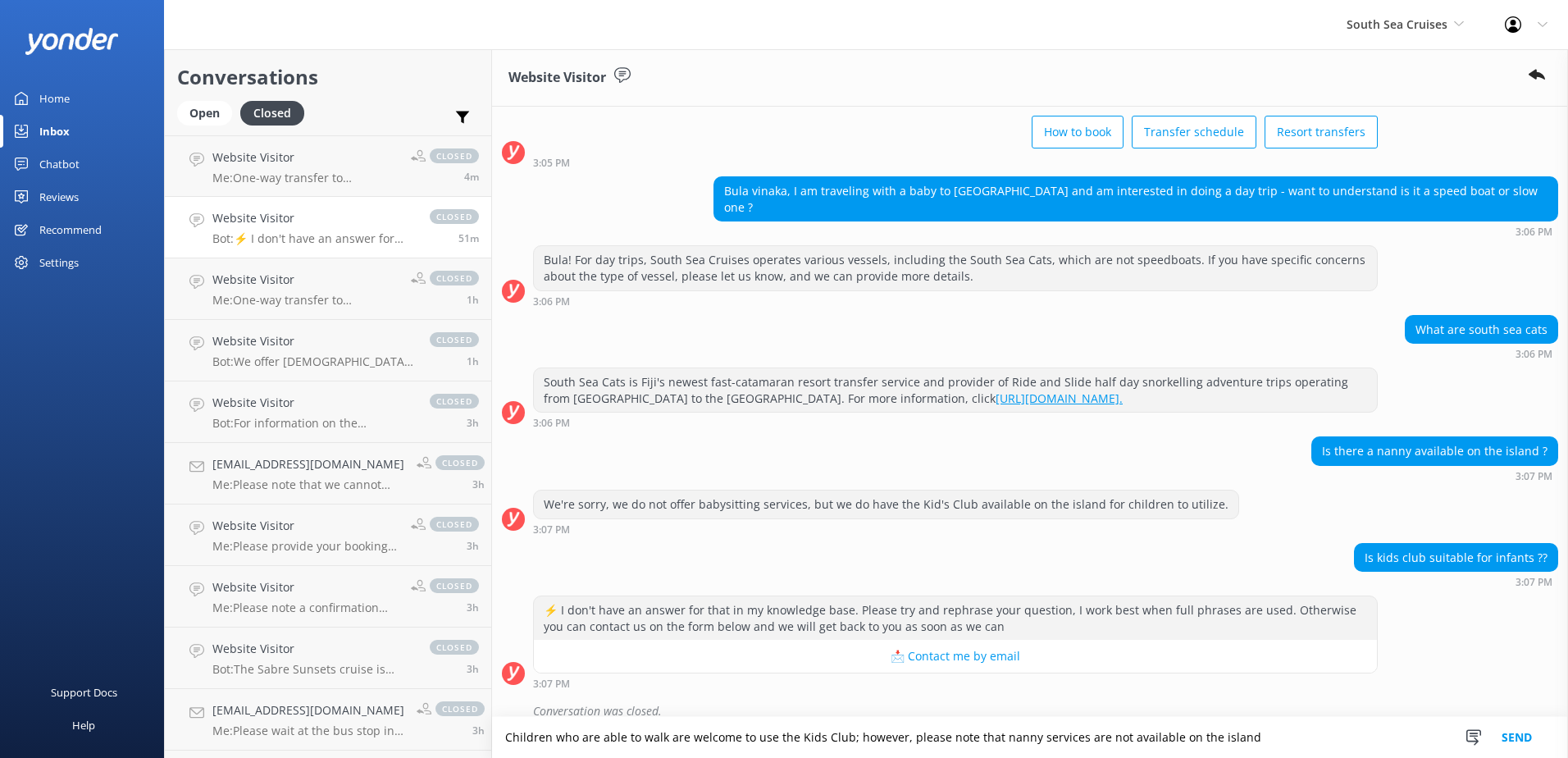
scroll to position [95, 0]
type textarea "Children who are able to walk are welcome to use the Kids Club; however, please…"
click at [1529, 727] on button "Send" at bounding box center [1516, 738] width 61 height 41
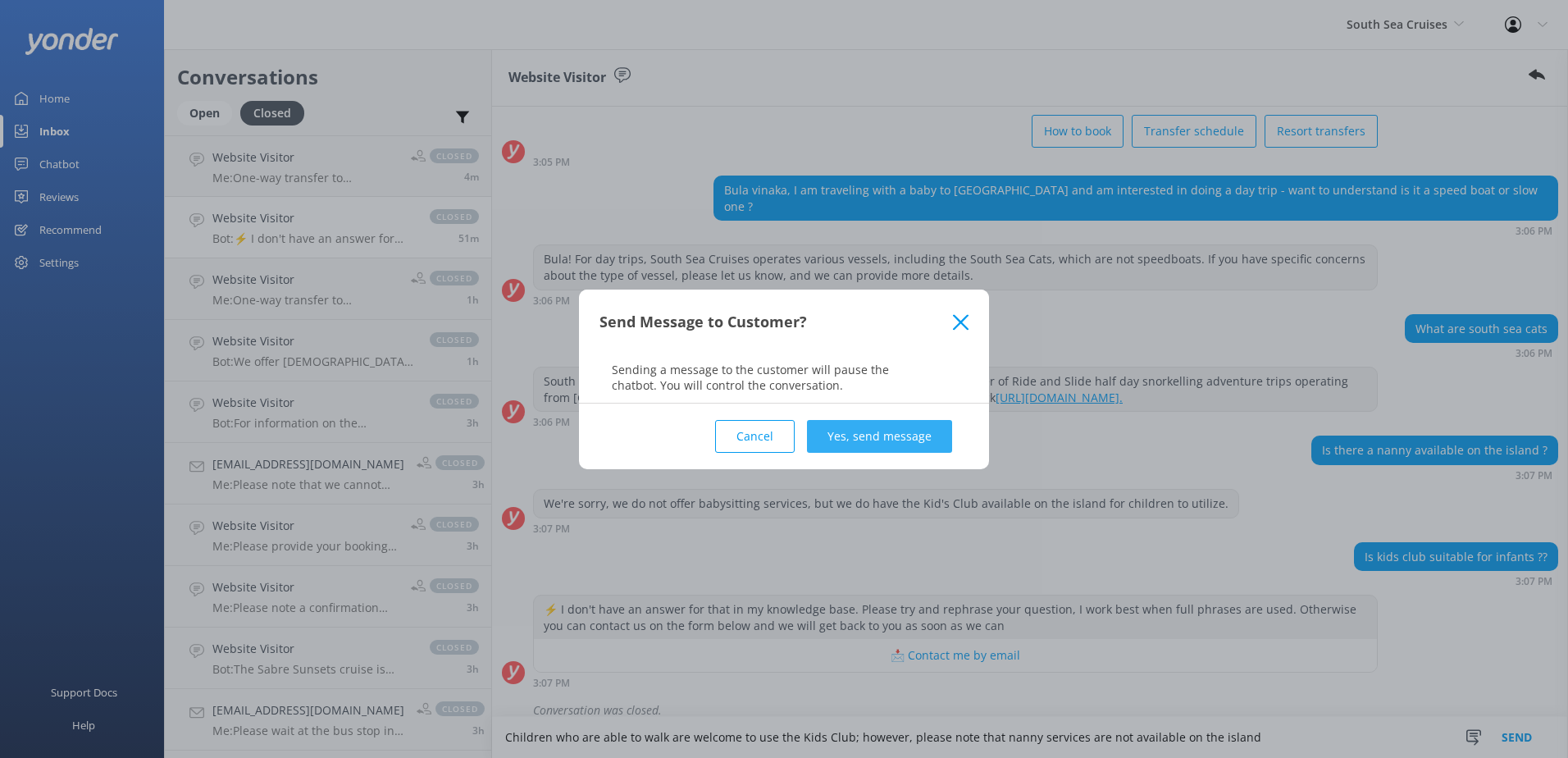
click at [931, 429] on button "Yes, send message" at bounding box center [879, 436] width 145 height 33
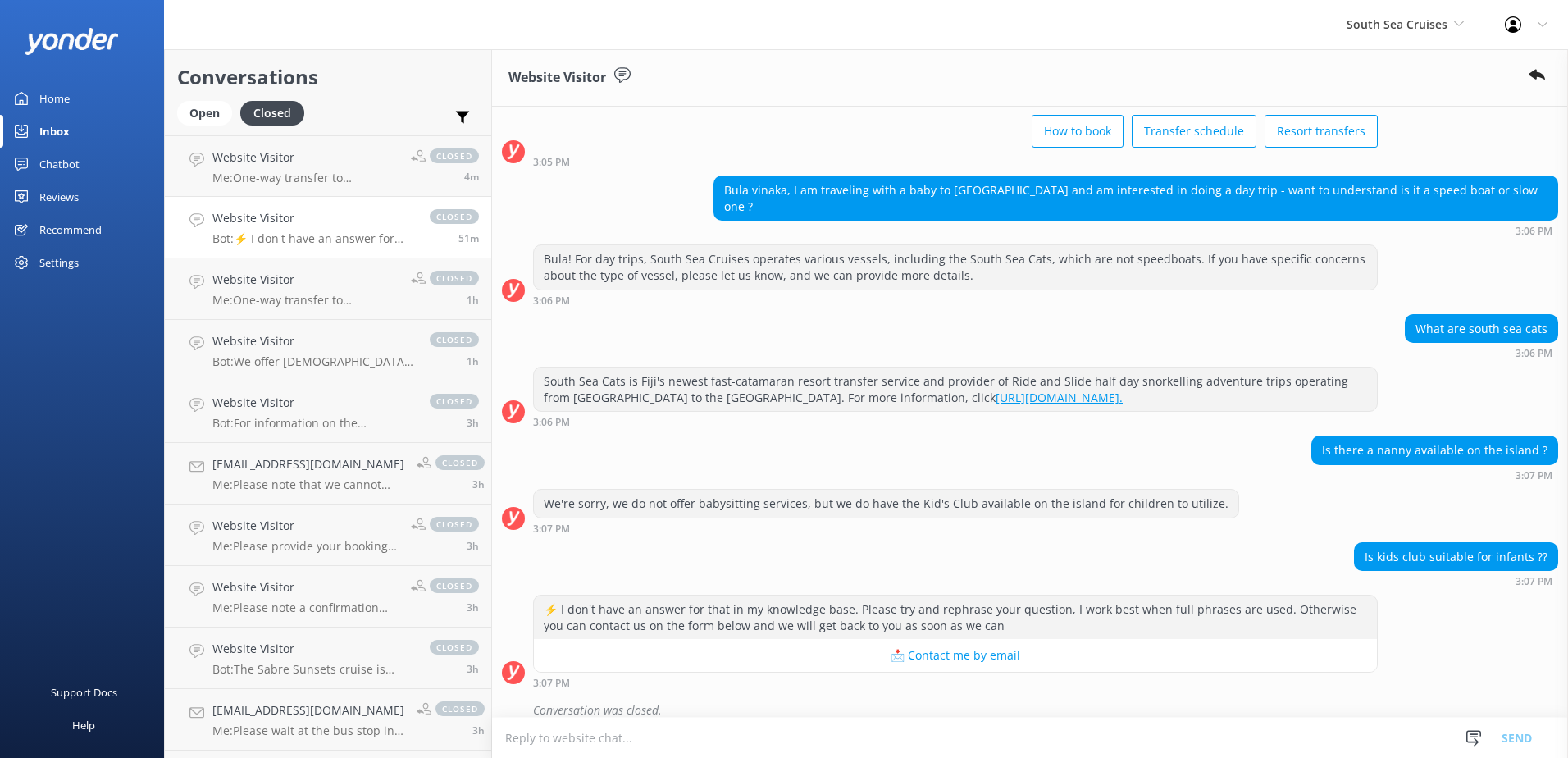
scroll to position [201, 0]
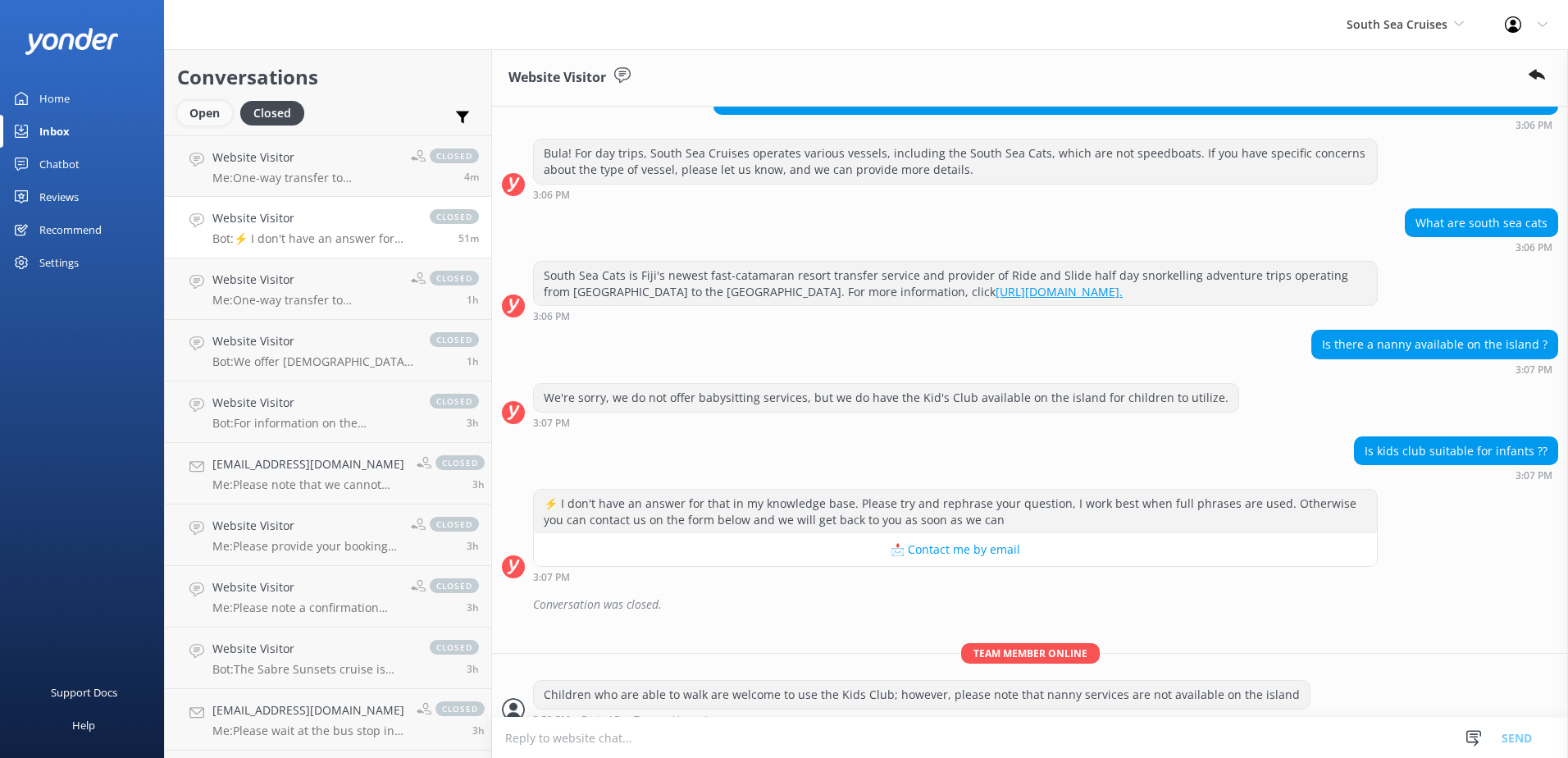
click at [215, 103] on div "Open" at bounding box center [205, 112] width 55 height 24
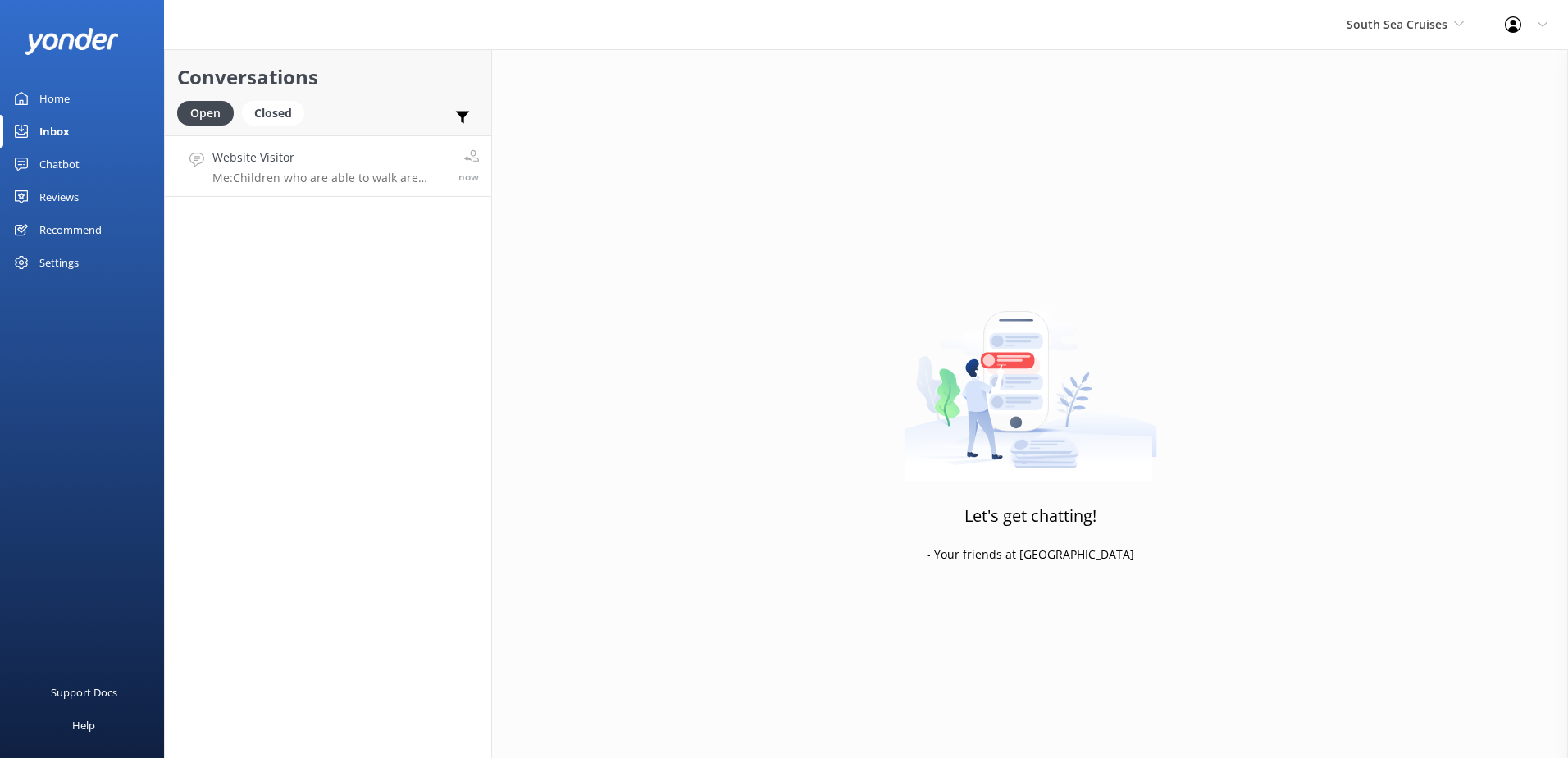
click at [339, 155] on h4 "Website Visitor" at bounding box center [330, 157] width 234 height 18
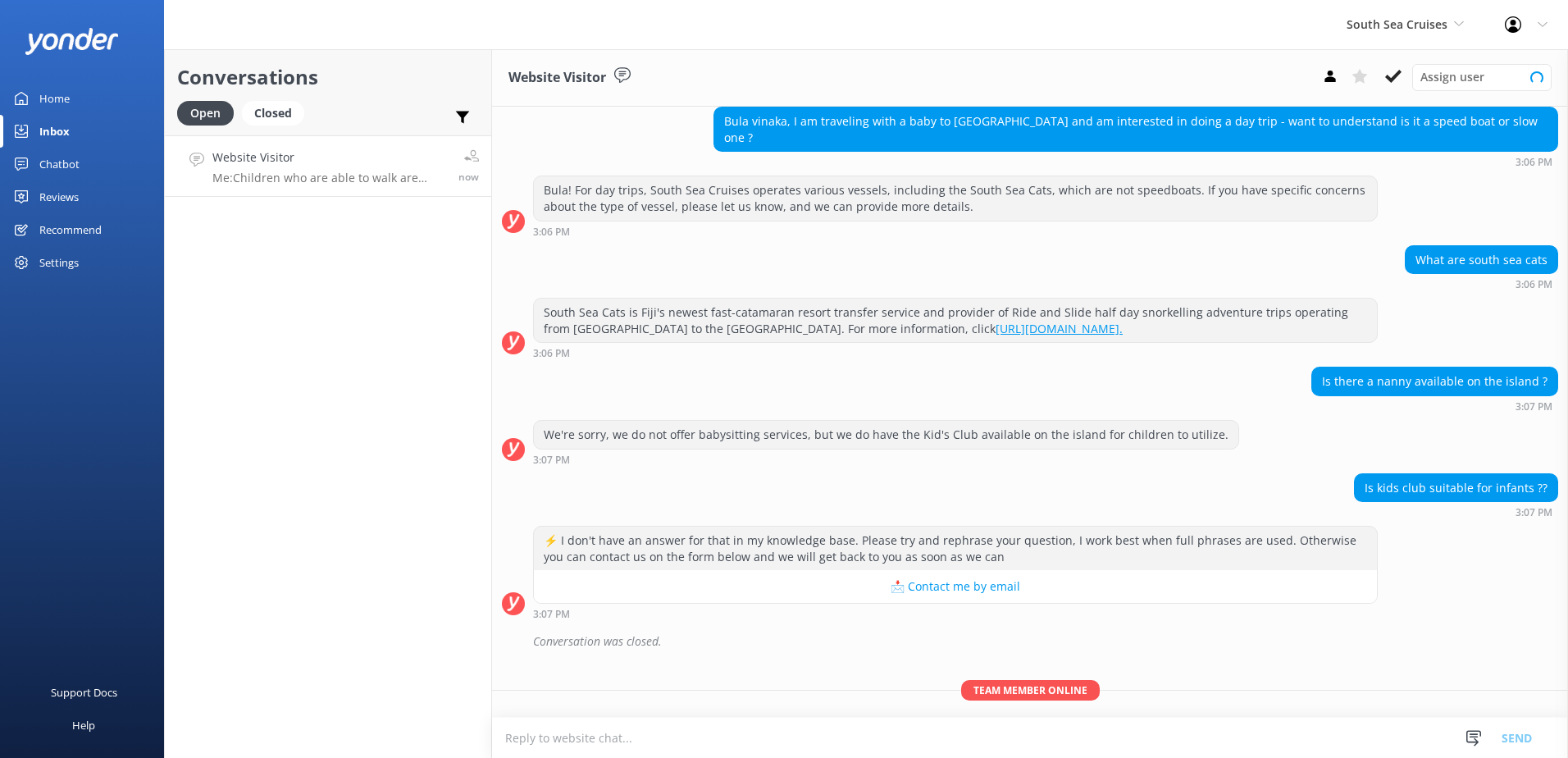
scroll to position [201, 0]
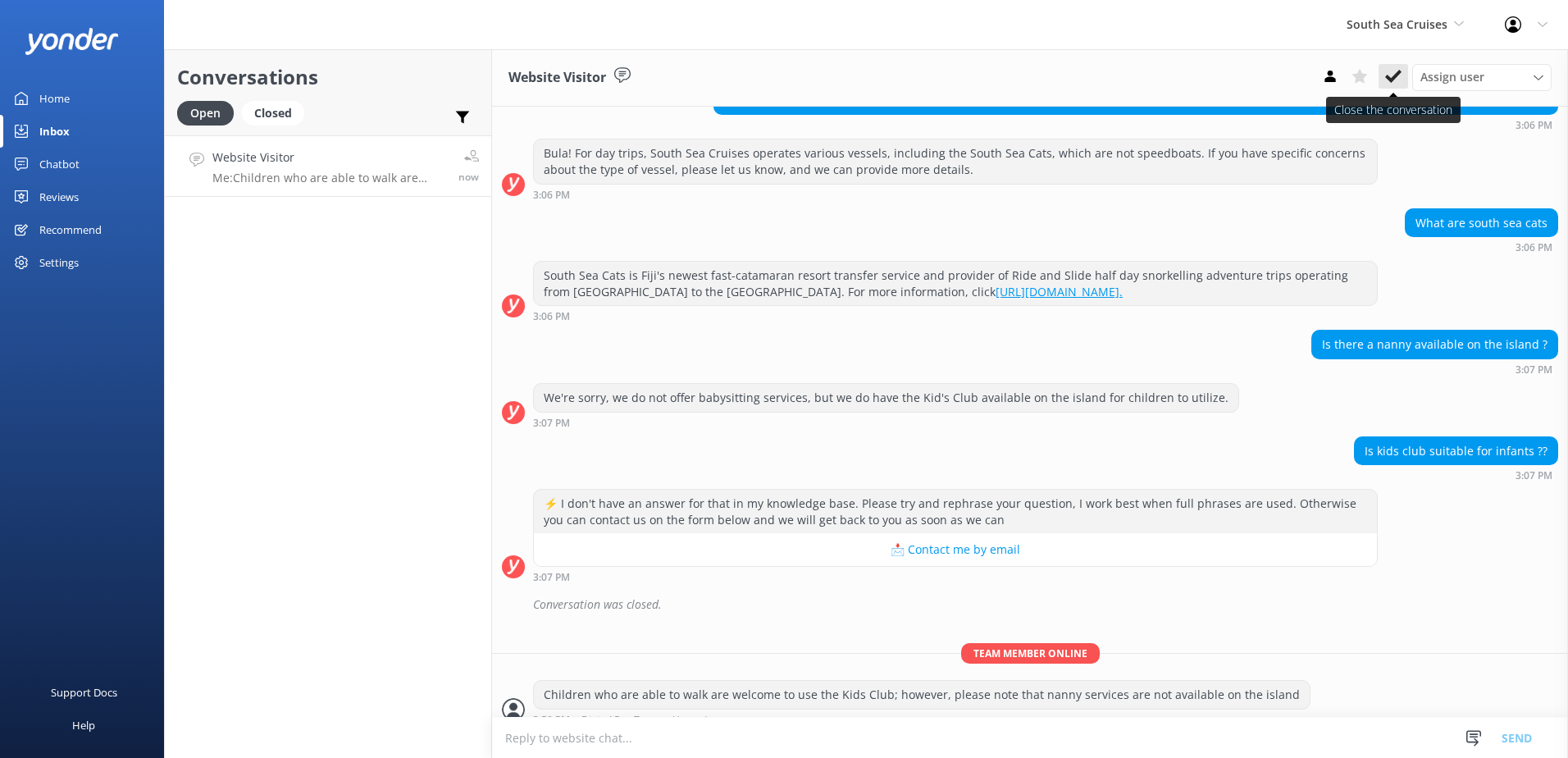
click at [1390, 83] on icon at bounding box center [1392, 76] width 17 height 17
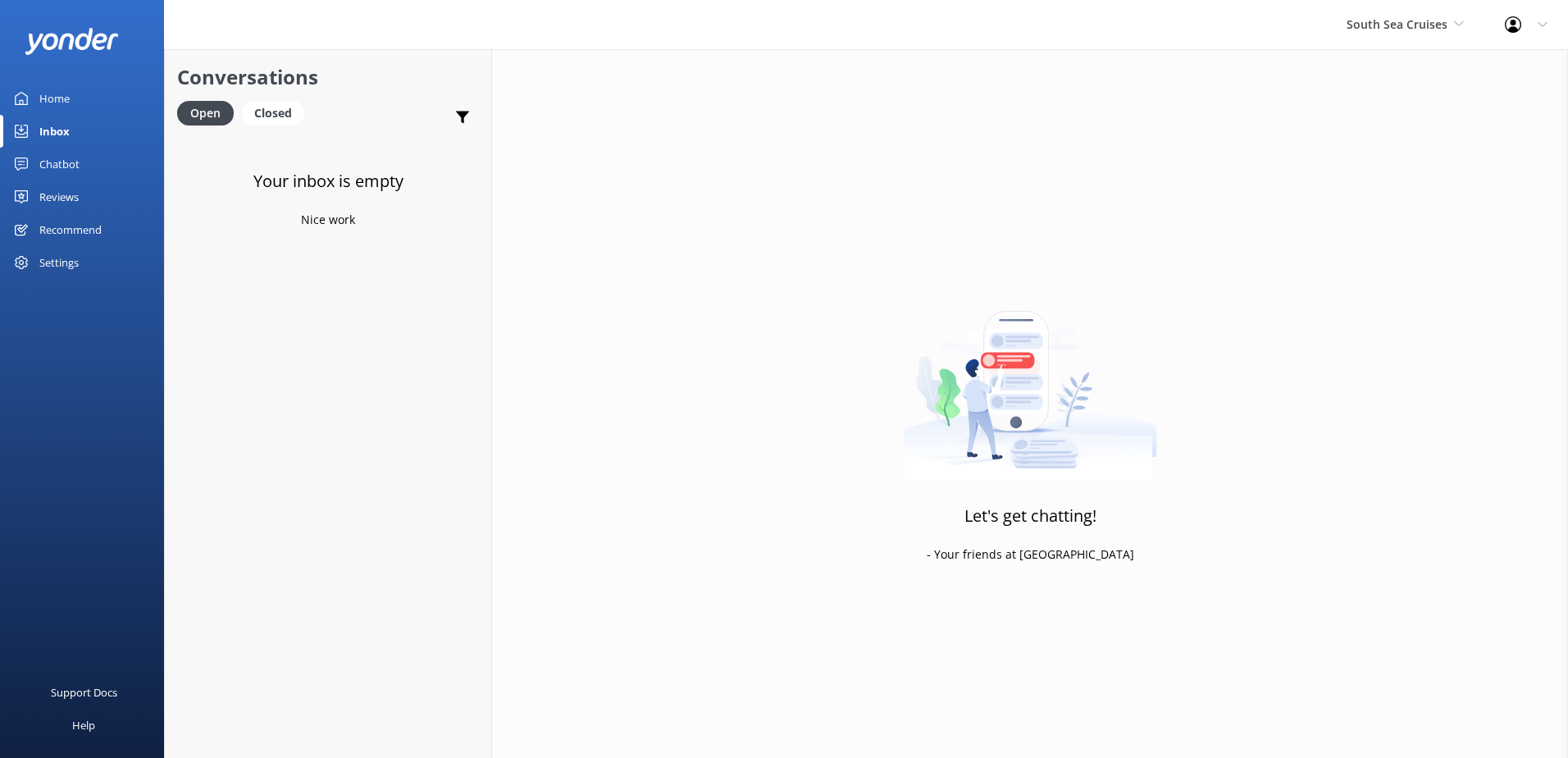
click at [95, 155] on link "Chatbot" at bounding box center [82, 164] width 164 height 33
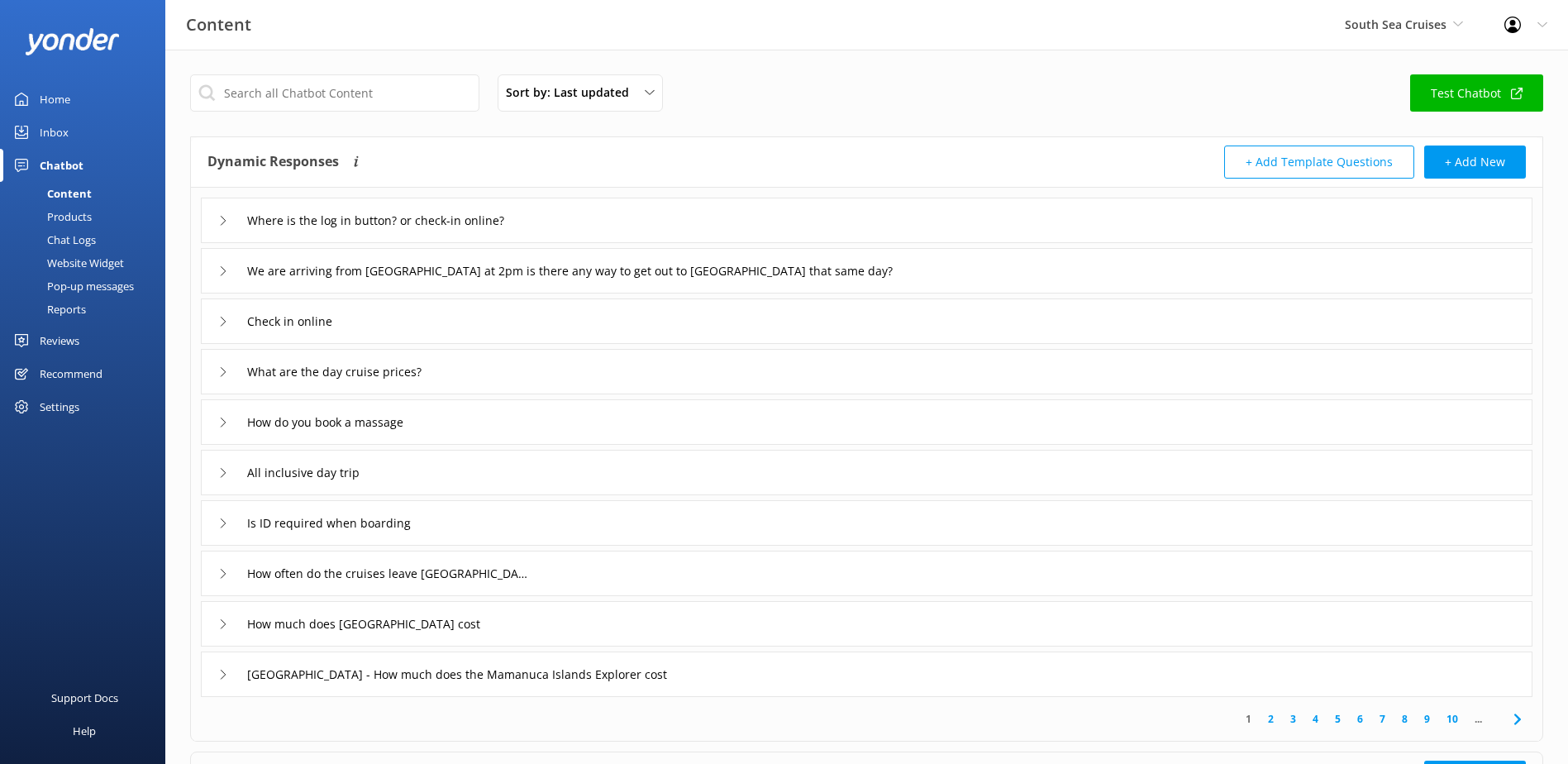
click at [100, 241] on link "Chat Logs" at bounding box center [88, 240] width 155 height 24
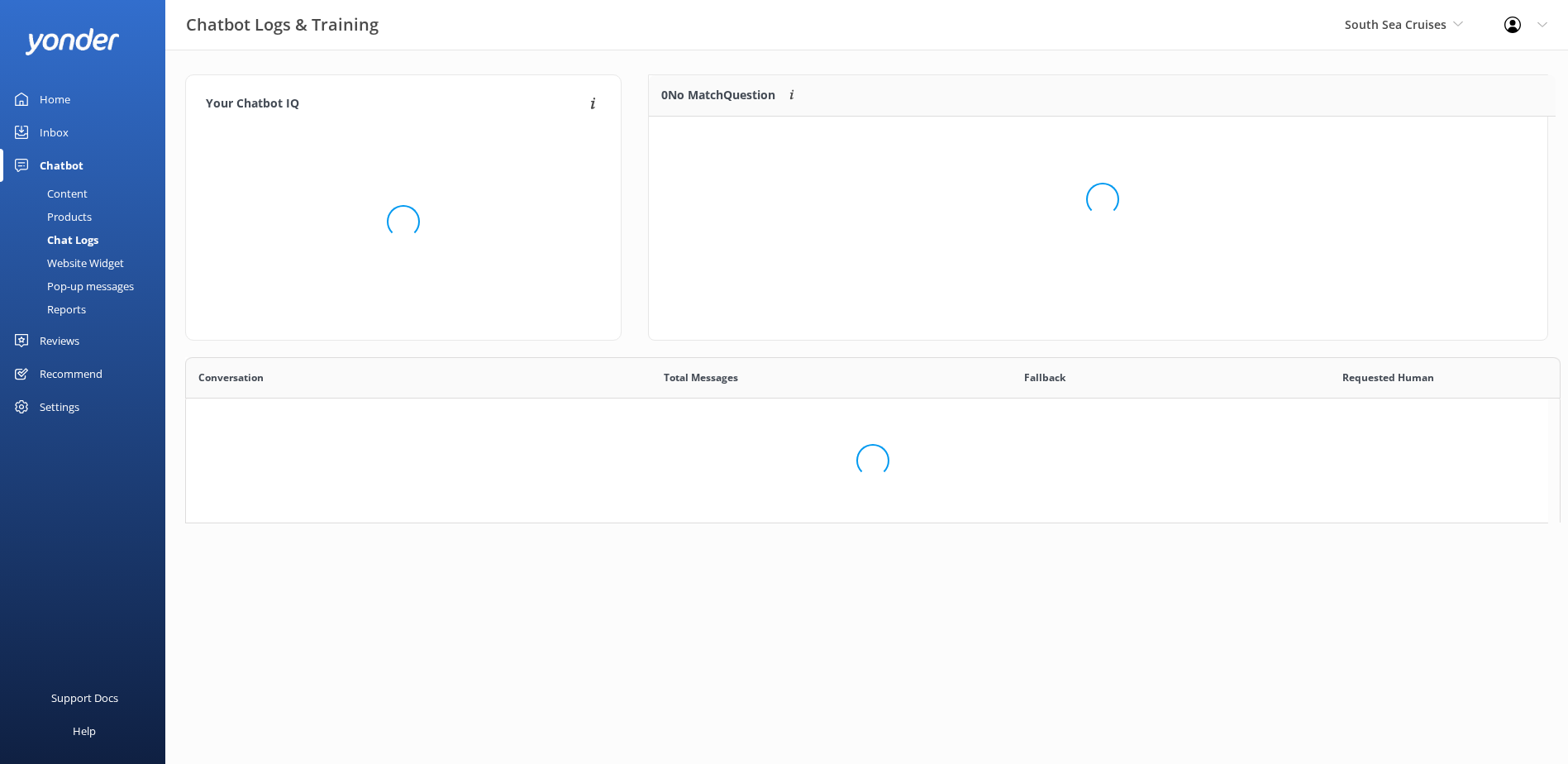
scroll to position [567, 1350]
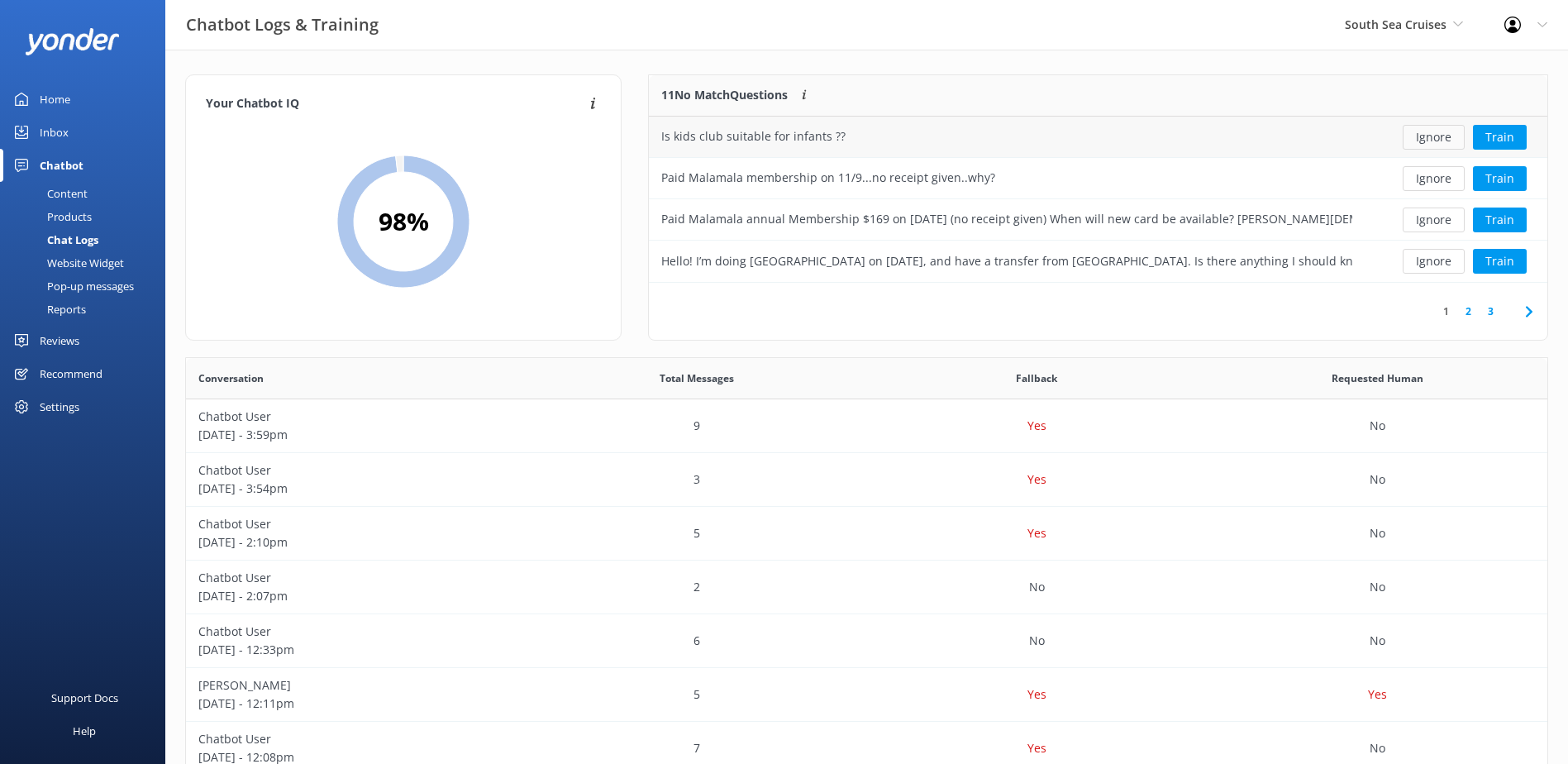
click at [1438, 132] on button "Ignore" at bounding box center [1433, 137] width 62 height 25
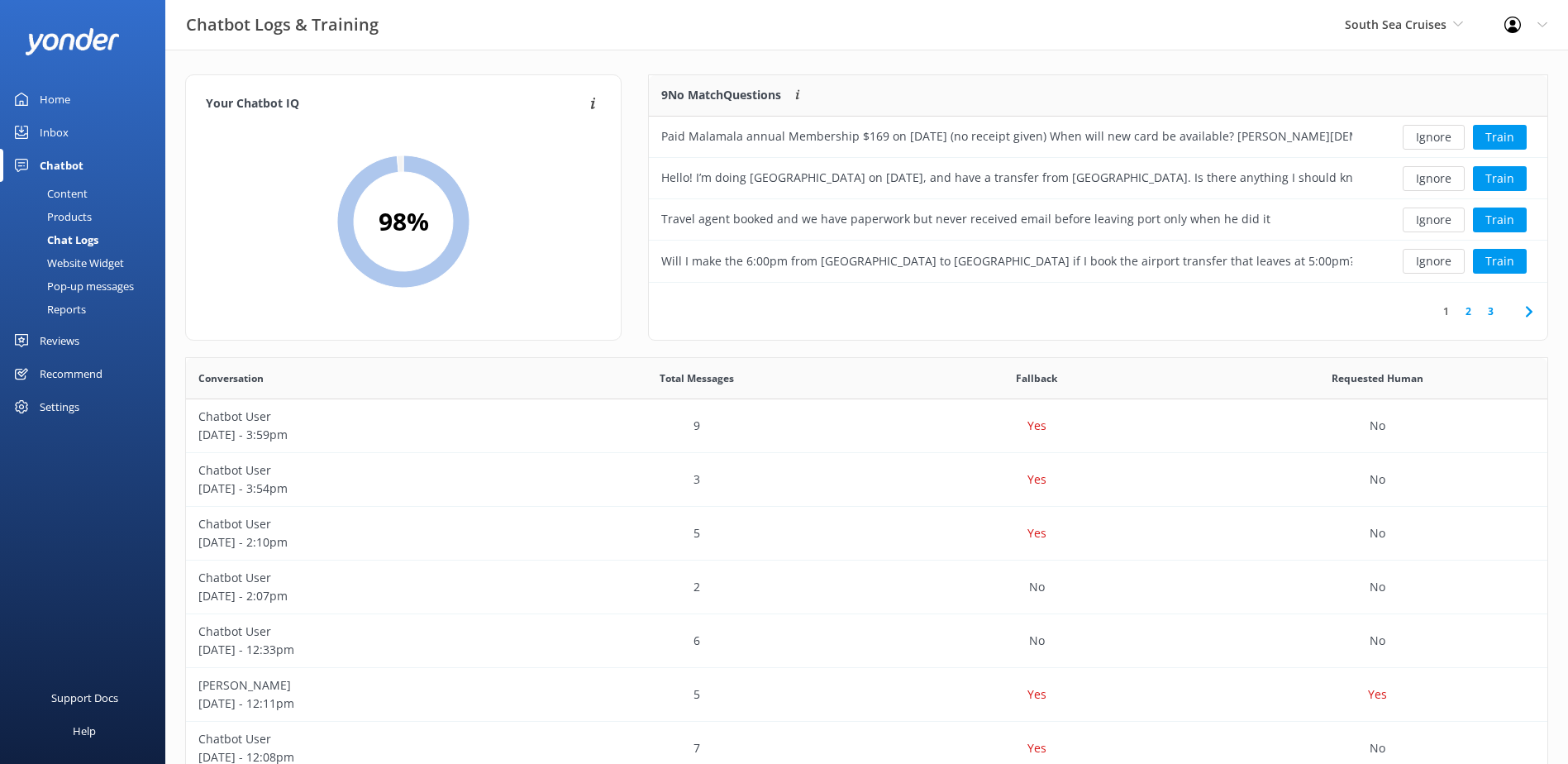
click at [1438, 132] on button "Ignore" at bounding box center [1433, 137] width 62 height 25
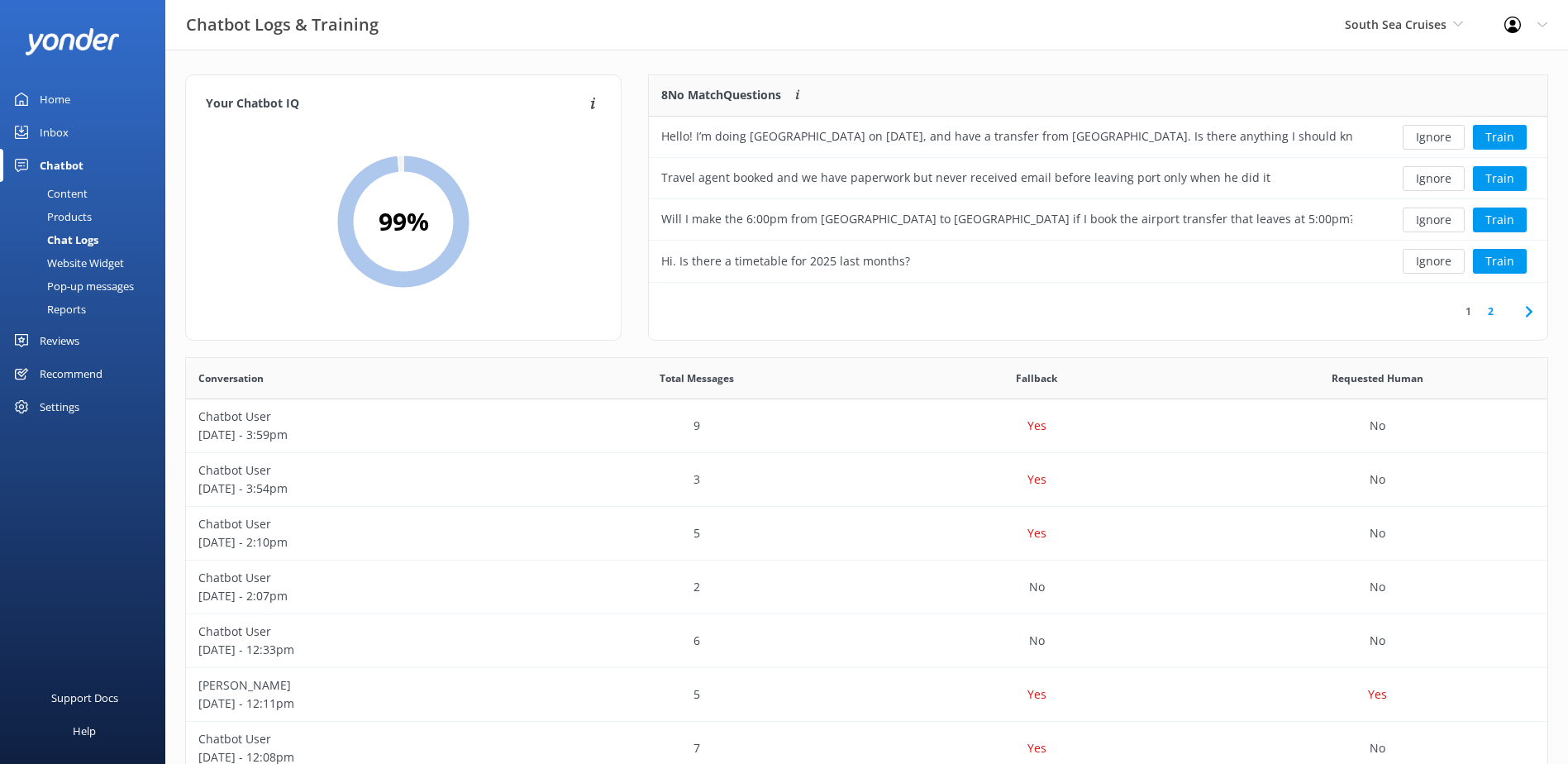
click at [1438, 132] on button "Ignore" at bounding box center [1433, 137] width 62 height 25
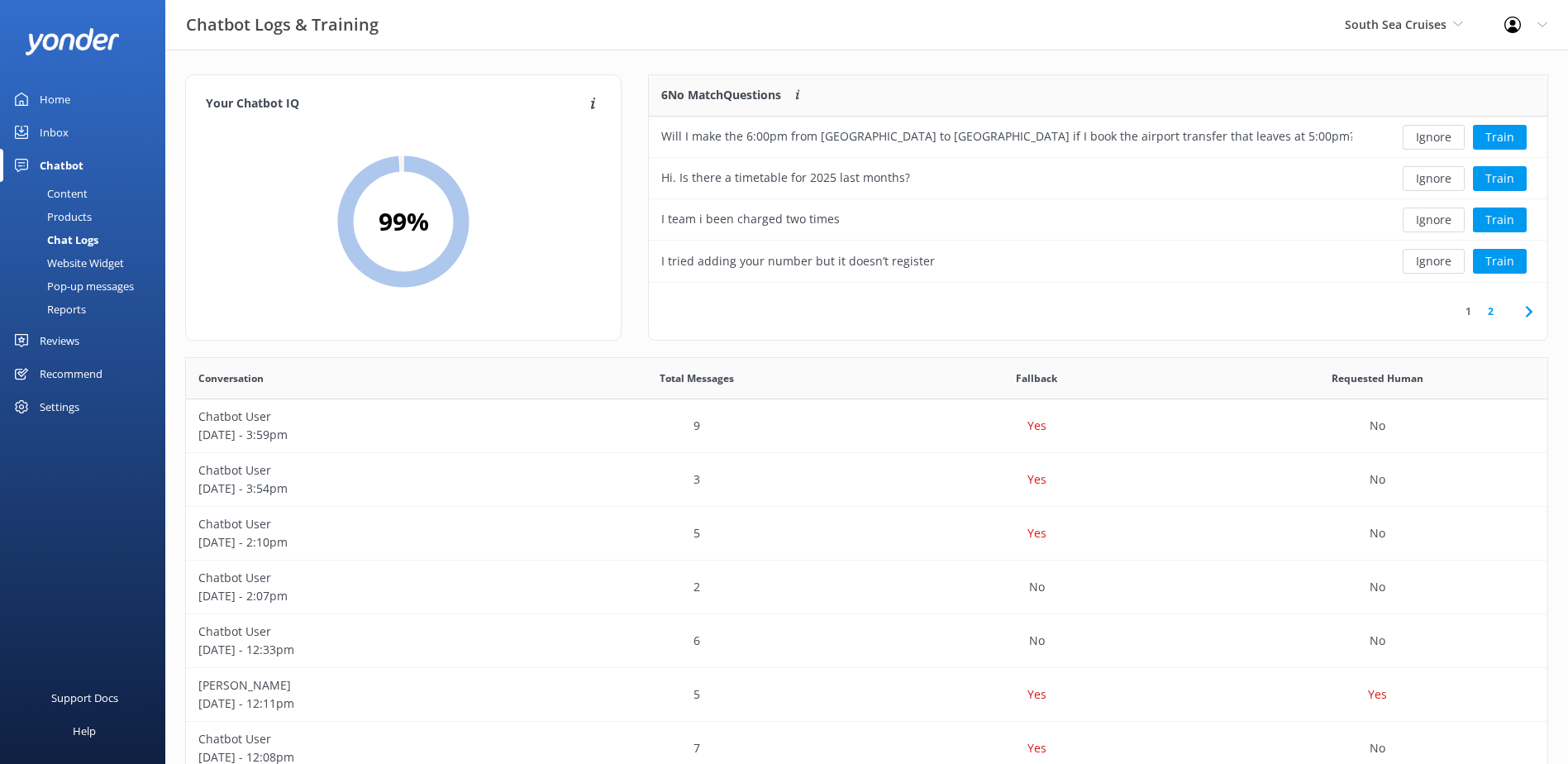
click at [1438, 132] on button "Ignore" at bounding box center [1433, 137] width 62 height 25
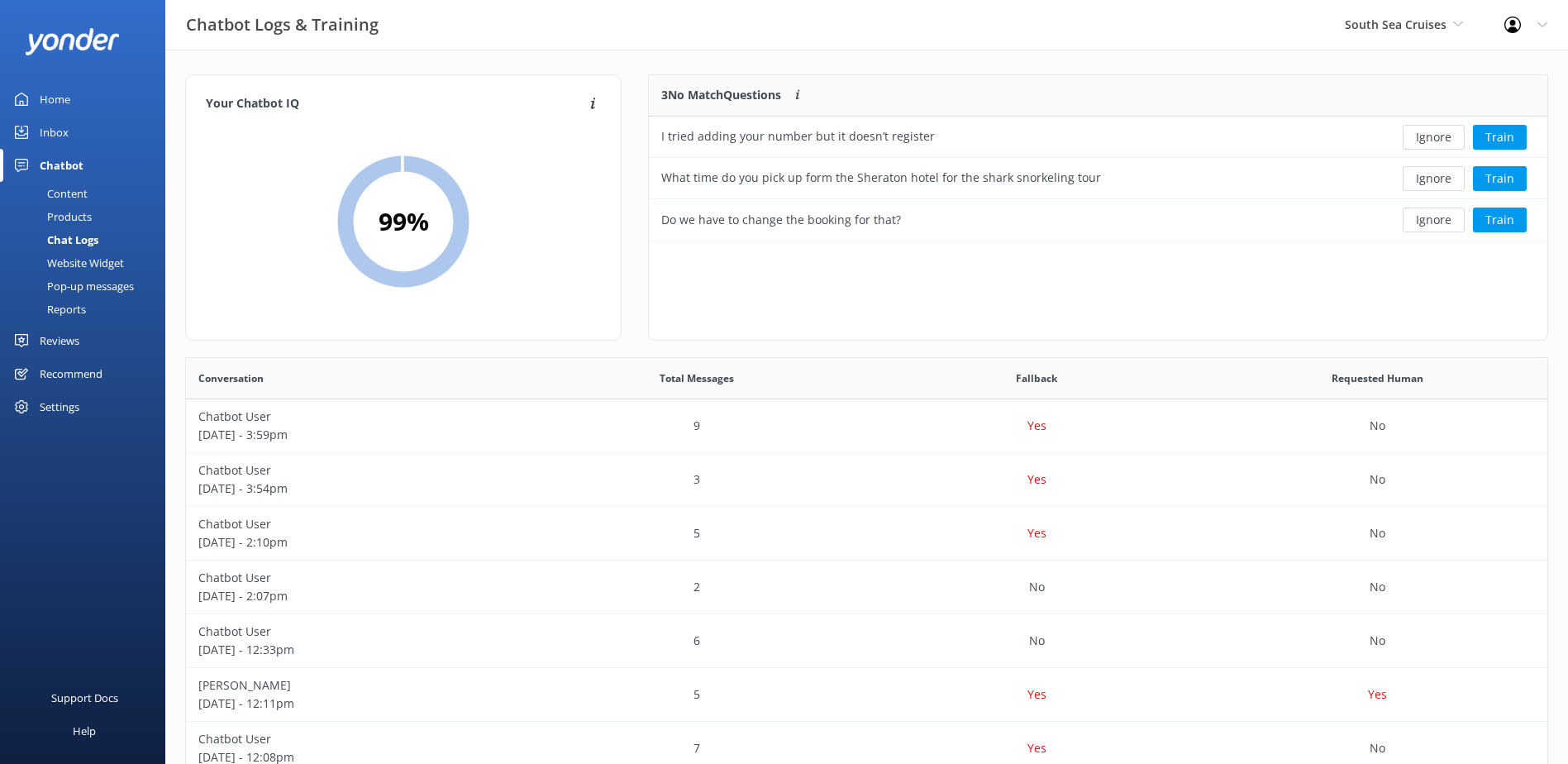
scroll to position [153, 885]
click at [1438, 132] on button "Ignore" at bounding box center [1433, 137] width 62 height 25
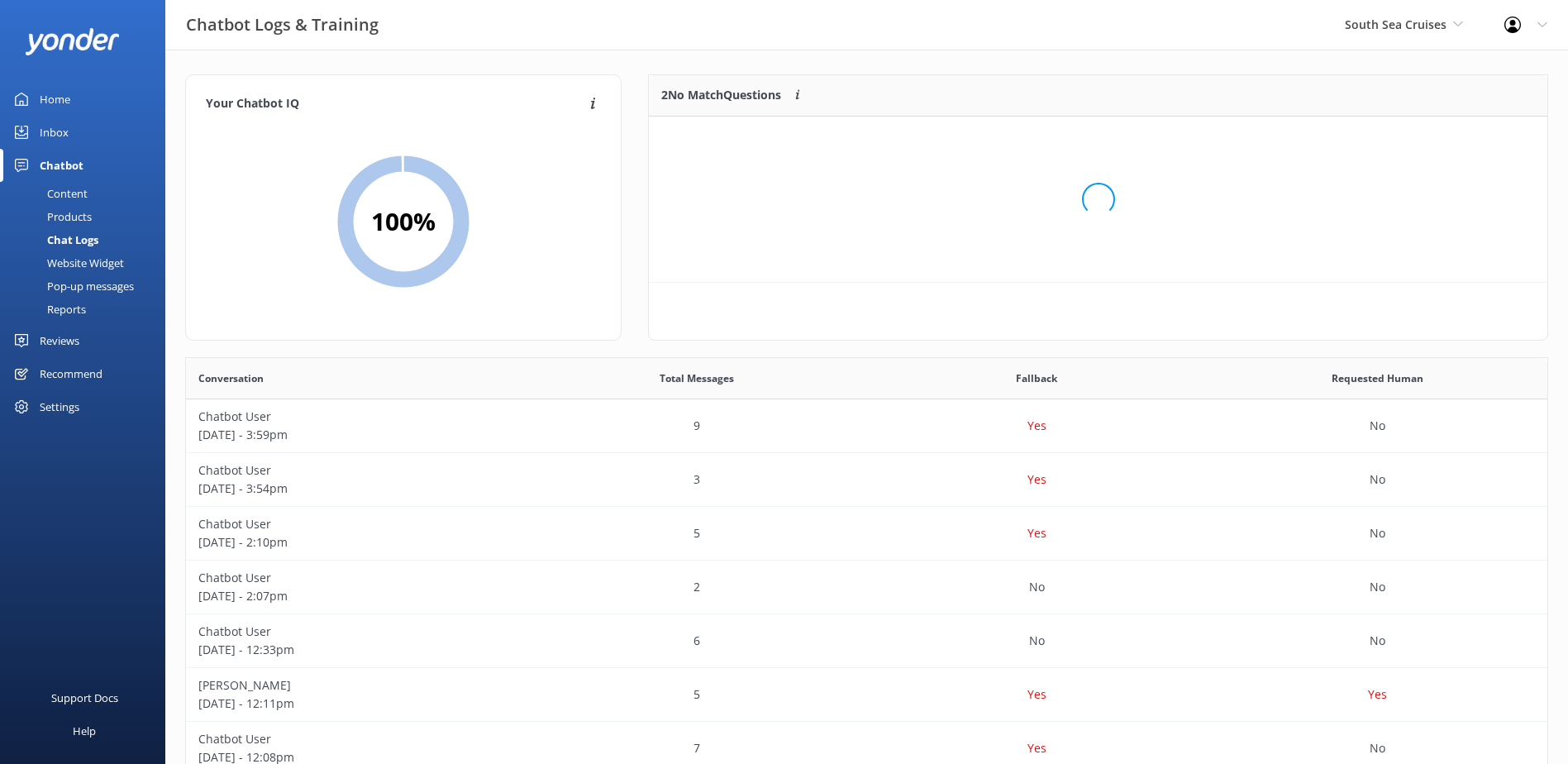
scroll to position [112, 885]
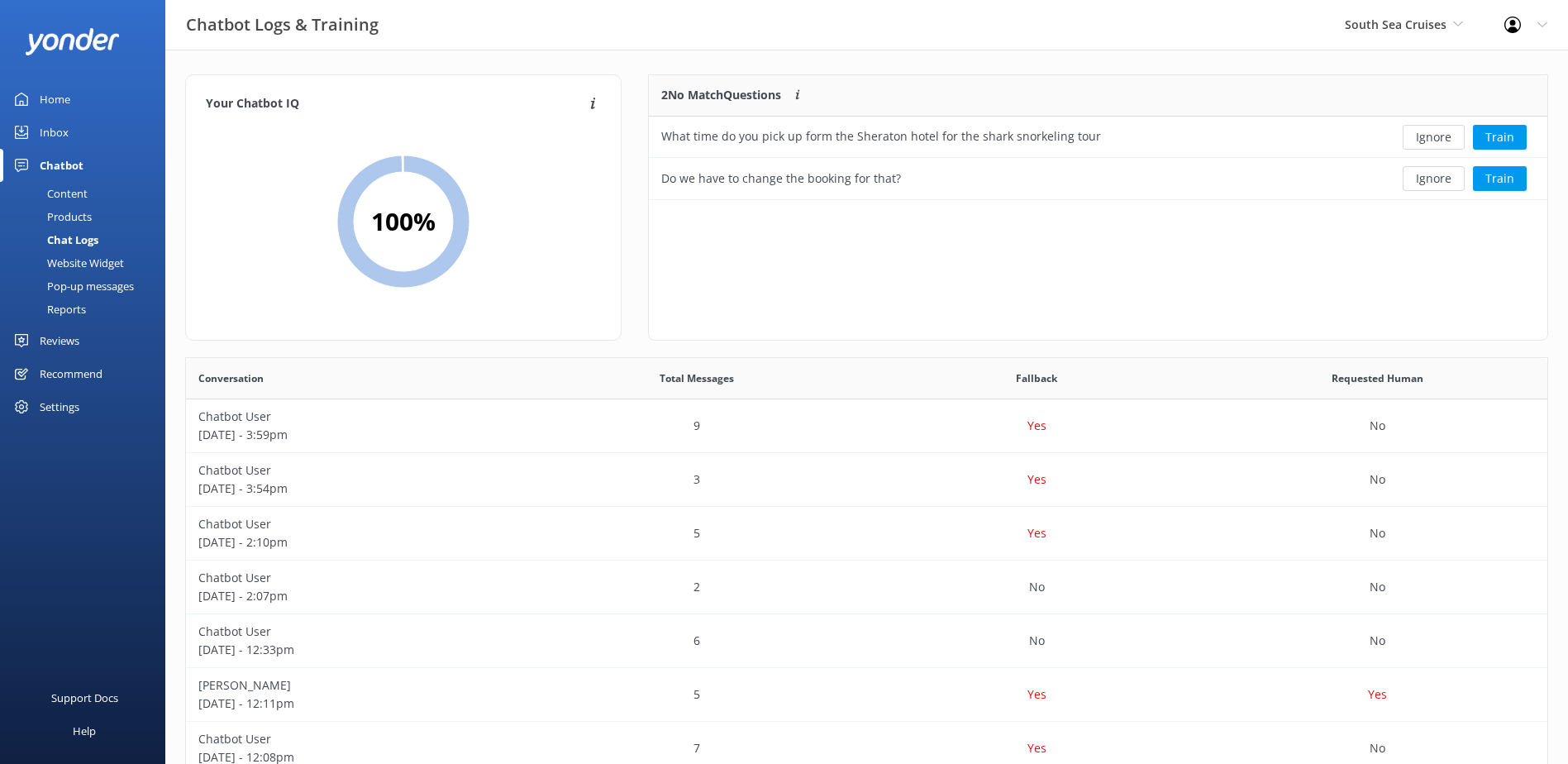
click at [1438, 132] on button "Ignore" at bounding box center [1433, 137] width 62 height 25
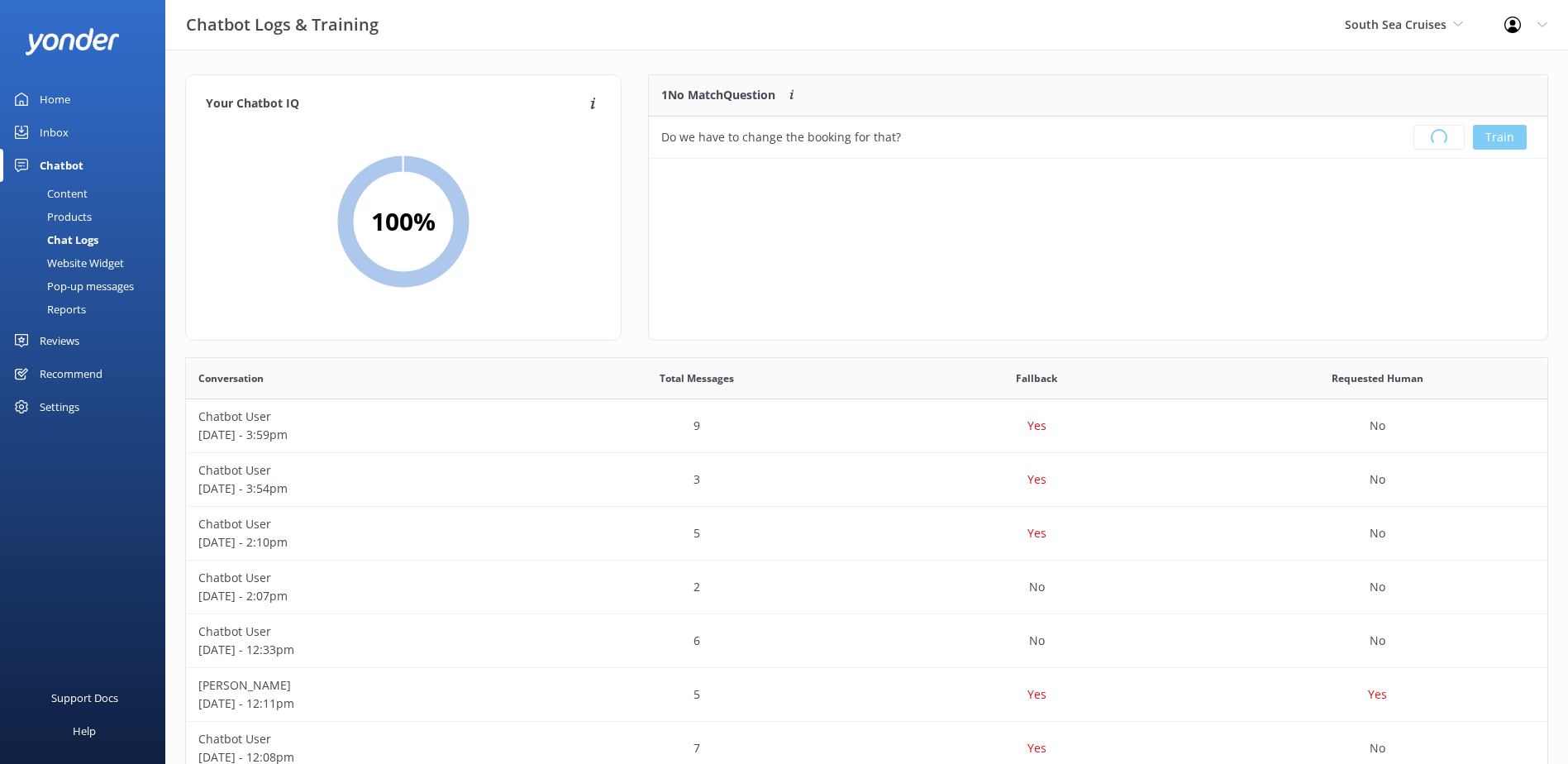
scroll to position [194, 885]
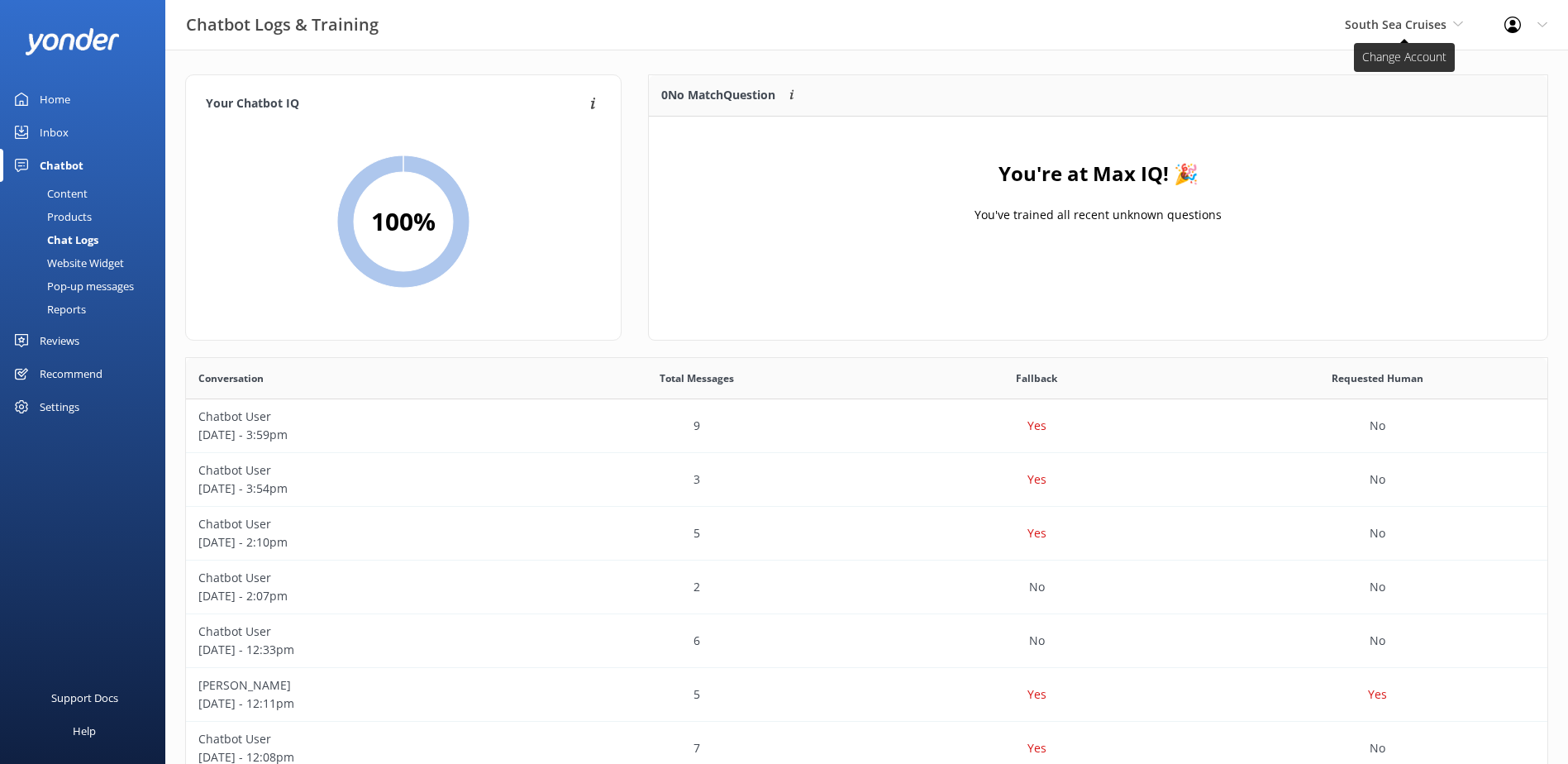
click at [1397, 28] on span "South Sea Cruises" at bounding box center [1395, 25] width 101 height 16
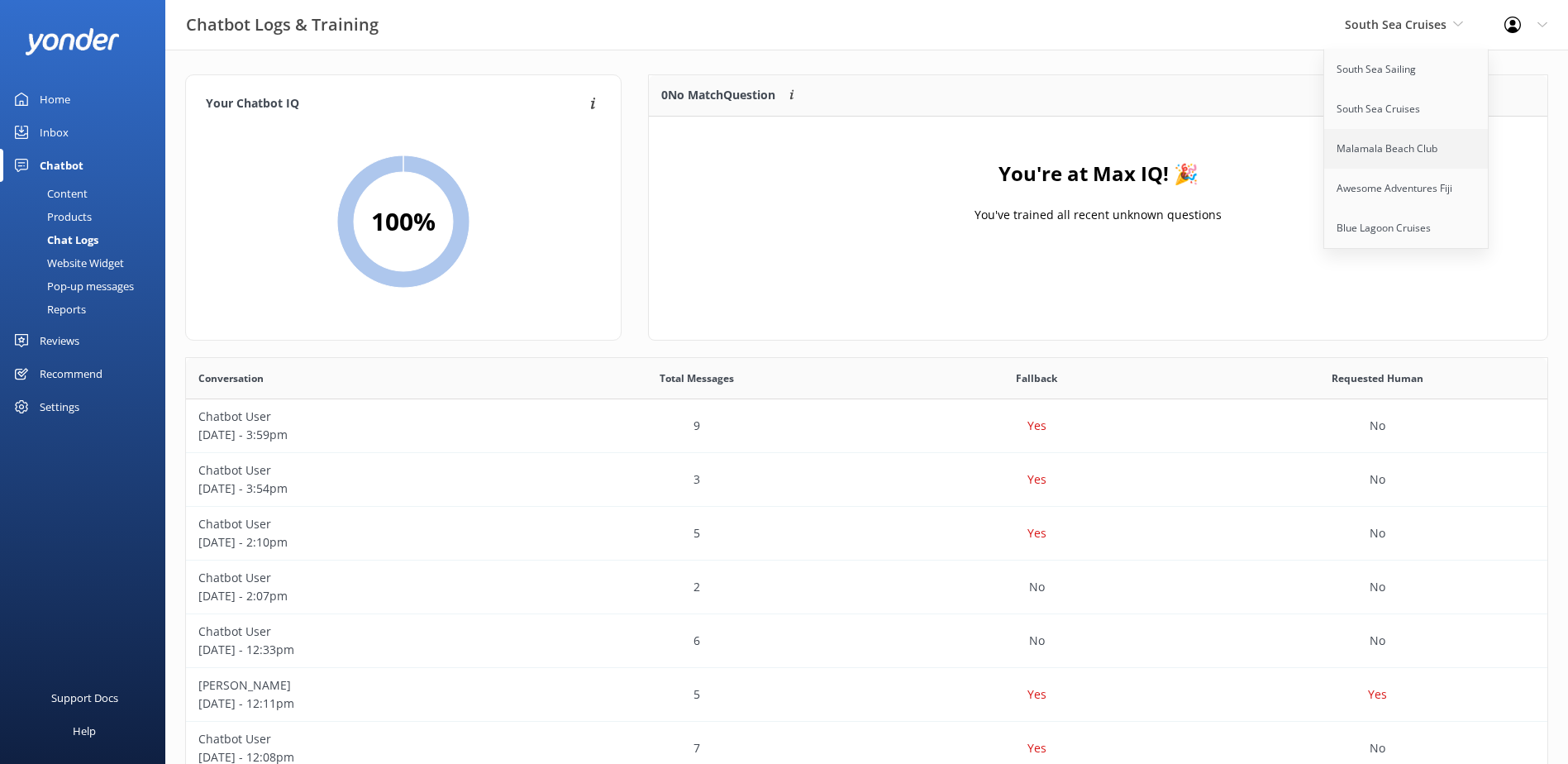
click at [1407, 140] on link "Malamala Beach Club" at bounding box center [1407, 148] width 165 height 39
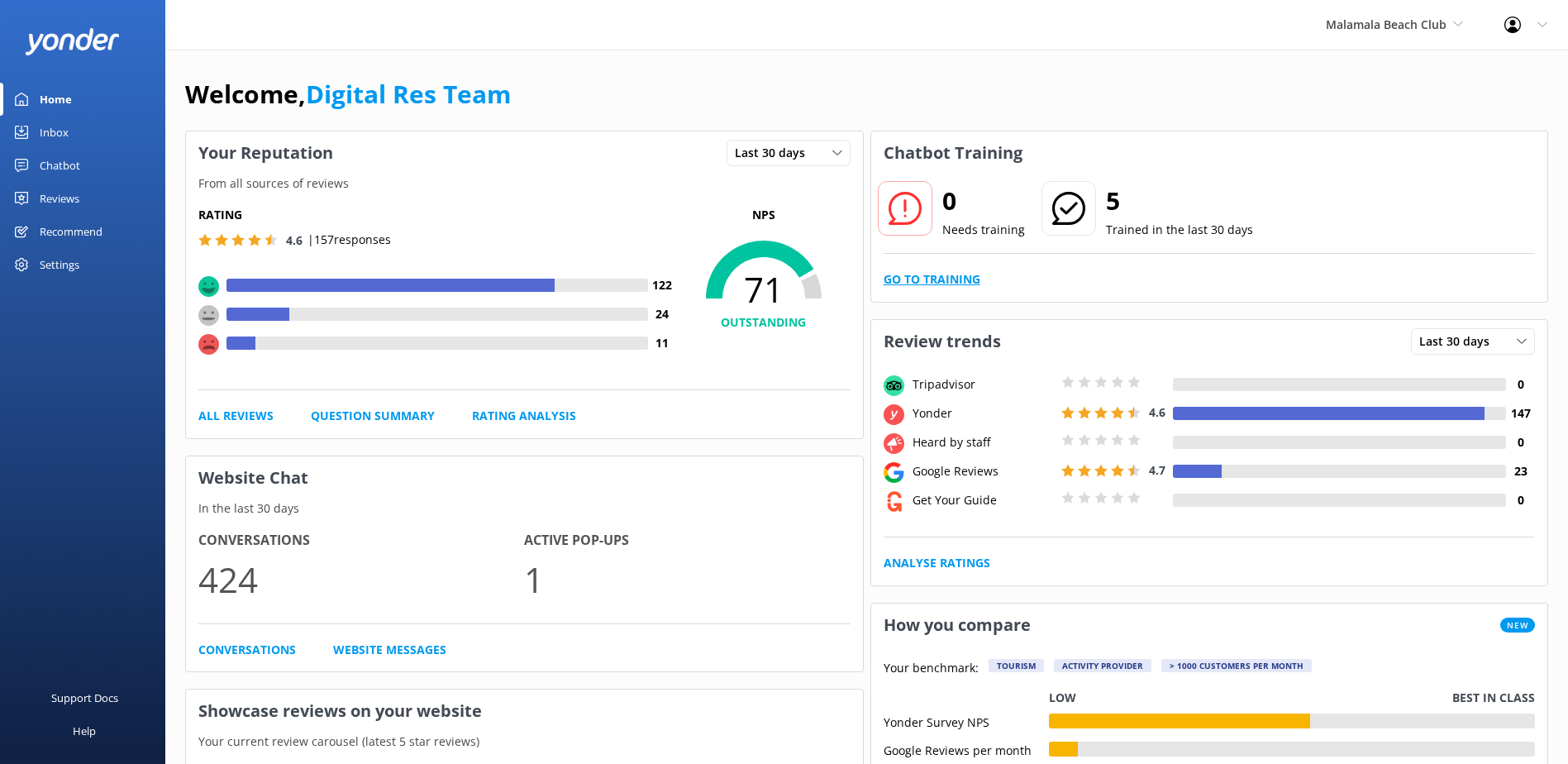
click at [935, 287] on link "Go to Training" at bounding box center [932, 279] width 96 height 18
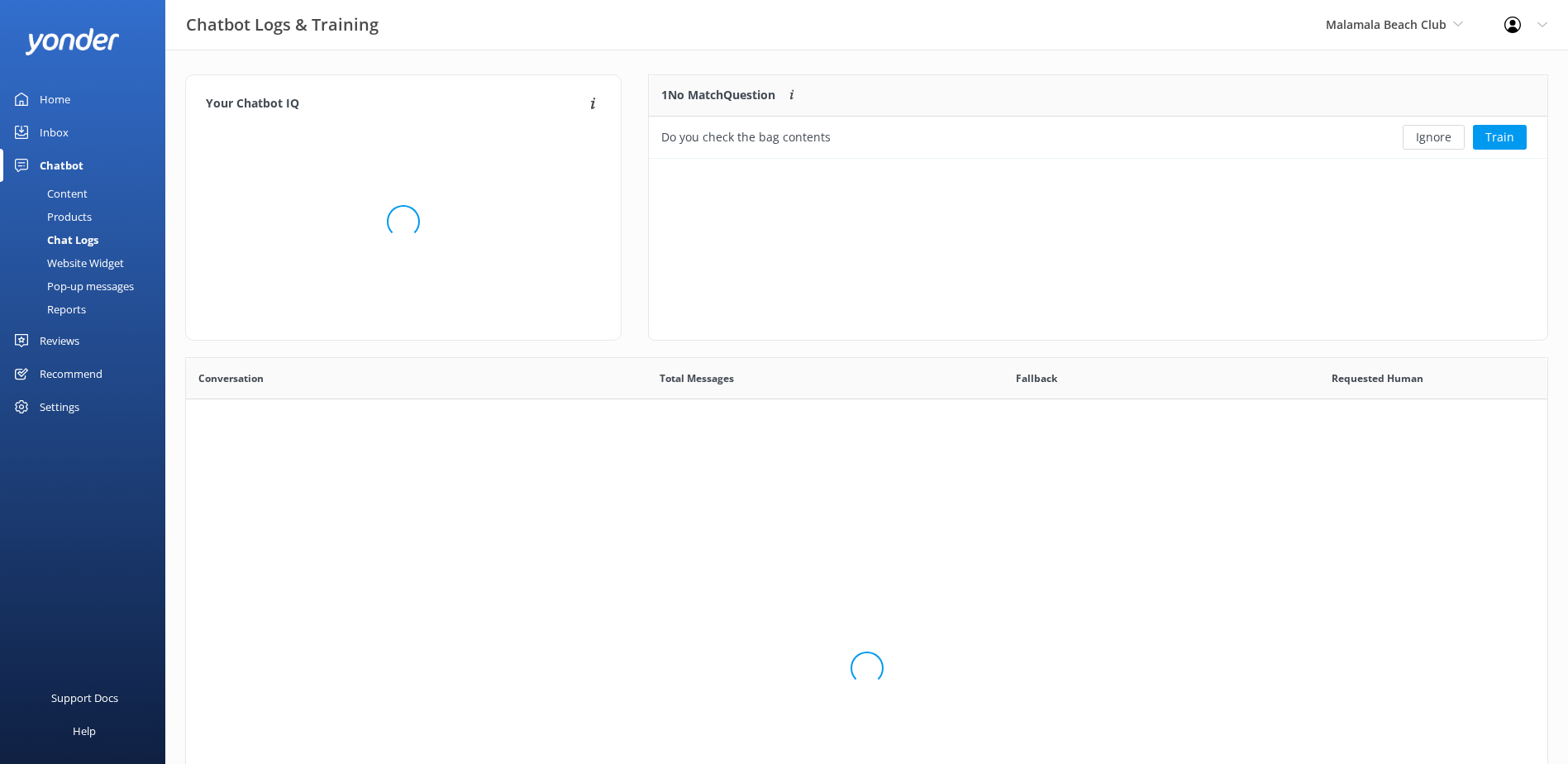
scroll to position [71, 885]
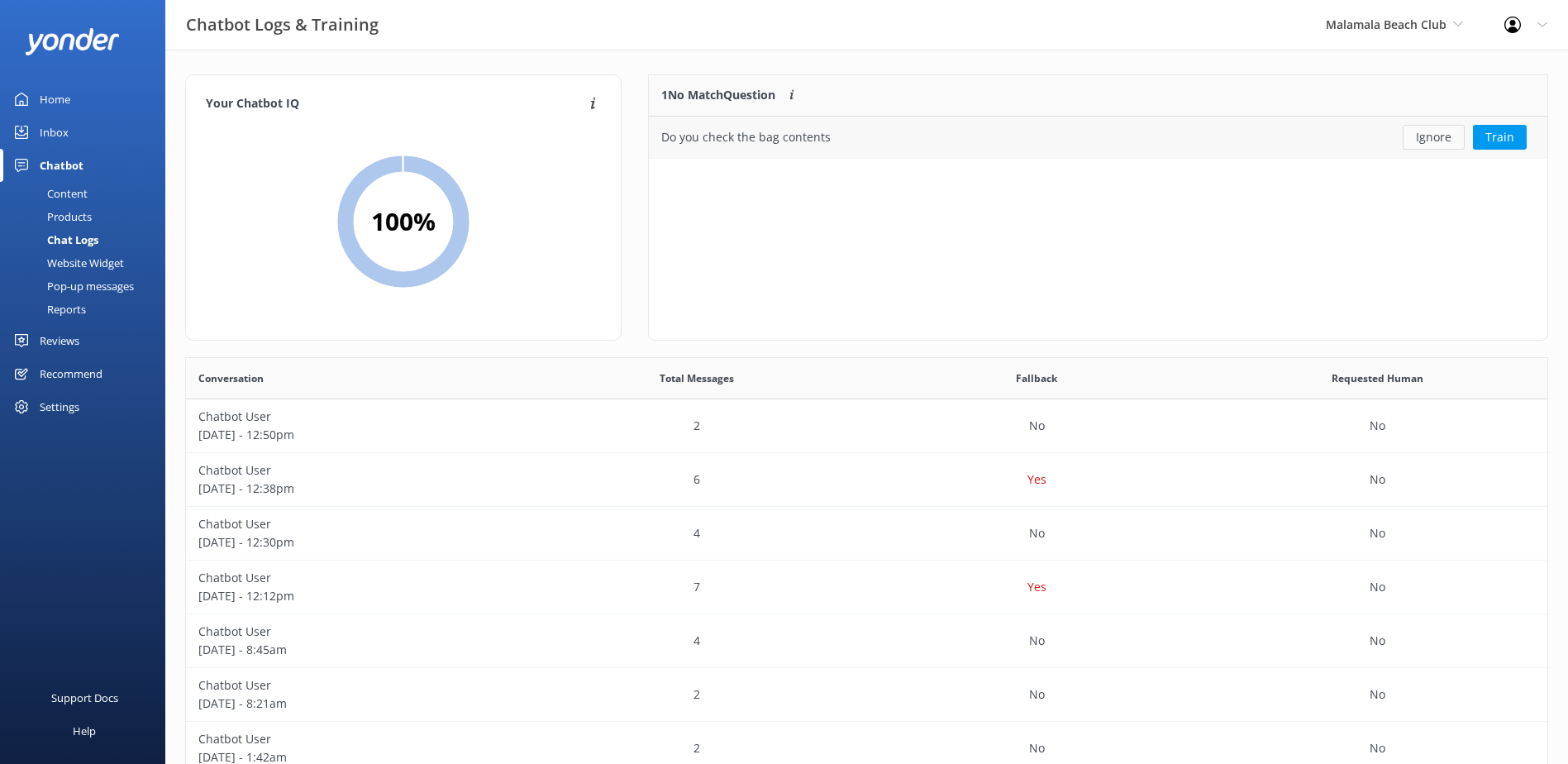
click at [1432, 135] on button "Ignore" at bounding box center [1433, 137] width 62 height 25
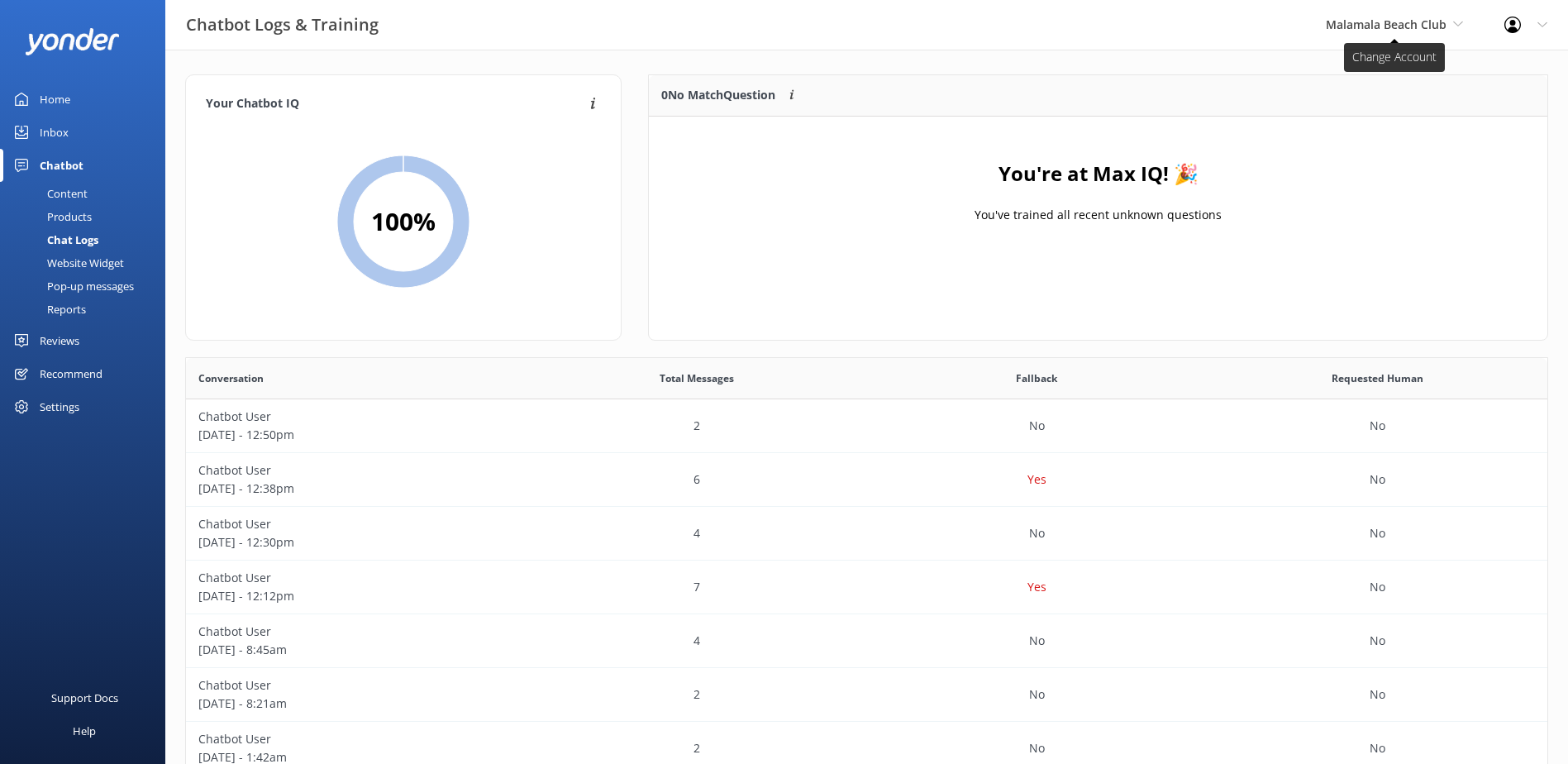
click at [1448, 18] on span "Malamala Beach Club" at bounding box center [1395, 25] width 138 height 18
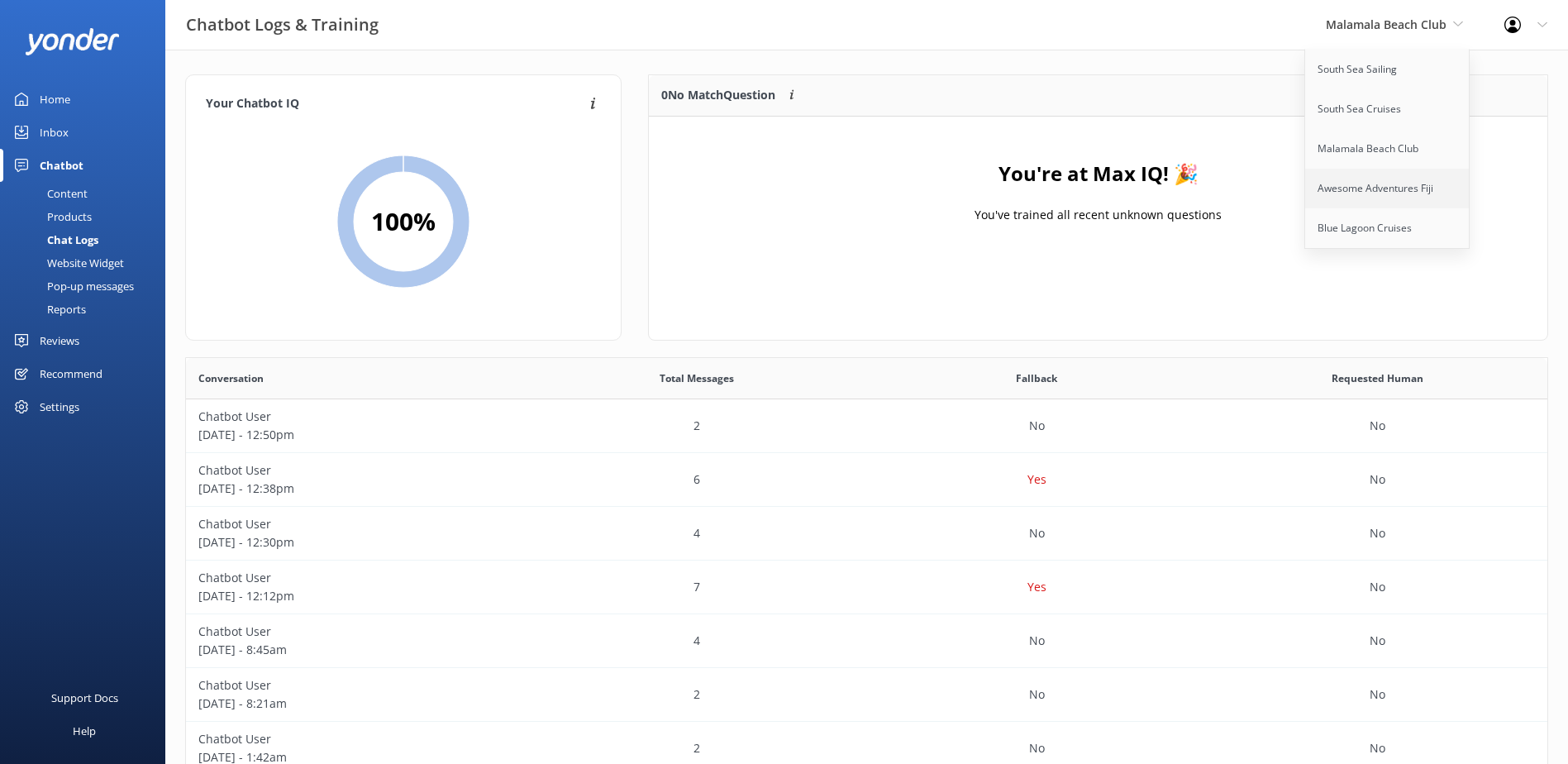
click at [1371, 202] on link "Awesome Adventures Fiji" at bounding box center [1388, 188] width 165 height 39
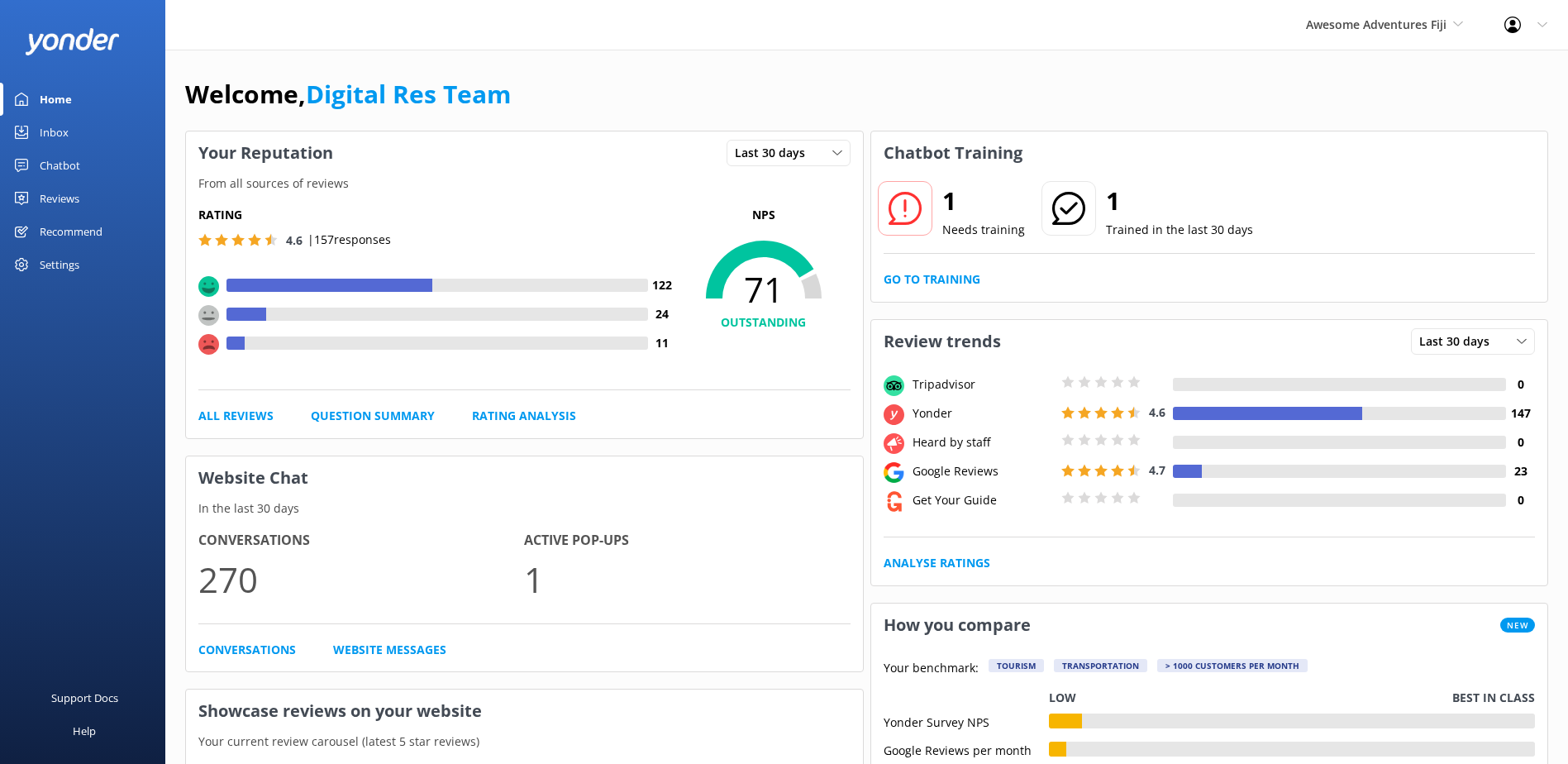
click at [61, 180] on div "Chatbot" at bounding box center [59, 165] width 40 height 33
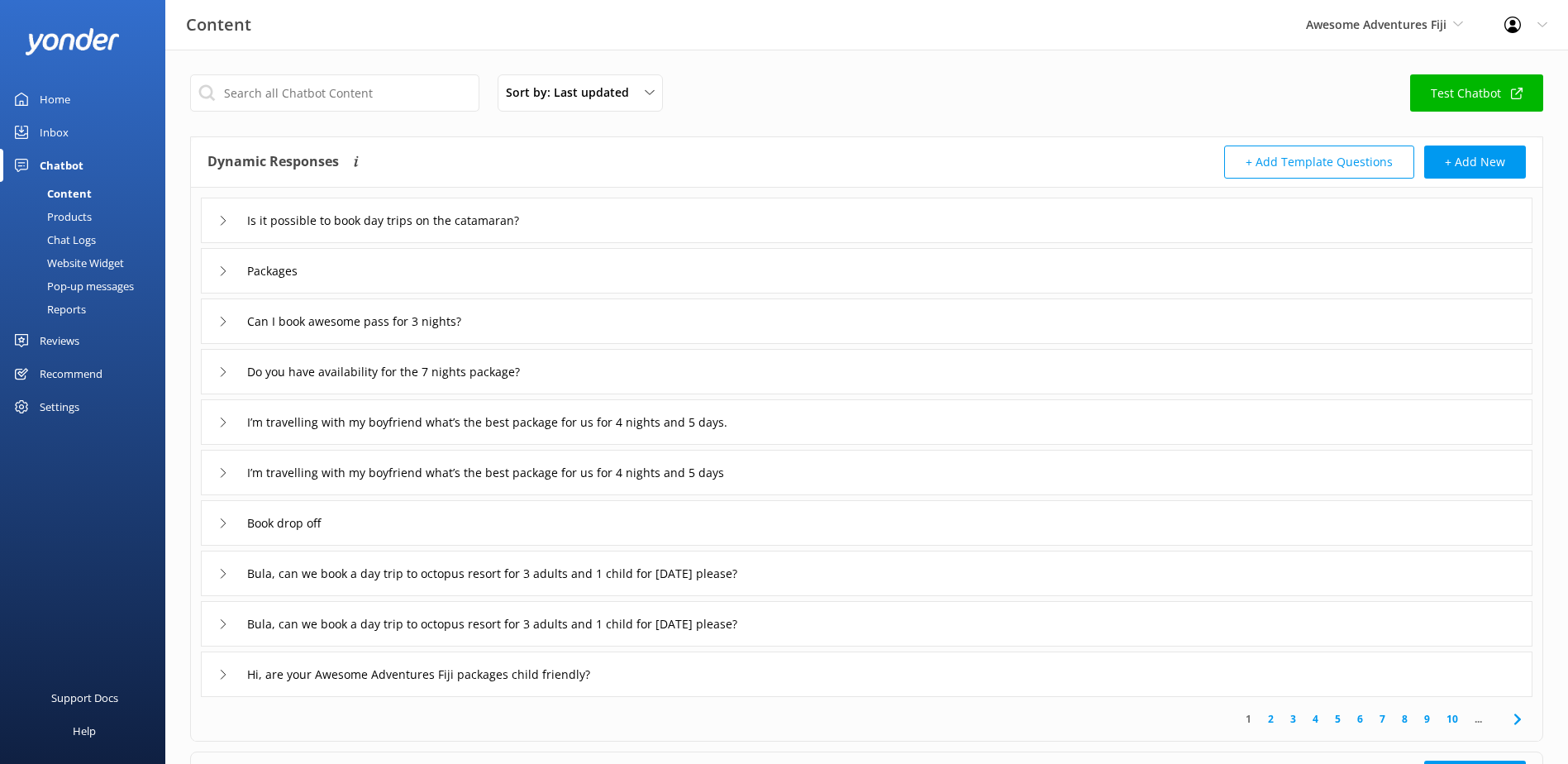
click at [69, 168] on div "Chatbot" at bounding box center [61, 165] width 44 height 33
click at [75, 235] on div "Chat Logs" at bounding box center [52, 240] width 86 height 24
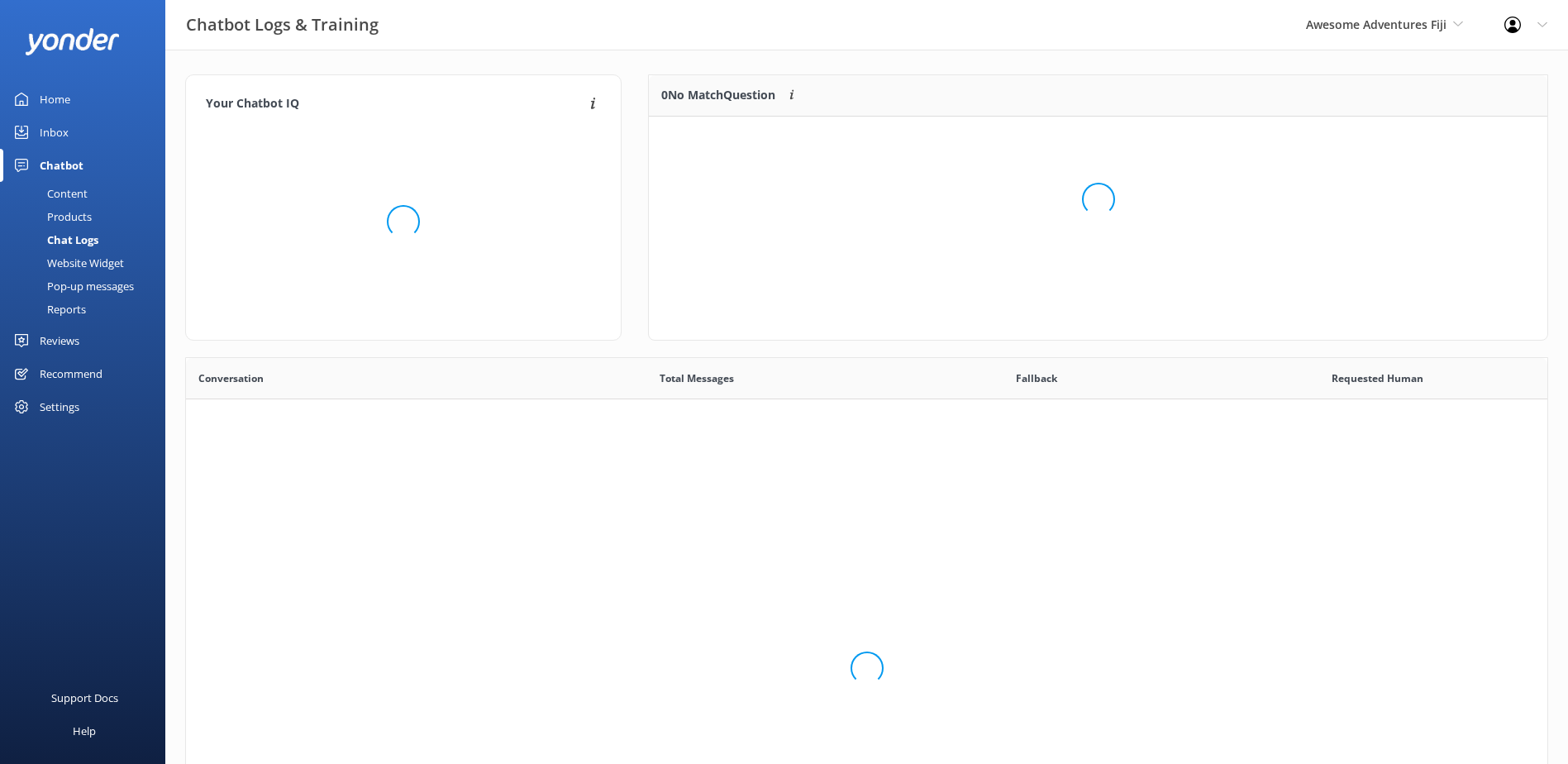
scroll to position [567, 1350]
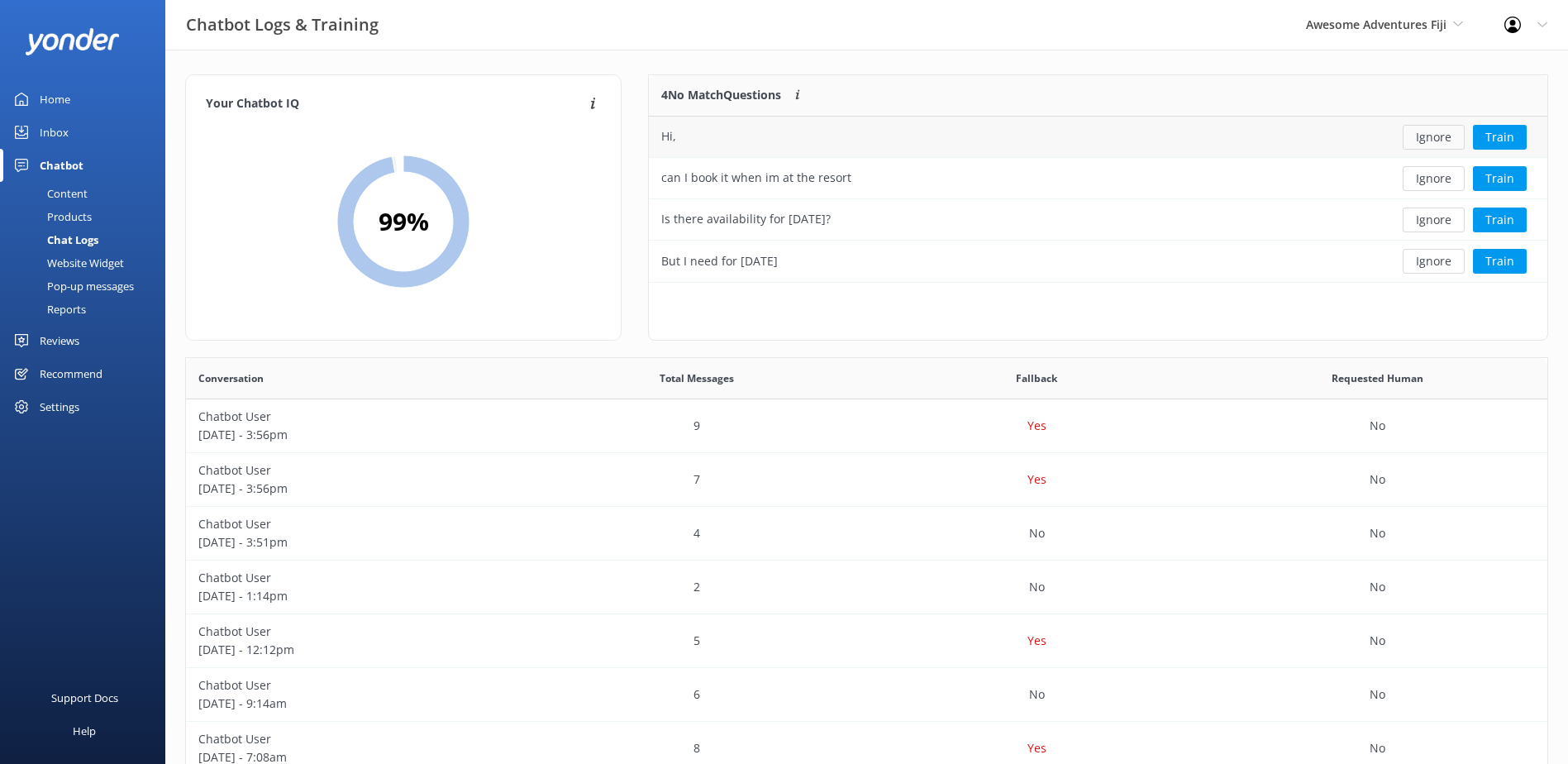
click at [1427, 140] on button "Ignore" at bounding box center [1433, 137] width 62 height 25
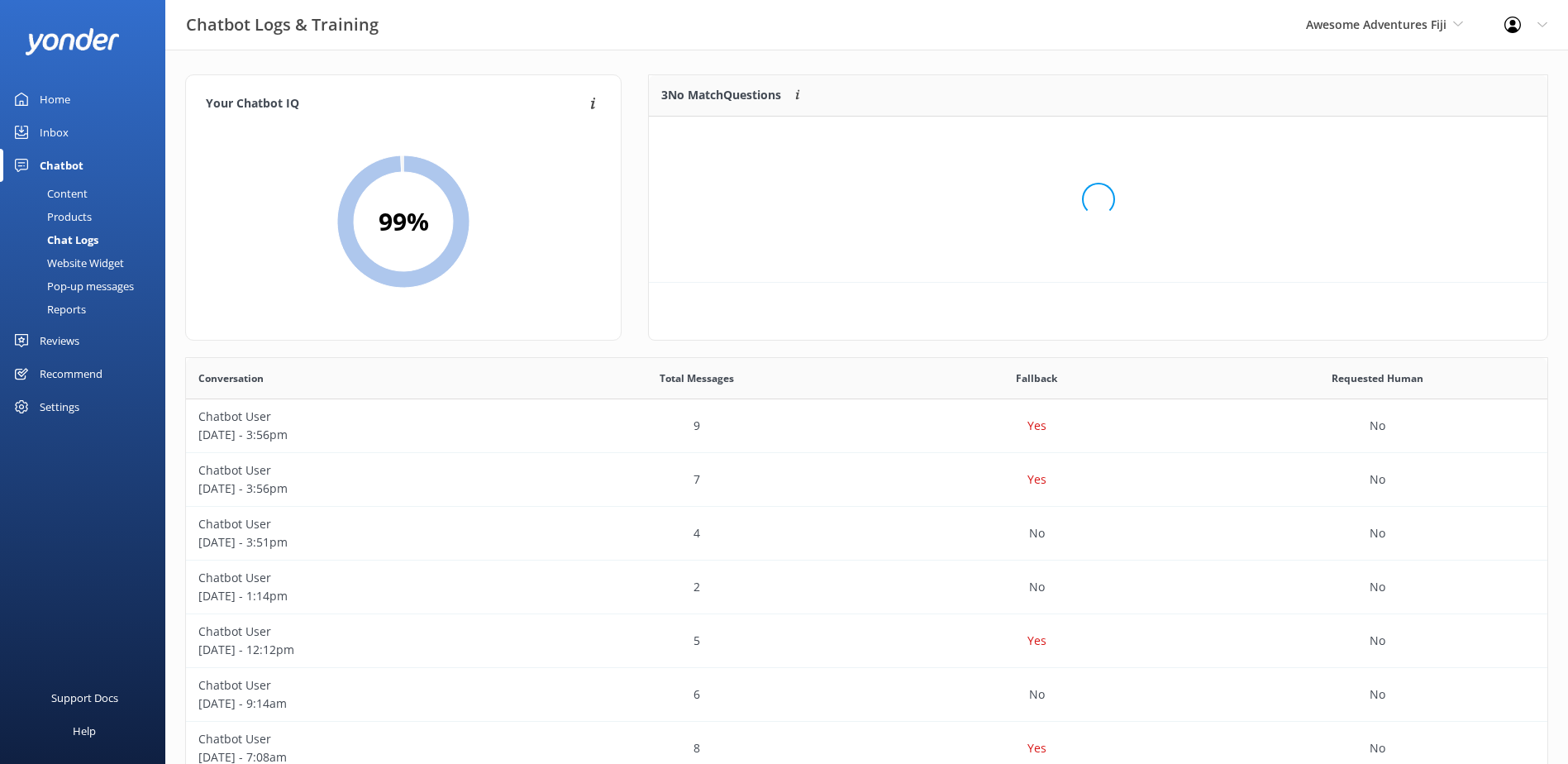
scroll to position [0, 0]
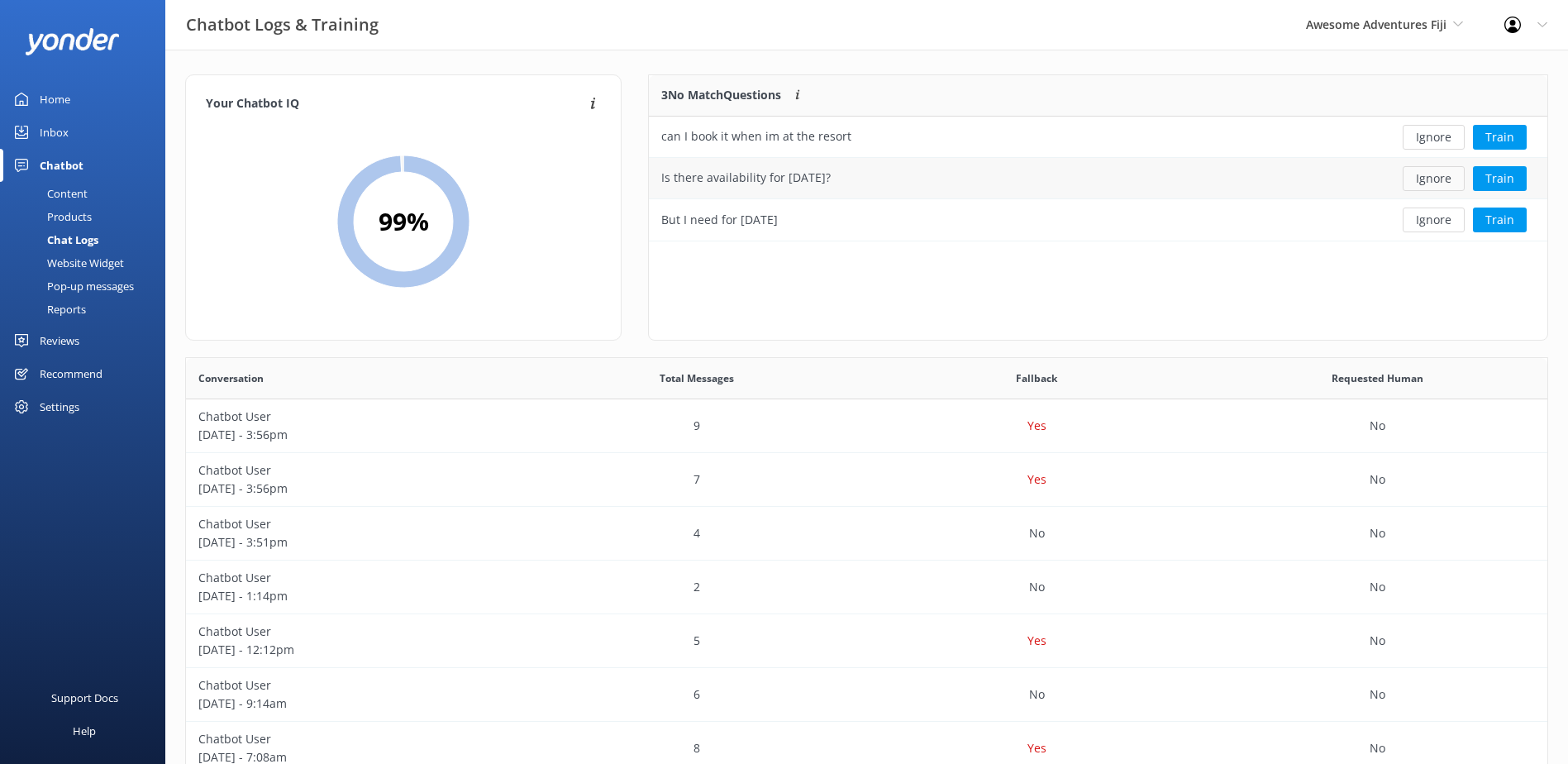
click at [1437, 179] on button "Ignore" at bounding box center [1433, 178] width 62 height 25
click at [1449, 156] on div "Ignore Train" at bounding box center [1457, 137] width 183 height 41
click at [1449, 139] on button "Ignore" at bounding box center [1433, 137] width 62 height 25
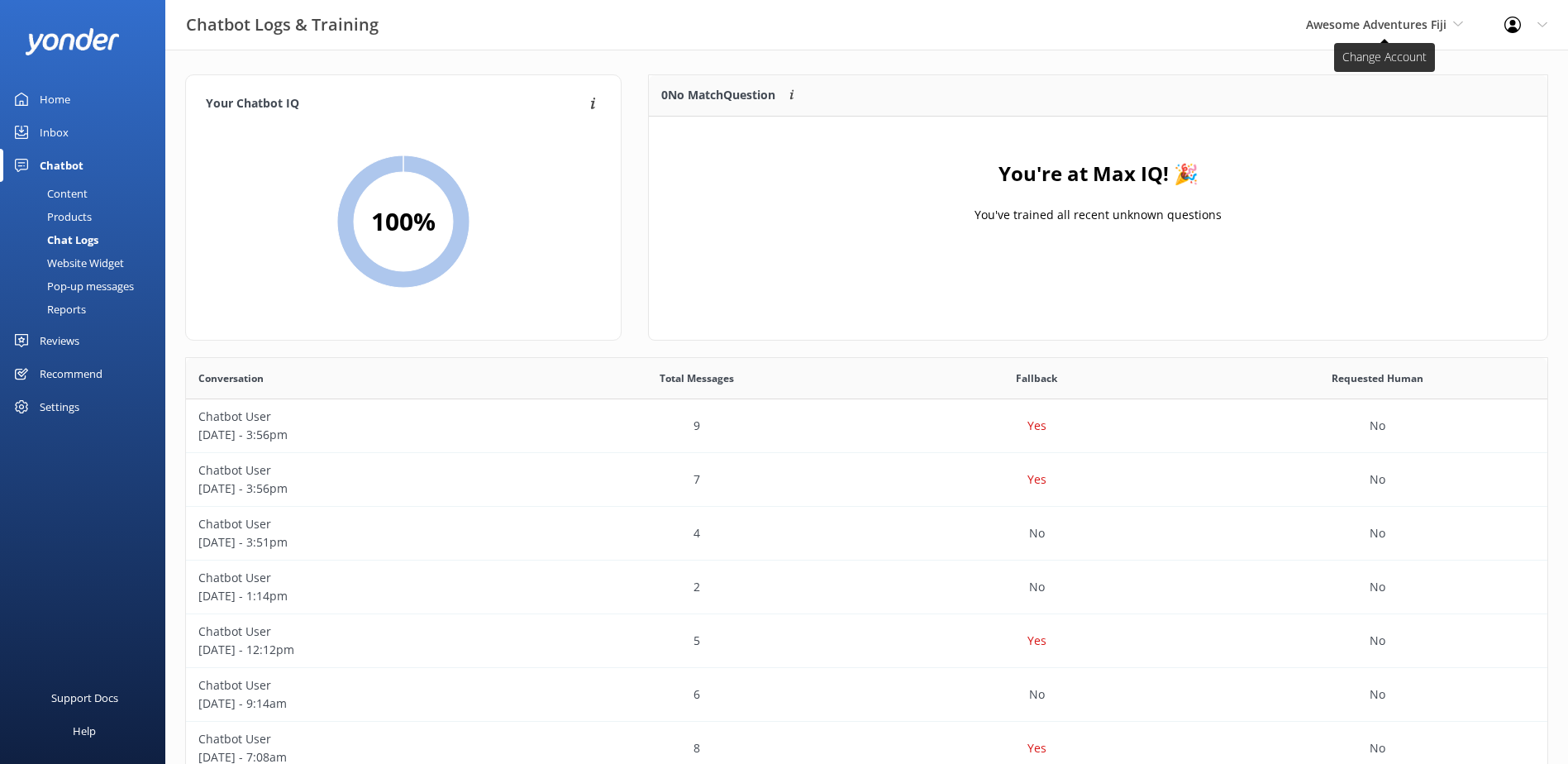
click at [1362, 29] on span "Awesome Adventures Fiji" at bounding box center [1376, 25] width 141 height 16
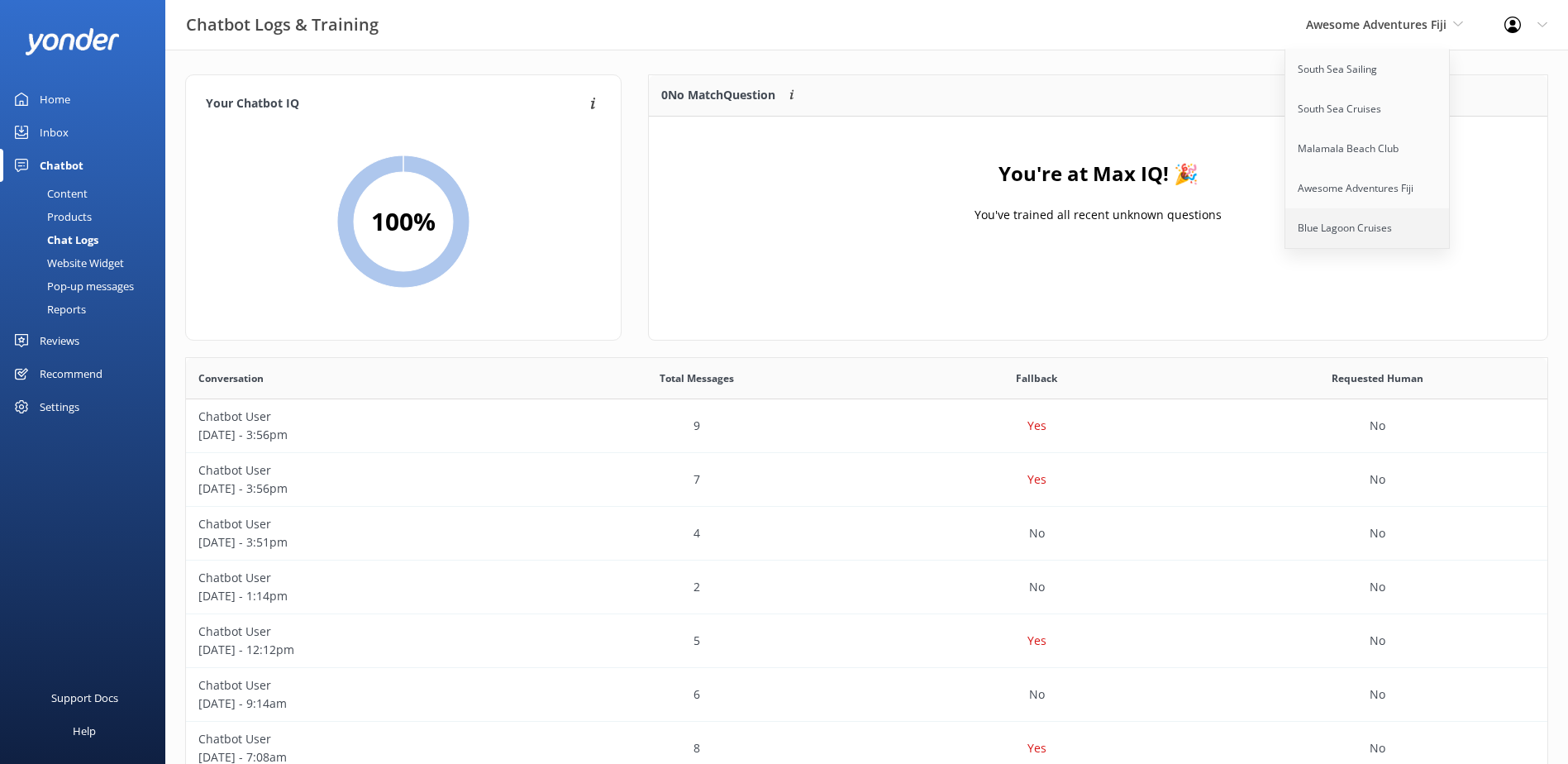
click at [1329, 214] on link "Blue Lagoon Cruises" at bounding box center [1368, 228] width 165 height 39
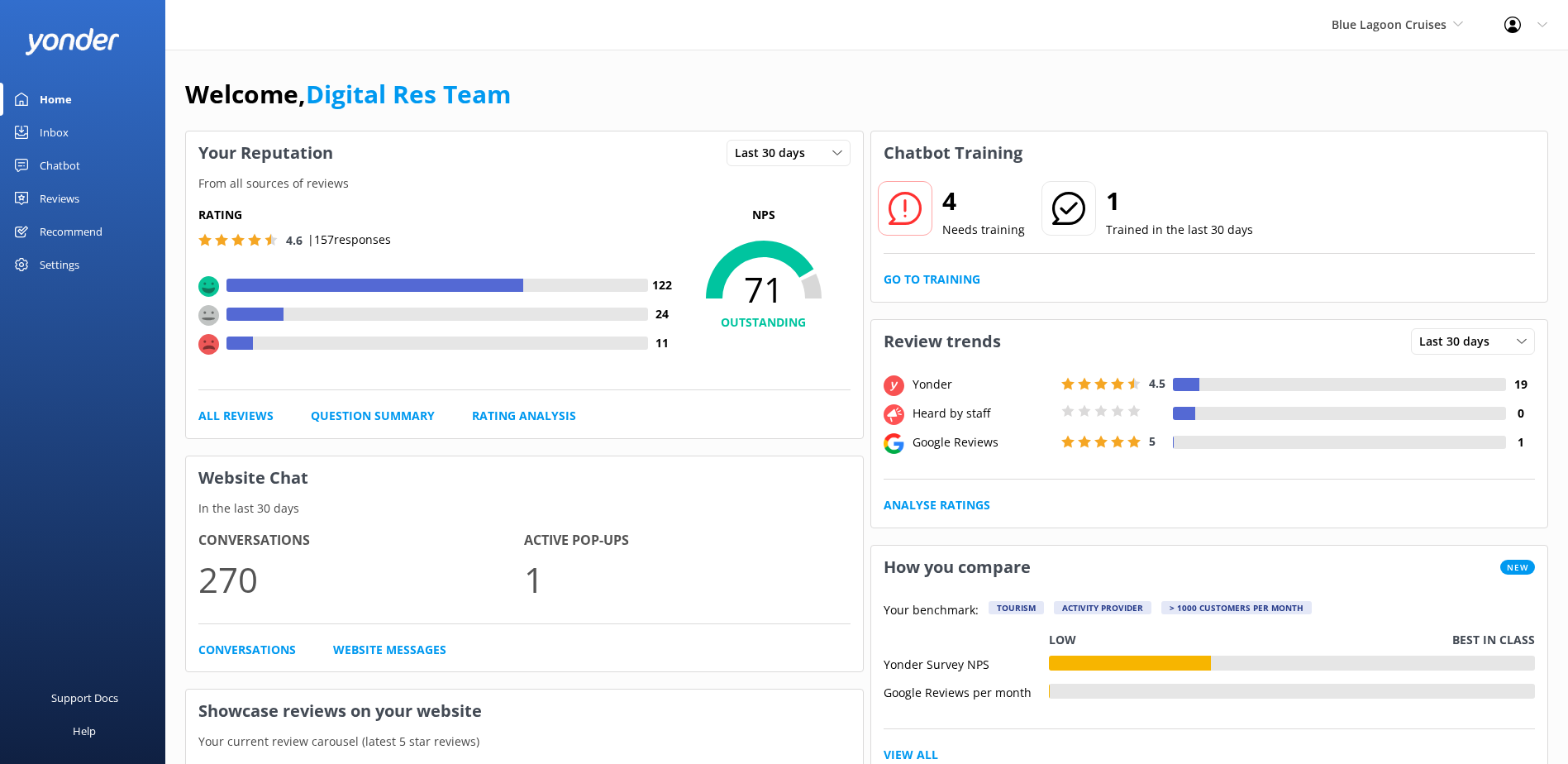
click at [87, 166] on link "Chatbot" at bounding box center [83, 165] width 165 height 33
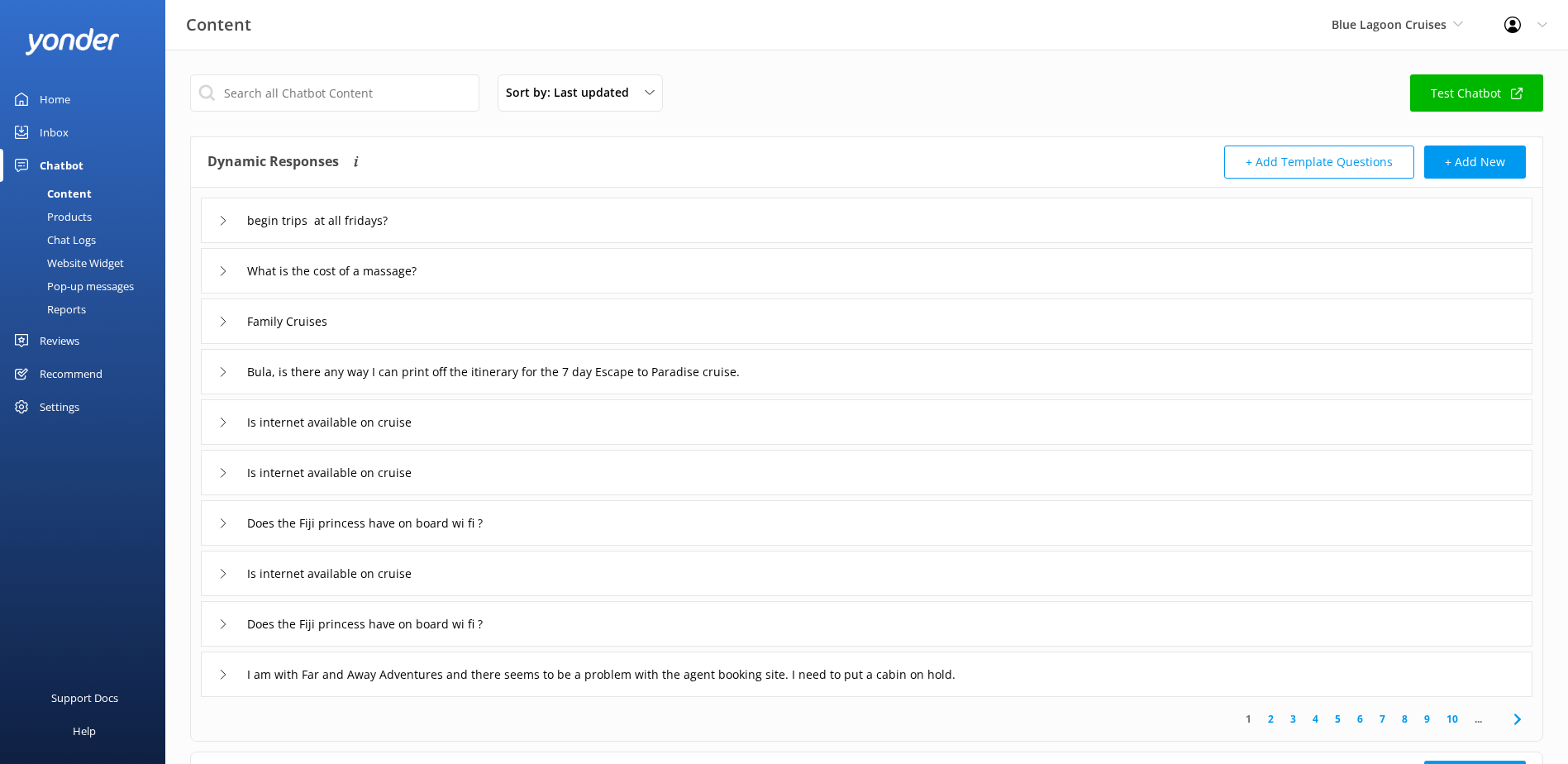
click at [64, 244] on div "Chat Logs" at bounding box center [52, 240] width 86 height 24
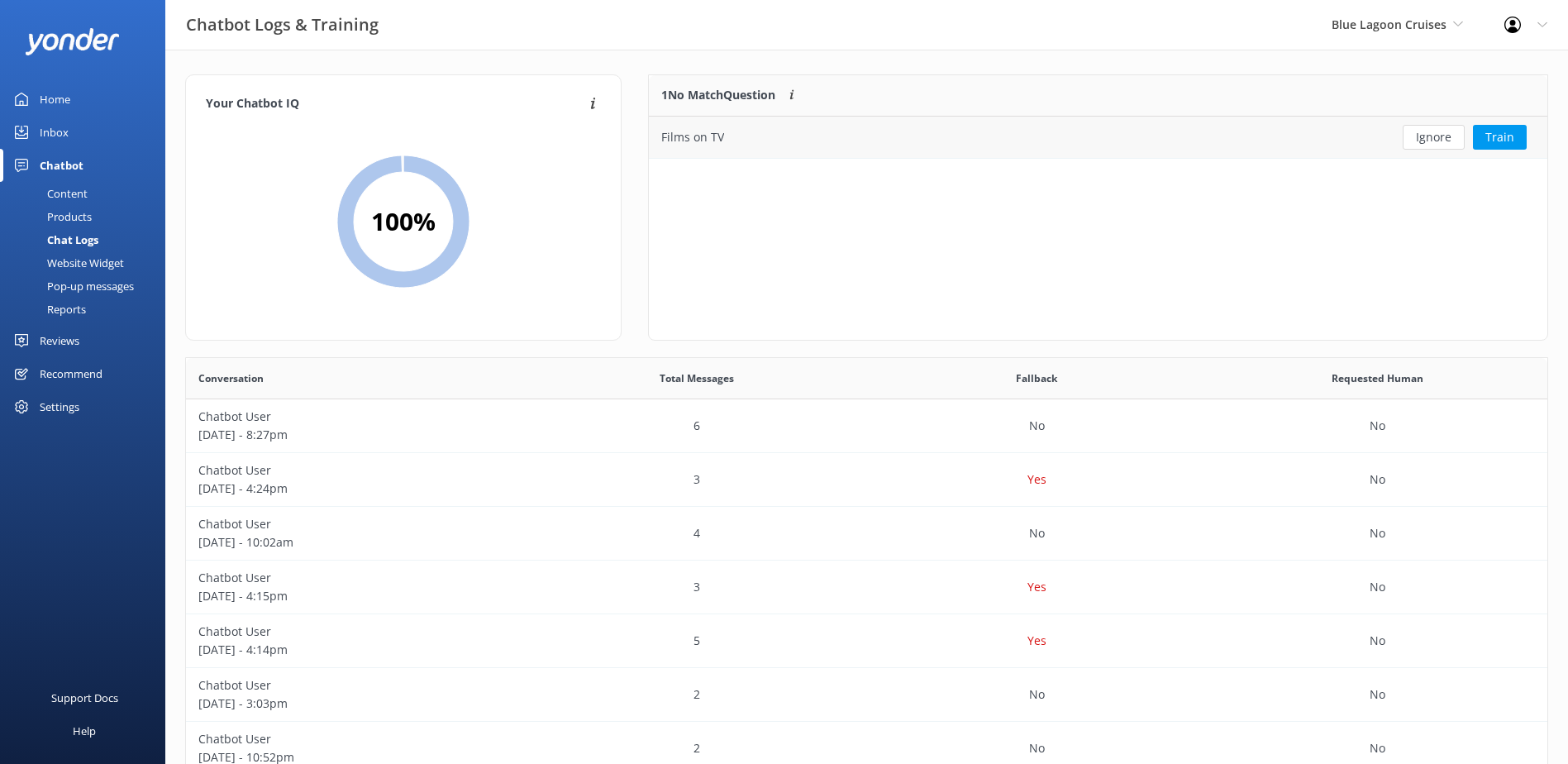
click at [1311, 140] on div "Films on TV" at bounding box center [1007, 137] width 716 height 41
click at [1420, 147] on button "Ignore" at bounding box center [1433, 137] width 62 height 25
